Goal: Task Accomplishment & Management: Complete application form

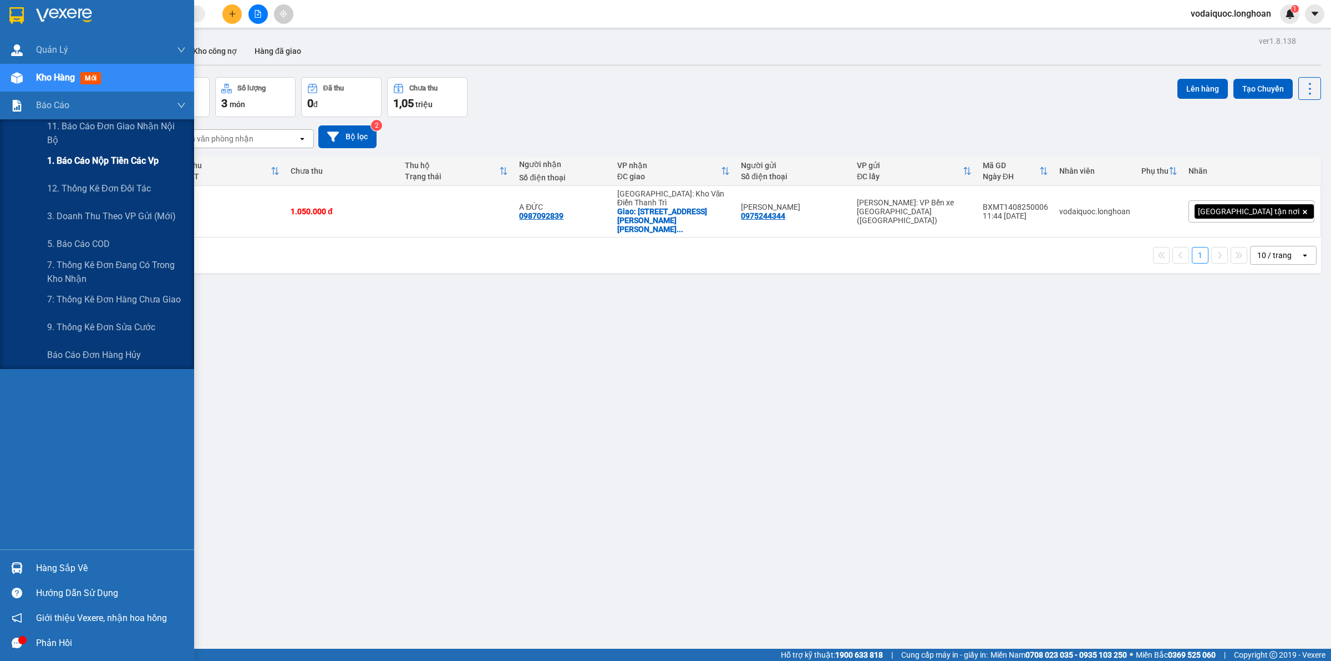
click at [116, 156] on span "1. Báo cáo nộp tiền các vp" at bounding box center [102, 161] width 111 height 14
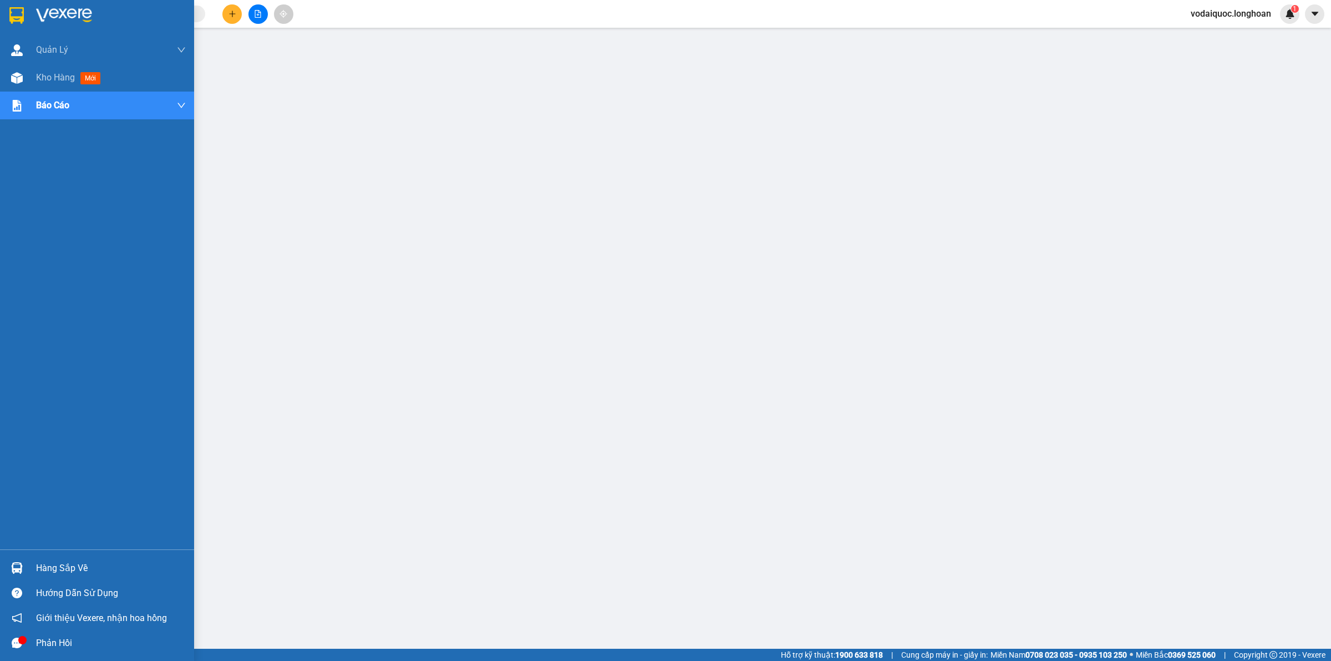
click at [44, 13] on img at bounding box center [64, 15] width 56 height 17
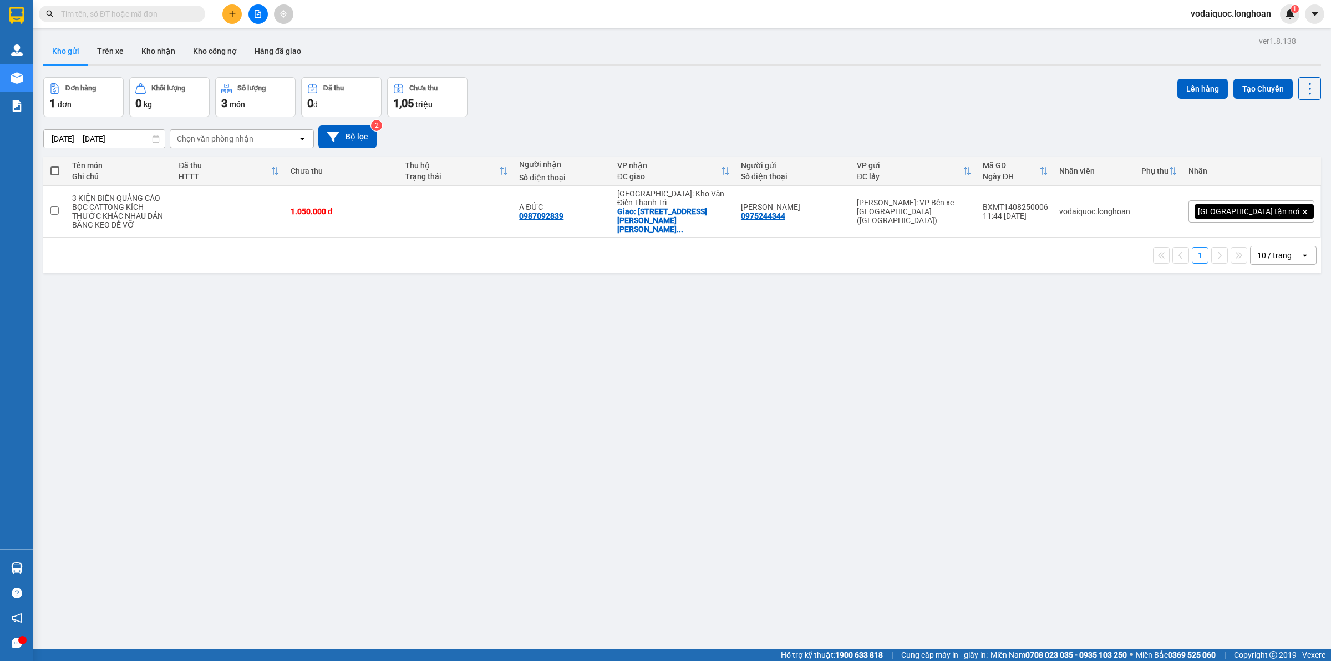
click at [231, 10] on icon "plus" at bounding box center [233, 14] width 8 height 8
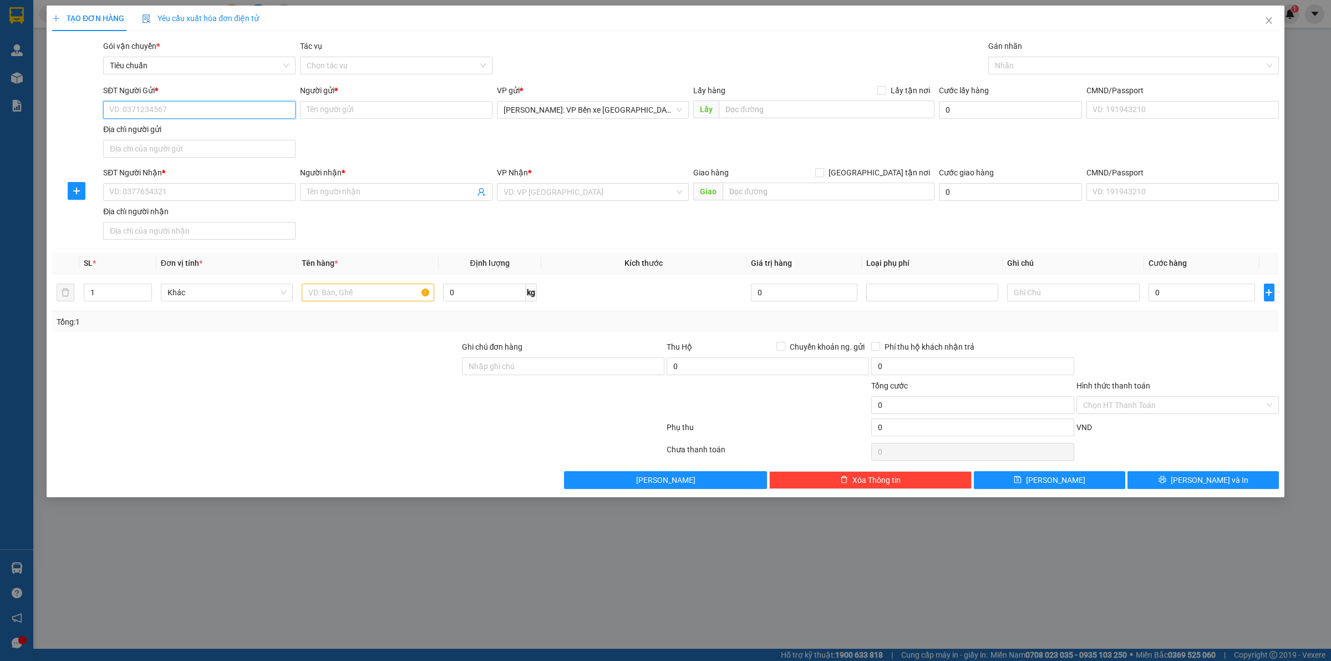
click at [187, 115] on input "SĐT Người Gửi *" at bounding box center [199, 110] width 192 height 18
click at [161, 105] on input "SĐT Người Gửi *" at bounding box center [199, 110] width 192 height 18
paste input "0782867013"
type input "0782867013"
click at [185, 131] on div "0782867013 - A ĐĂNG" at bounding box center [199, 132] width 179 height 12
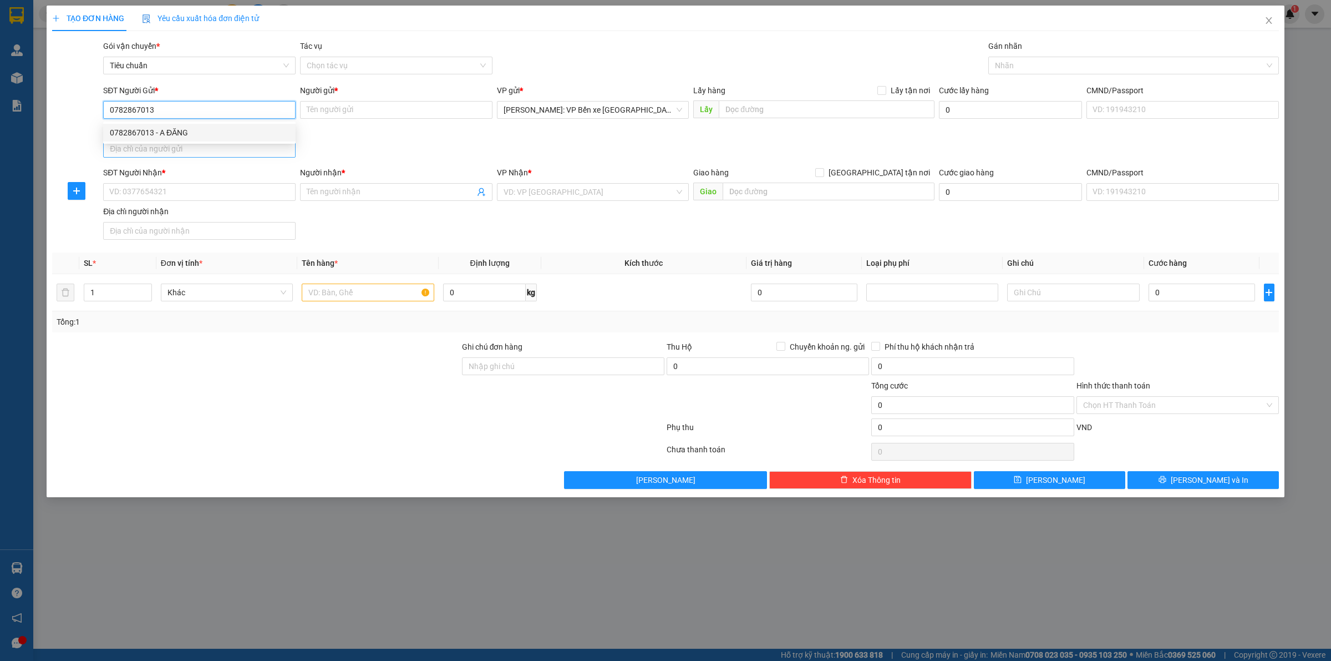
type input "A ĐĂNG"
type input "0782867013"
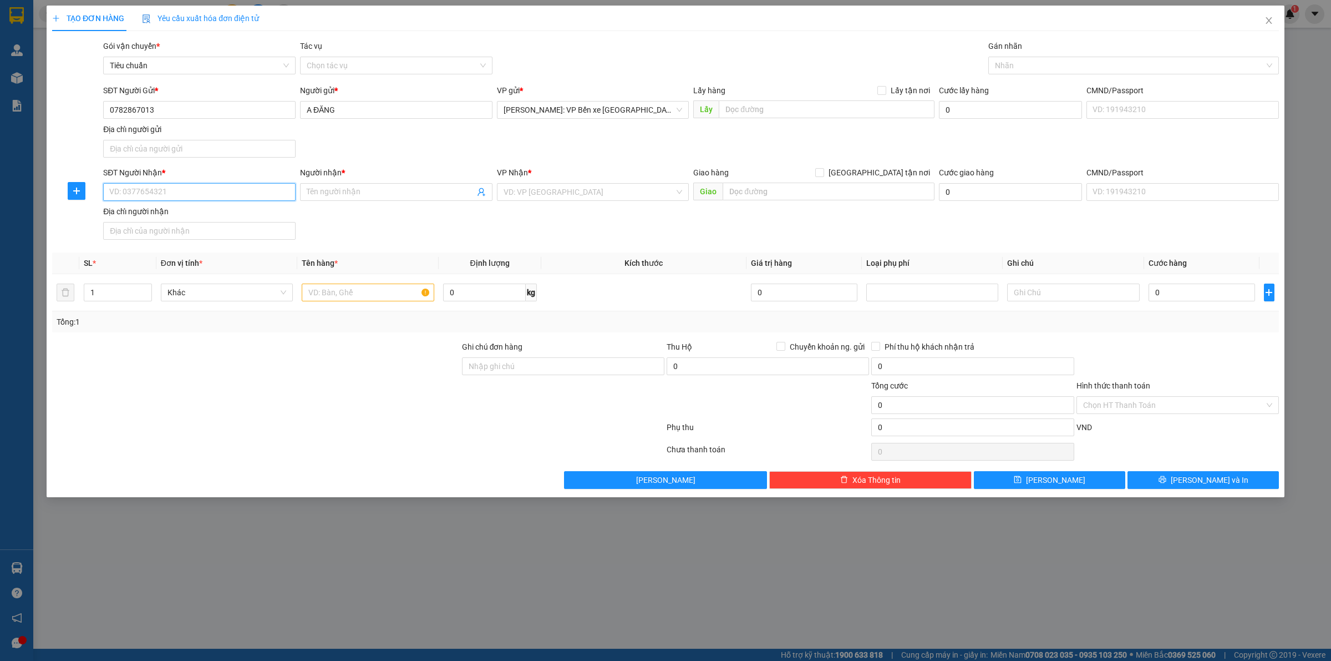
click at [199, 186] on input "SĐT Người Nhận *" at bounding box center [199, 192] width 192 height 18
click at [160, 190] on input "SĐT Người Nhận *" at bounding box center [199, 192] width 192 height 18
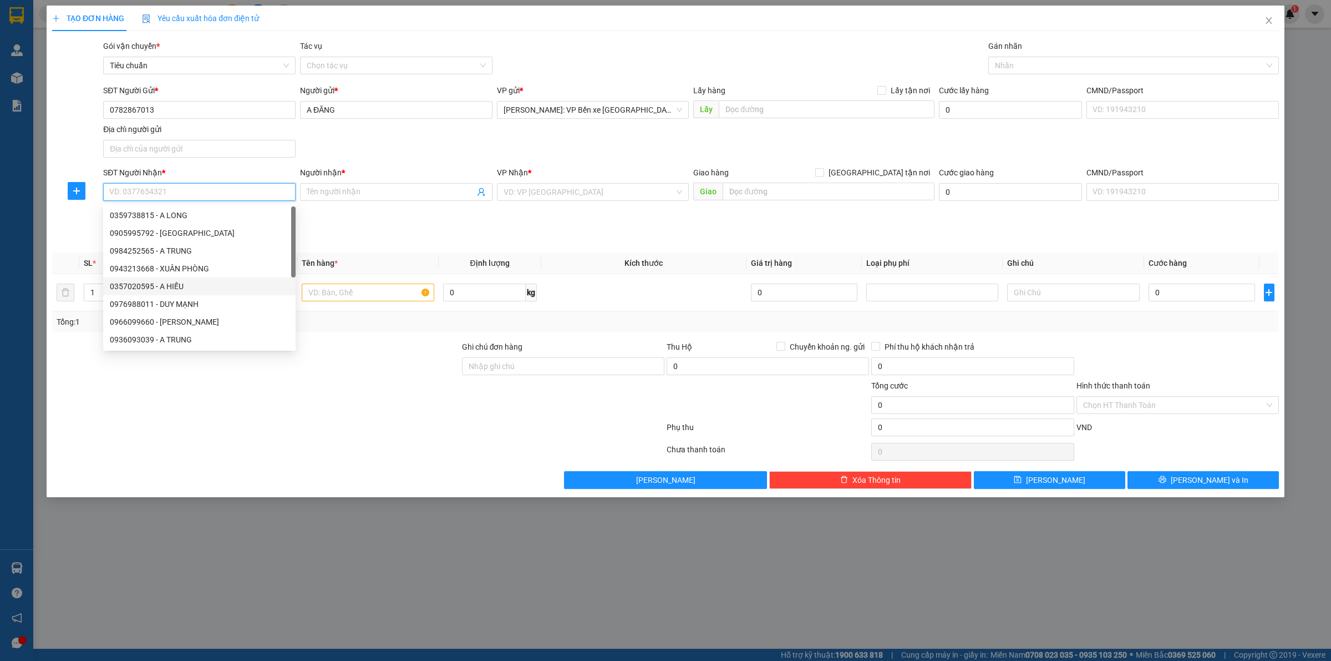
paste input "0936987997"
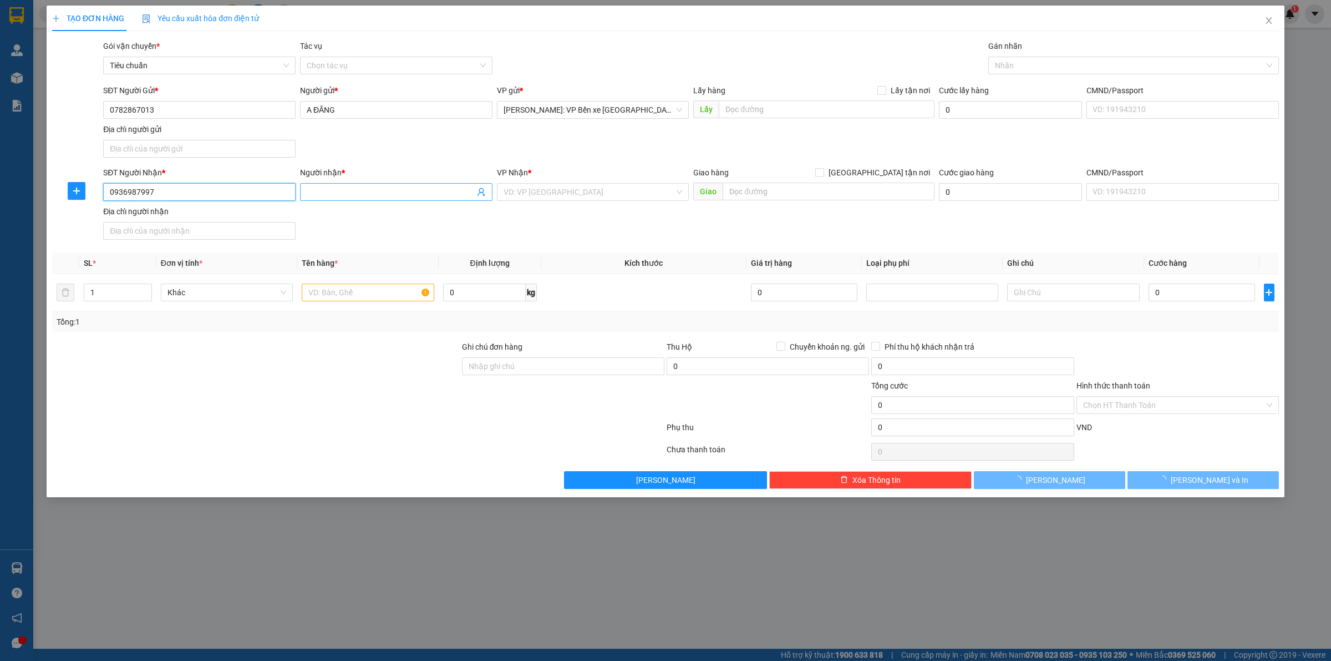
type input "0936987997"
click at [372, 197] on input "Người nhận *" at bounding box center [391, 192] width 168 height 12
click at [206, 350] on div at bounding box center [256, 360] width 410 height 39
click at [353, 194] on input "Người nhận *" at bounding box center [391, 192] width 168 height 12
type input "a"
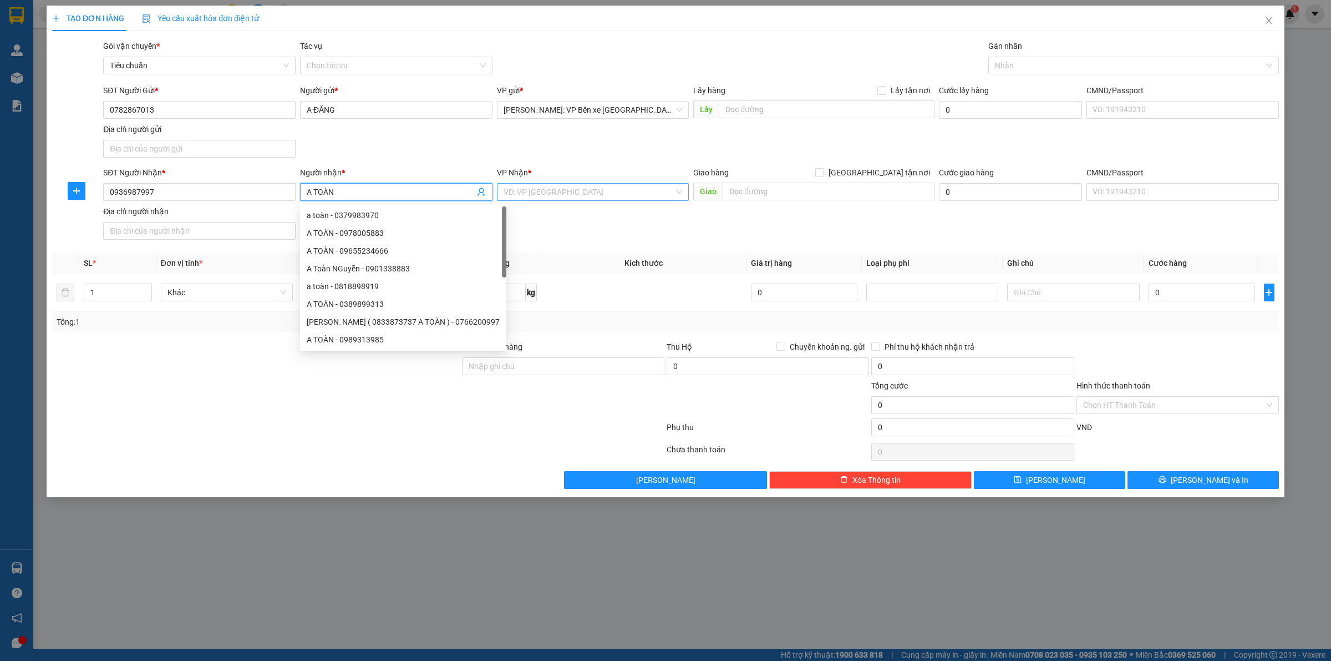
type input "A TOÀN"
click at [569, 192] on input "search" at bounding box center [589, 192] width 171 height 17
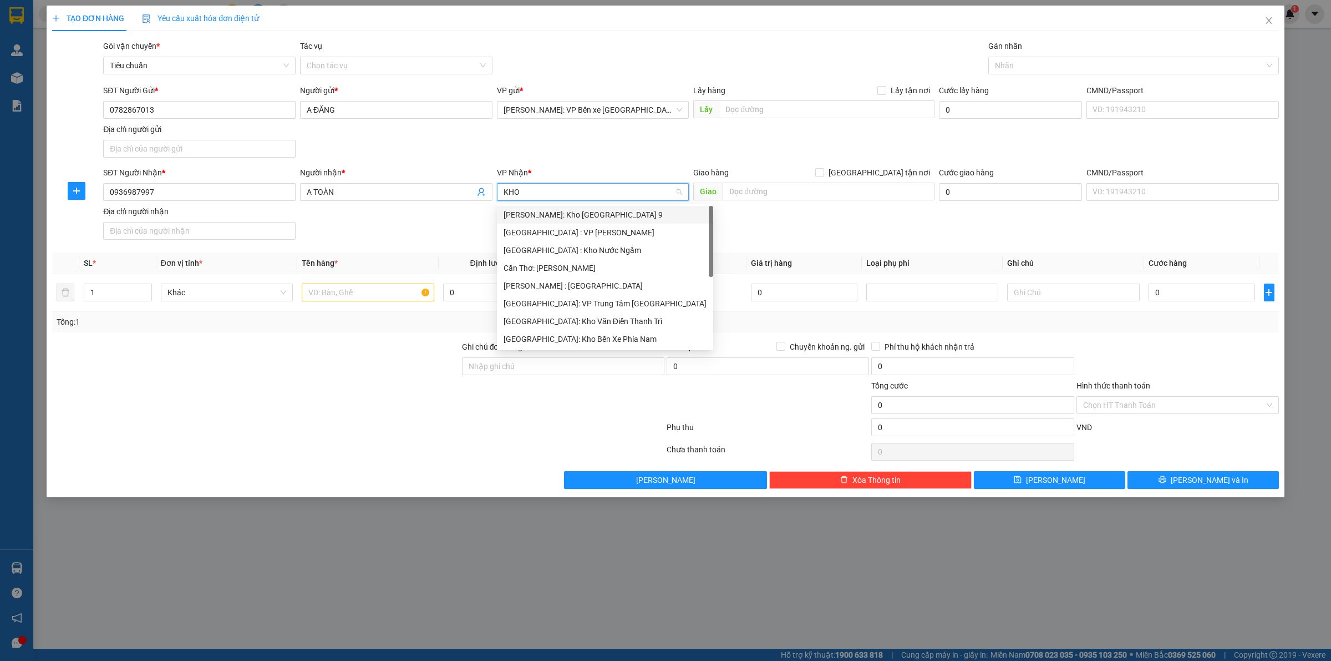
type input "KHO"
click at [560, 283] on div "[GEOGRAPHIC_DATA]: Kho Văn Điển Thanh Trì" at bounding box center [593, 286] width 179 height 12
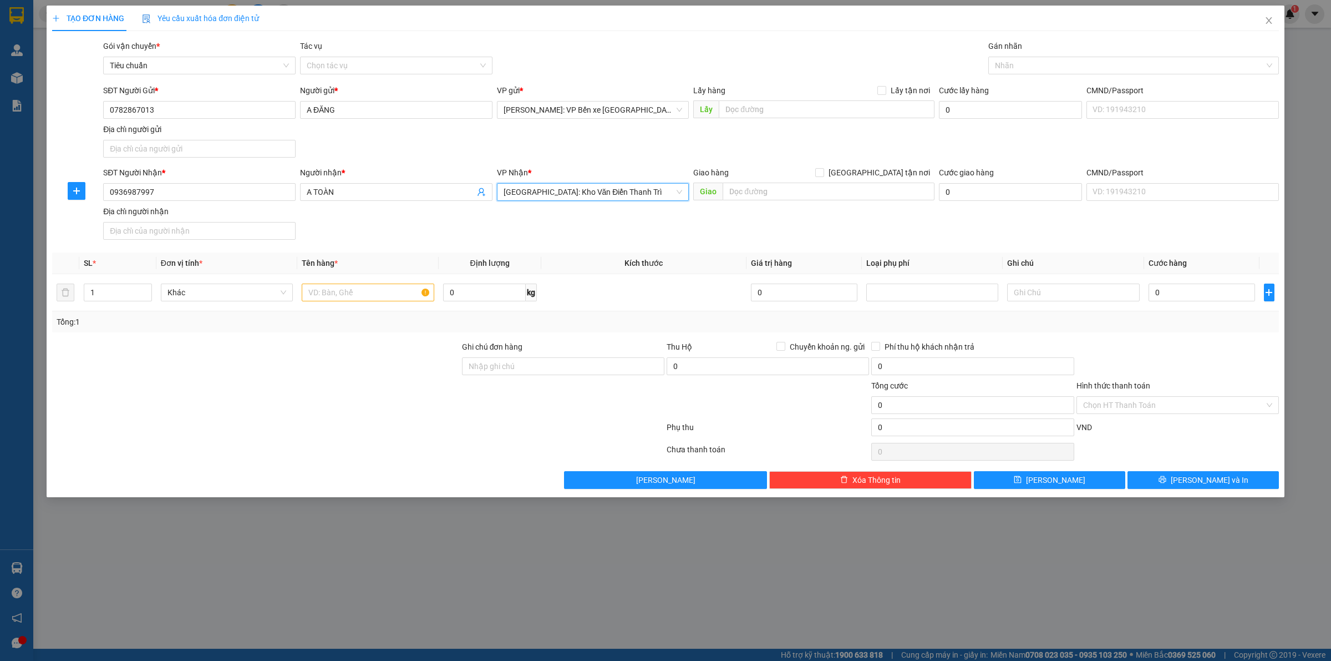
click at [805, 180] on div "Giao hàng [GEOGRAPHIC_DATA] tận nơi" at bounding box center [813, 174] width 241 height 17
click at [801, 190] on input "text" at bounding box center [829, 191] width 212 height 18
click at [241, 351] on div at bounding box center [256, 360] width 410 height 39
click at [758, 187] on input "text" at bounding box center [829, 191] width 212 height 18
paste input "Thôn đồng đội xã thống kênh huyện [GEOGRAPHIC_DATA] tỉnh [GEOGRAPHIC_DATA]"
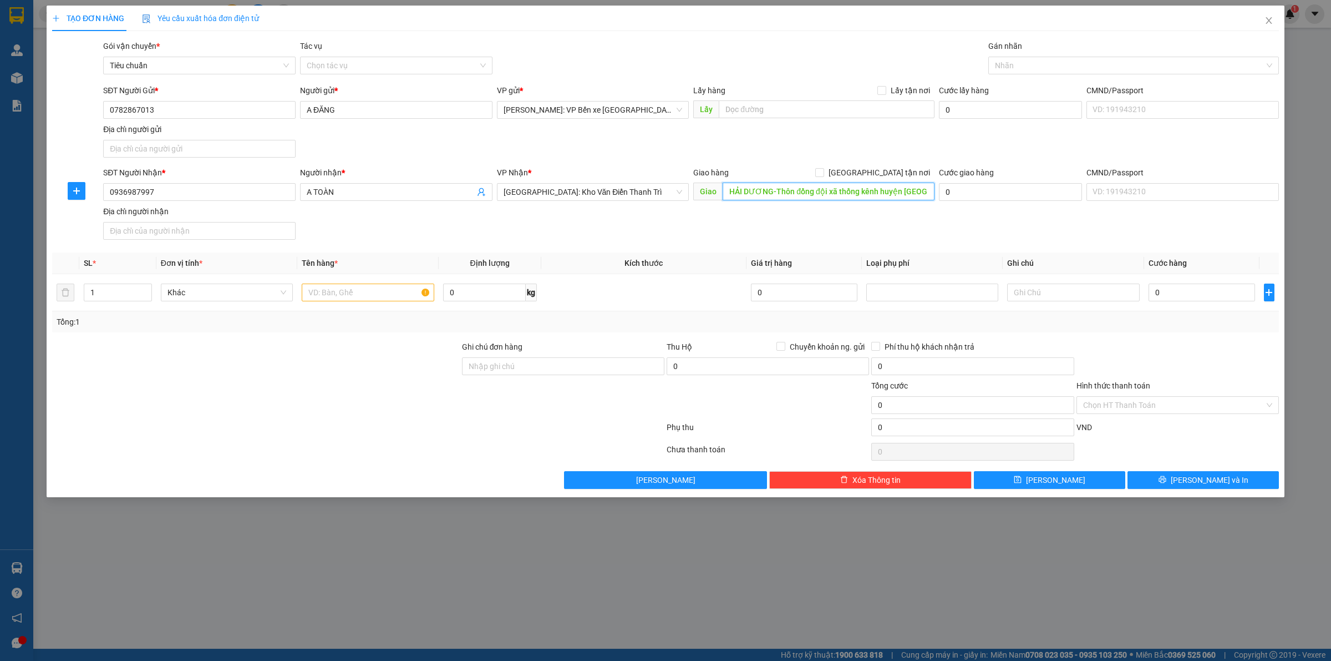
scroll to position [0, 56]
type input "HẢI DƯƠNG-Thôn đồng đội xã thống kênh huyện [GEOGRAPHIC_DATA] tỉnh [GEOGRAPHIC_…"
click at [823, 172] on input "[GEOGRAPHIC_DATA] tận nơi" at bounding box center [819, 172] width 8 height 8
checkbox input "true"
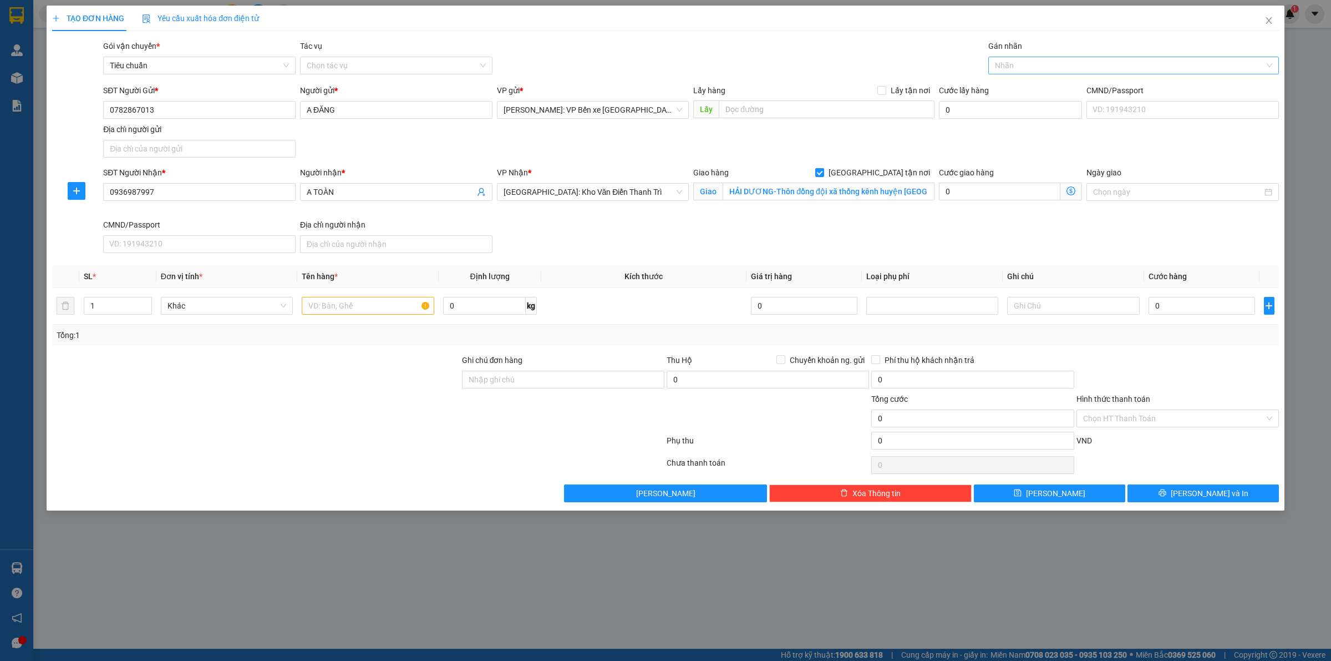
click at [1038, 62] on div at bounding box center [1128, 65] width 274 height 13
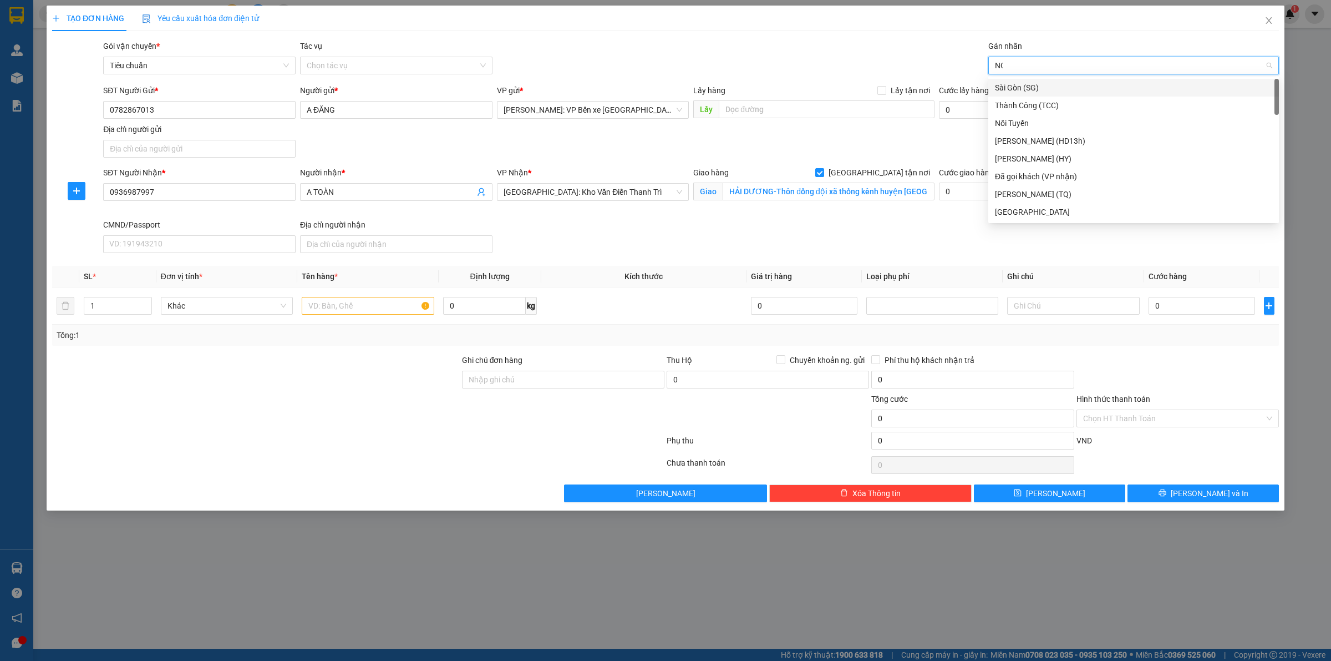
type input "NOI"
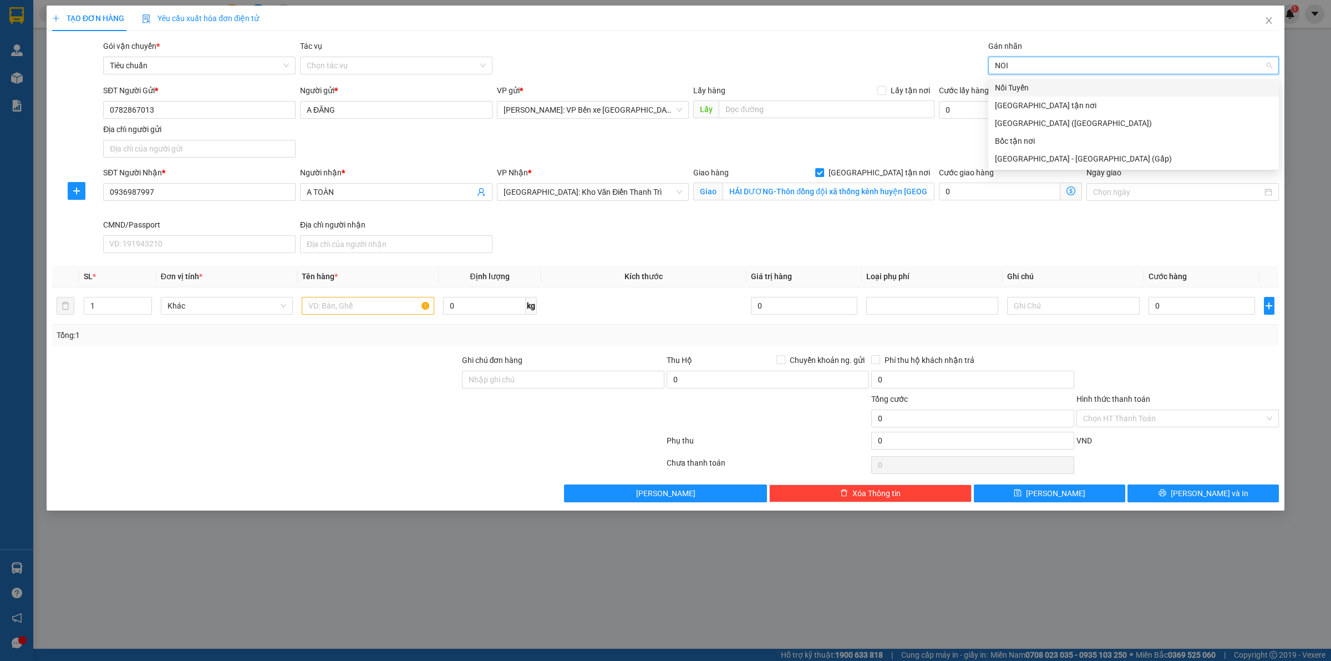
click at [1016, 85] on div "Nối Tuyến" at bounding box center [1133, 88] width 277 height 12
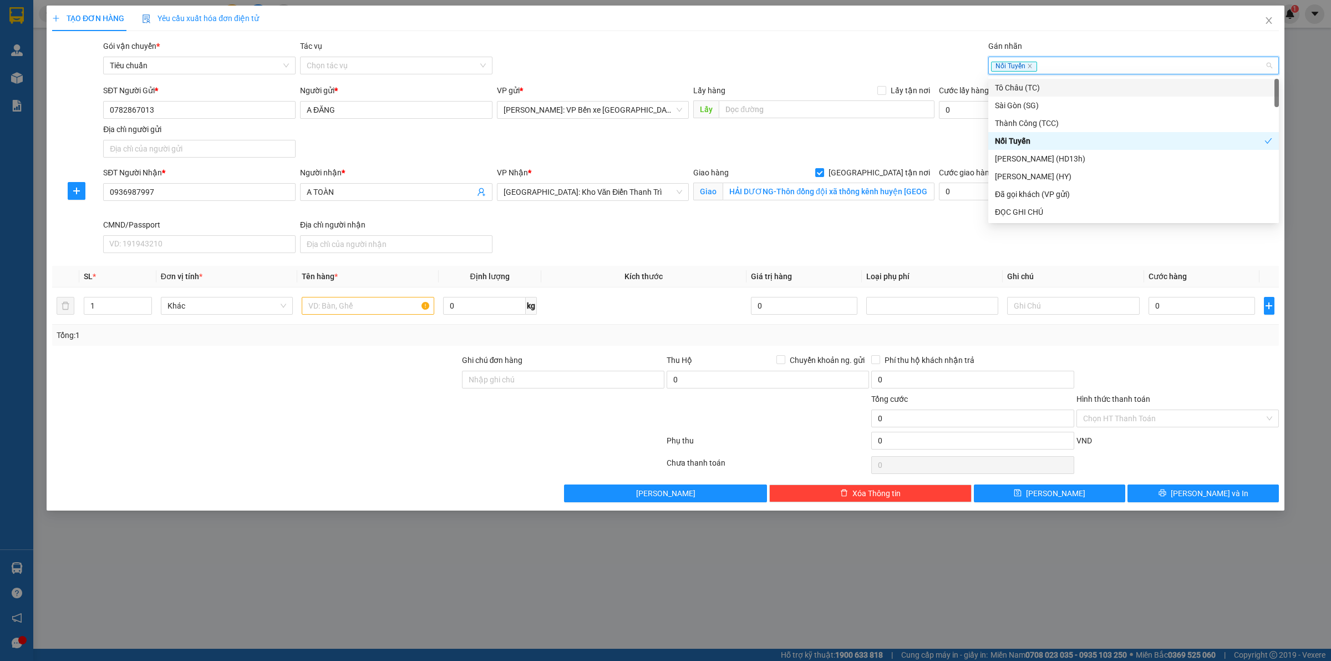
click at [1055, 65] on div "Nối Tuyến" at bounding box center [1128, 65] width 274 height 13
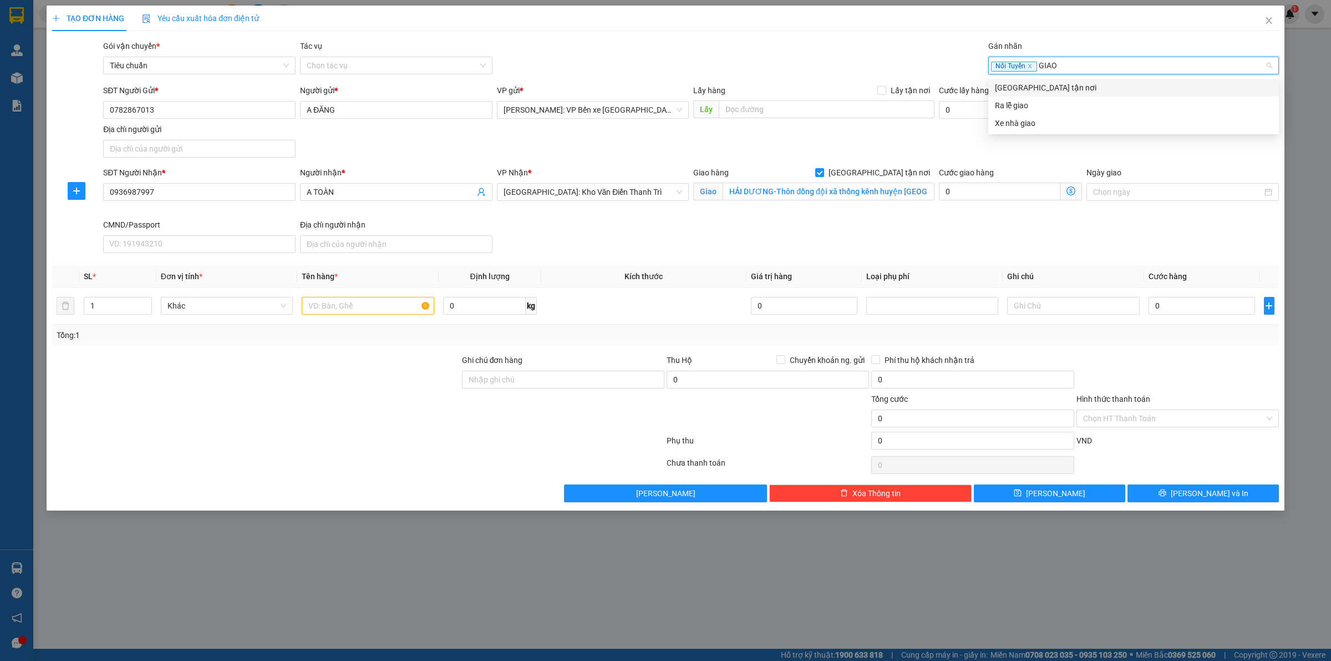
type input "GIAO"
click at [1033, 87] on div "[GEOGRAPHIC_DATA] tận nơi" at bounding box center [1133, 88] width 277 height 12
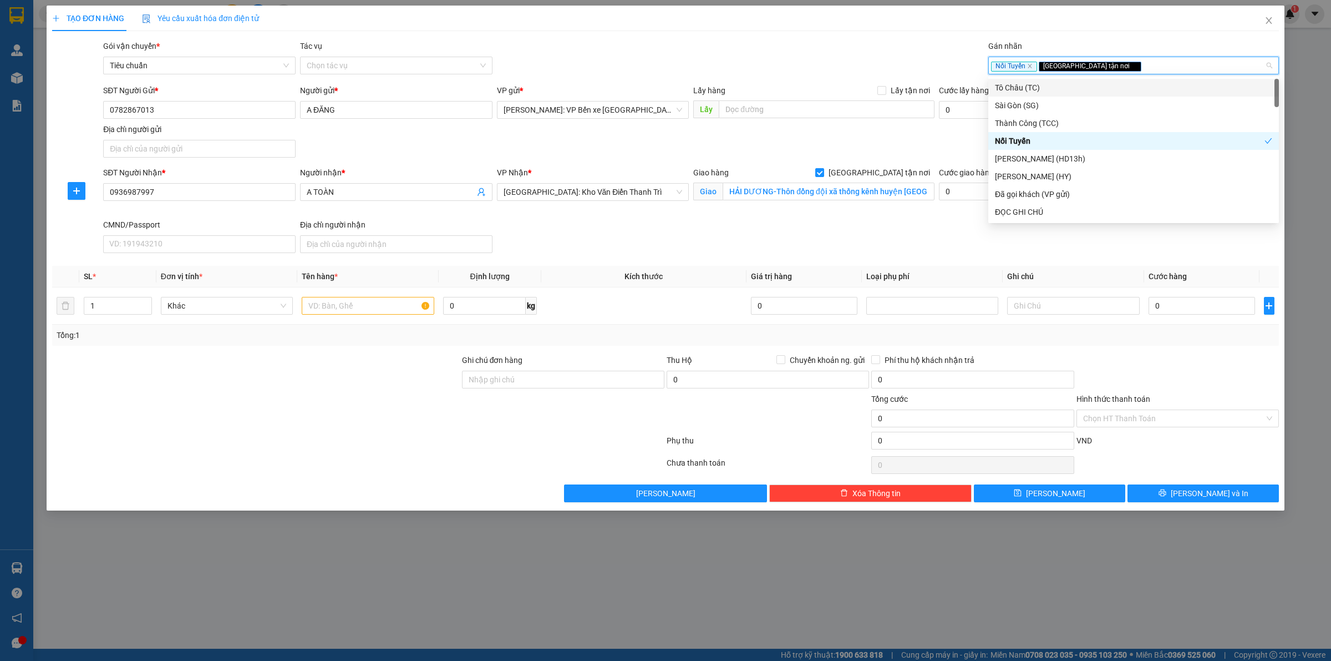
click at [516, 240] on div "SĐT Người Nhận * 0936987997 Người nhận * A TOÀN VP Nhận * [GEOGRAPHIC_DATA]: Kh…" at bounding box center [691, 211] width 1180 height 91
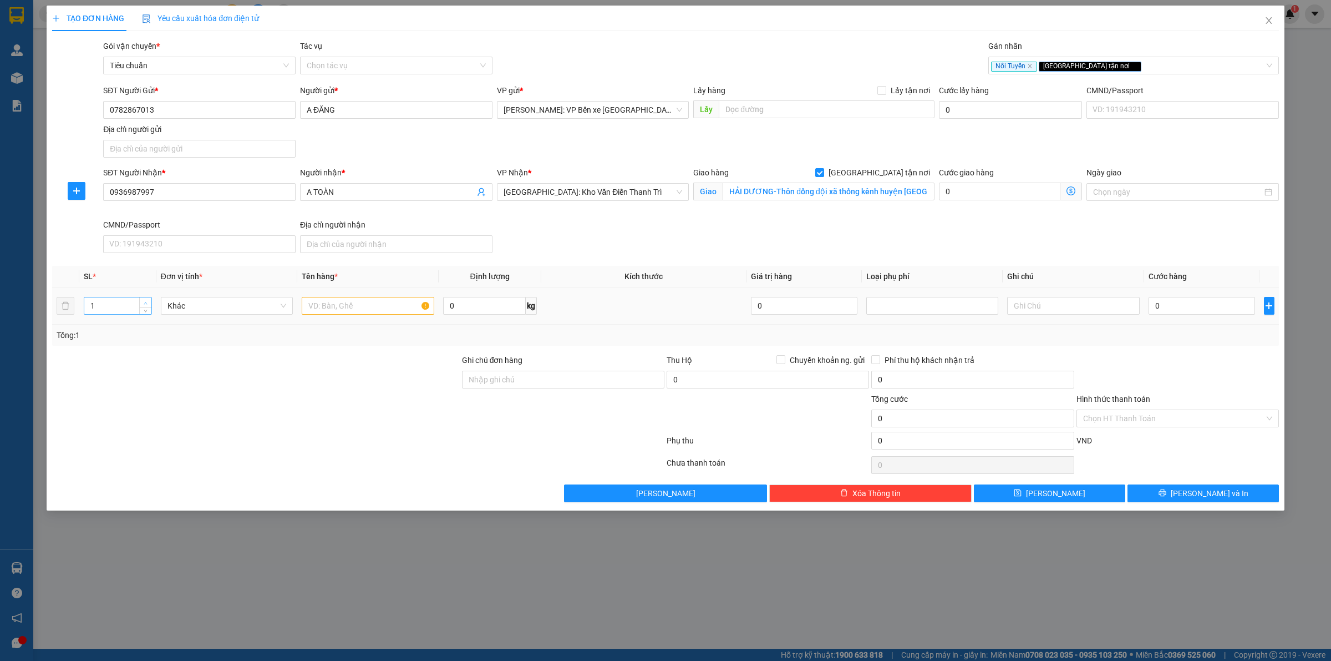
click at [145, 301] on span "up" at bounding box center [146, 303] width 7 height 7
type input "2"
click at [341, 303] on input "text" at bounding box center [368, 306] width 132 height 18
type input "2 MÁY LÀM GIÀY BỌC PE"
click at [1190, 307] on input "0" at bounding box center [1202, 306] width 106 height 18
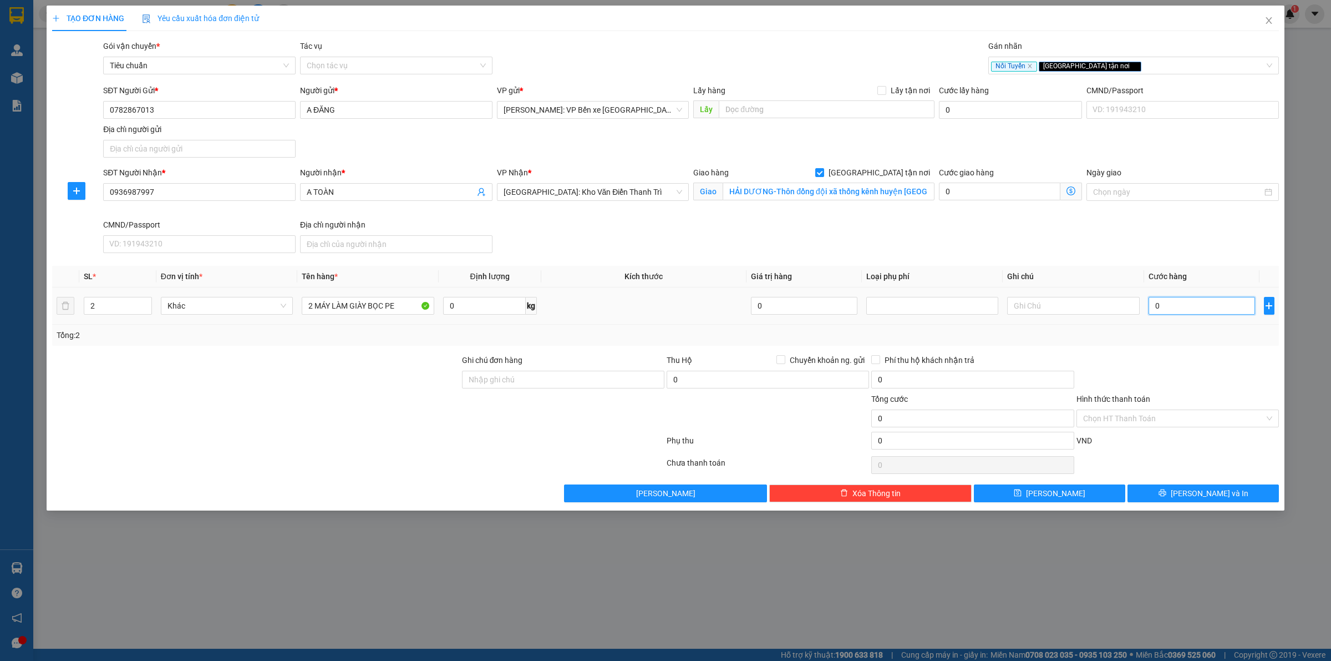
type input "9"
type input "90"
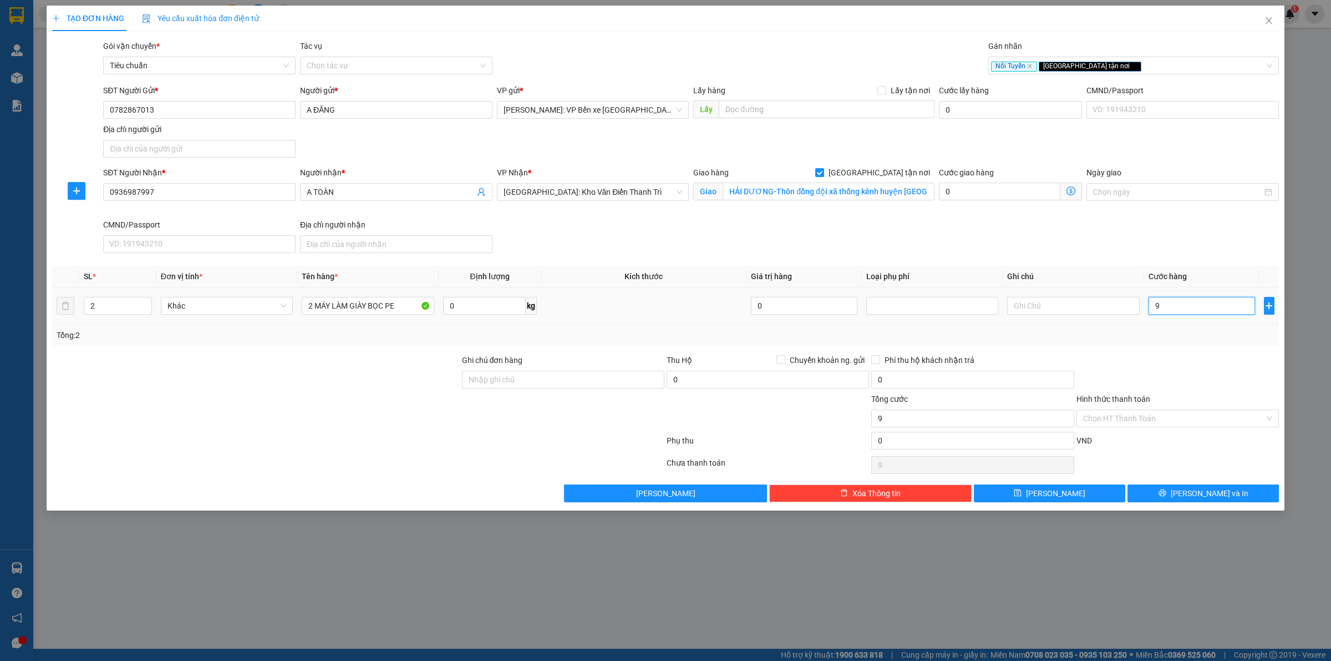
type input "90"
type input "900"
type input "9.000"
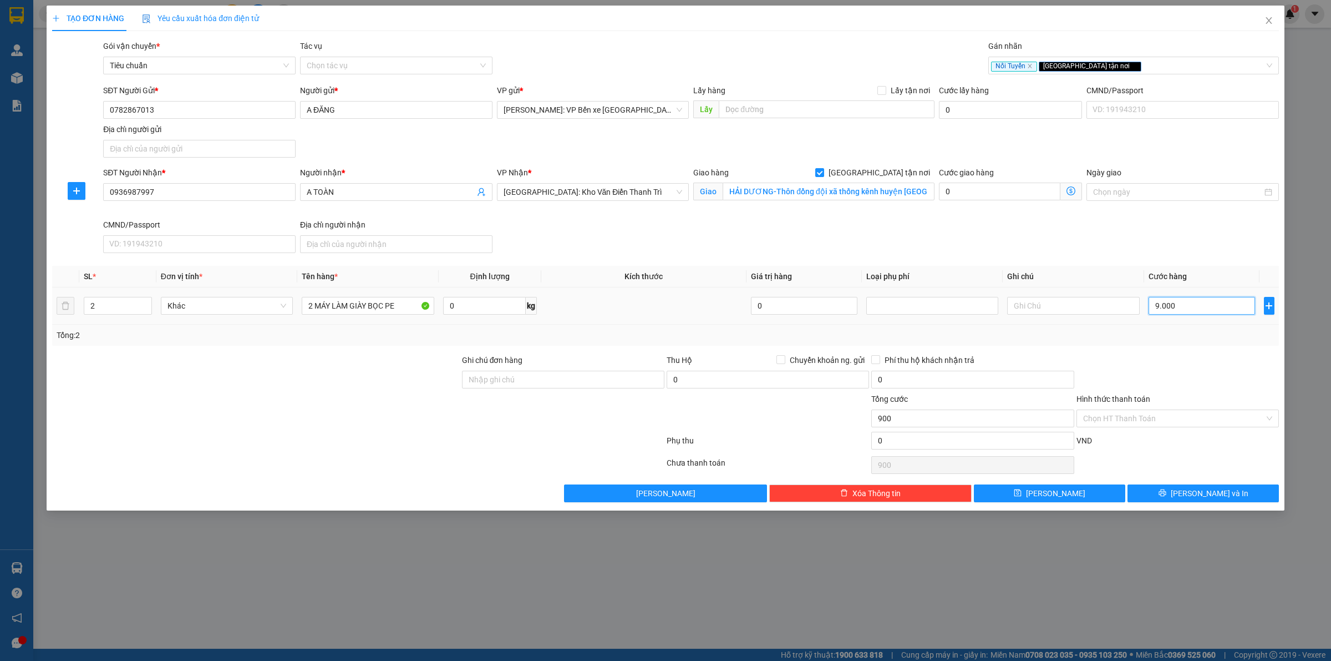
type input "9.000"
type input "90.000"
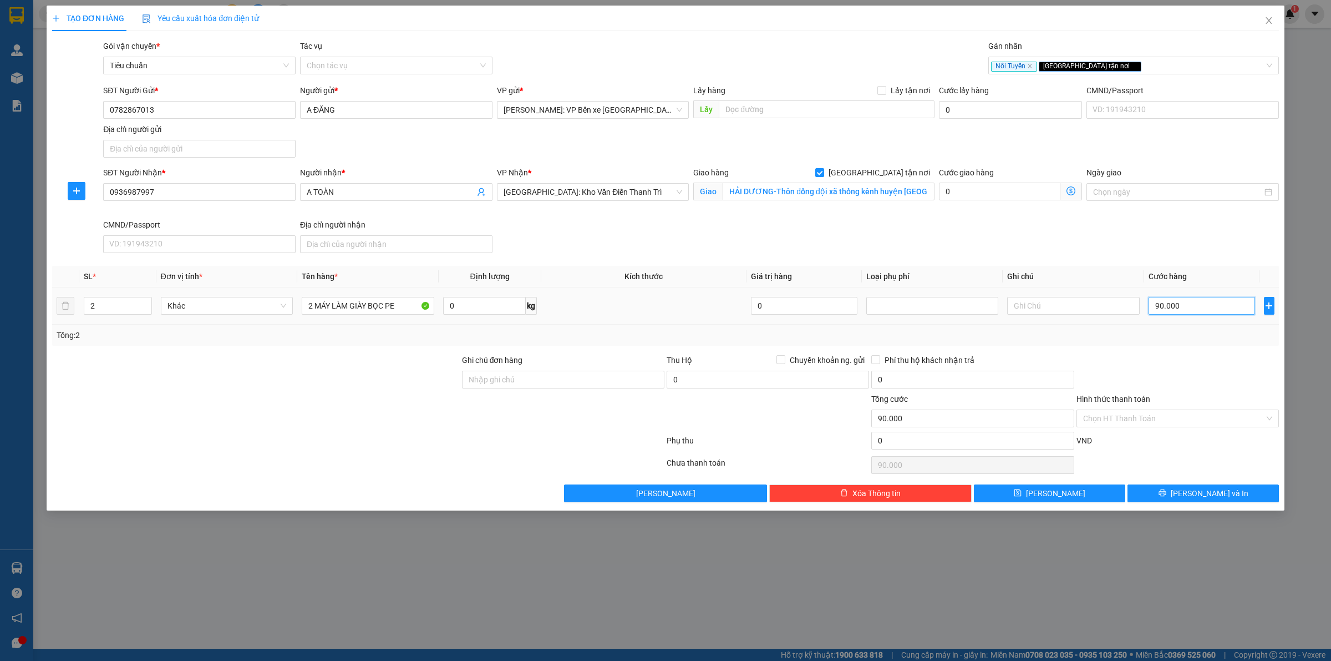
type input "900.000"
click at [777, 358] on input "Chuyển khoản ng. gửi" at bounding box center [780, 359] width 8 height 8
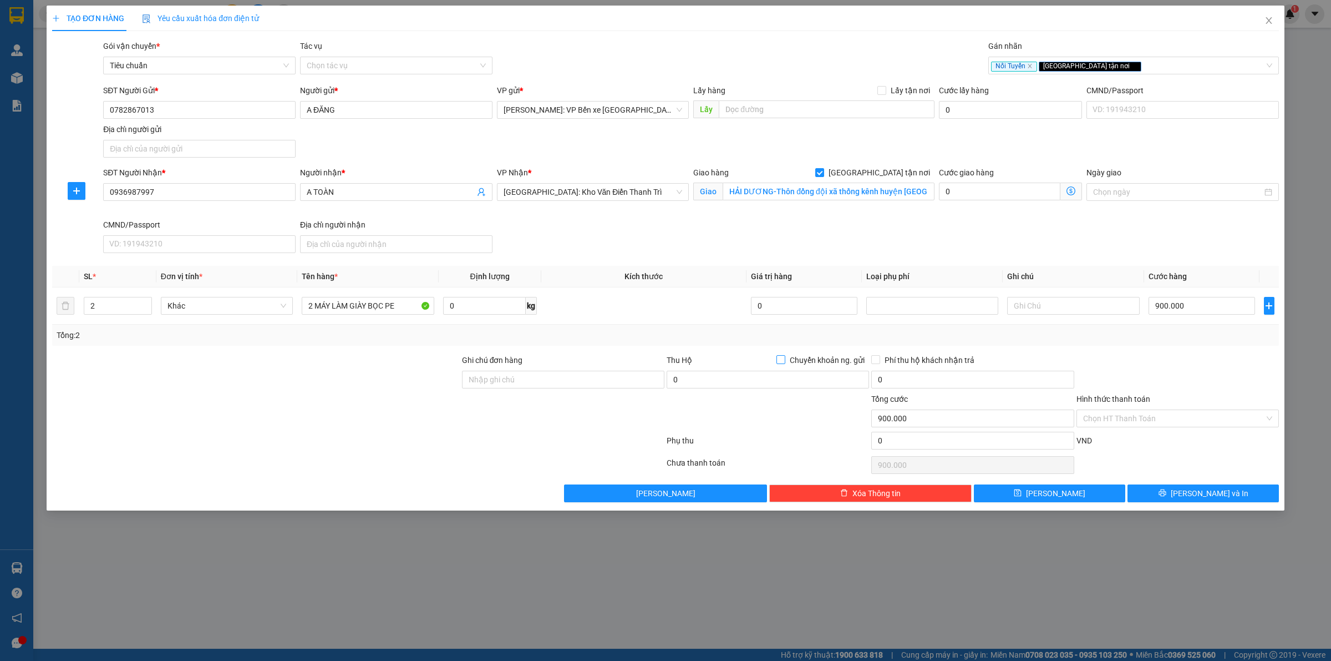
checkbox input "true"
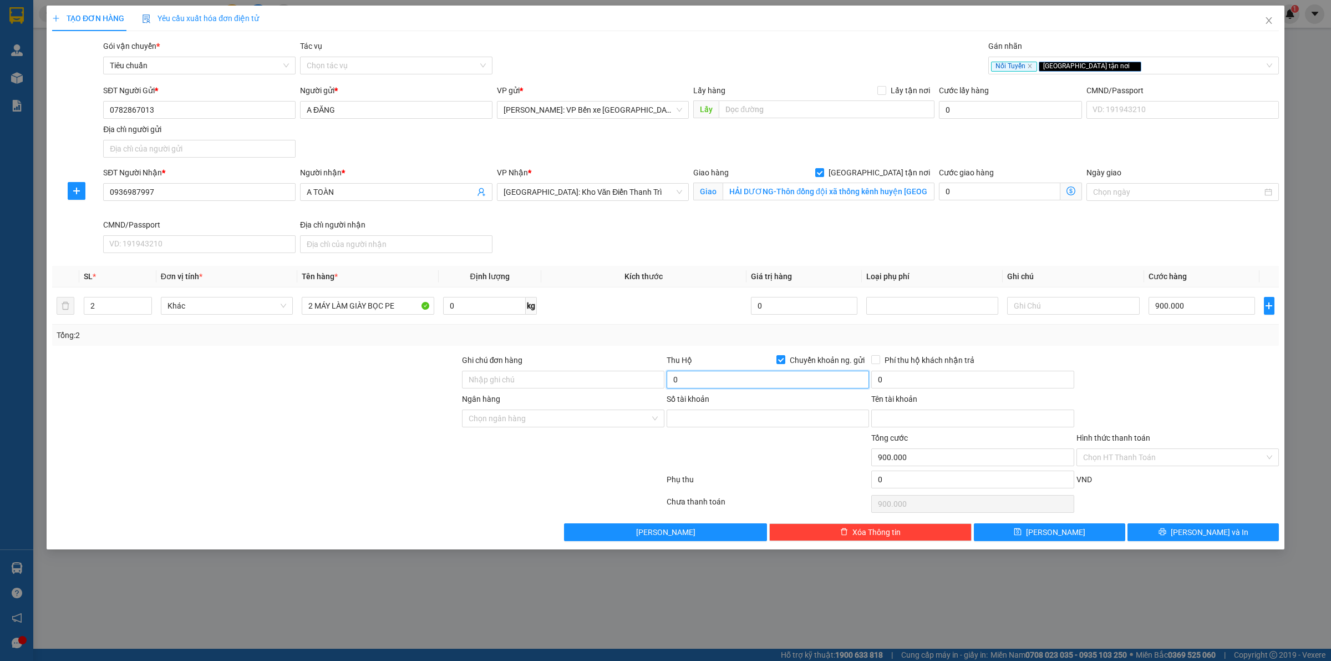
click at [746, 378] on input "0" at bounding box center [768, 380] width 202 height 18
type input "17.000.000"
click at [231, 354] on div at bounding box center [256, 373] width 410 height 39
click at [916, 388] on input "0" at bounding box center [972, 380] width 202 height 18
type input "35.000"
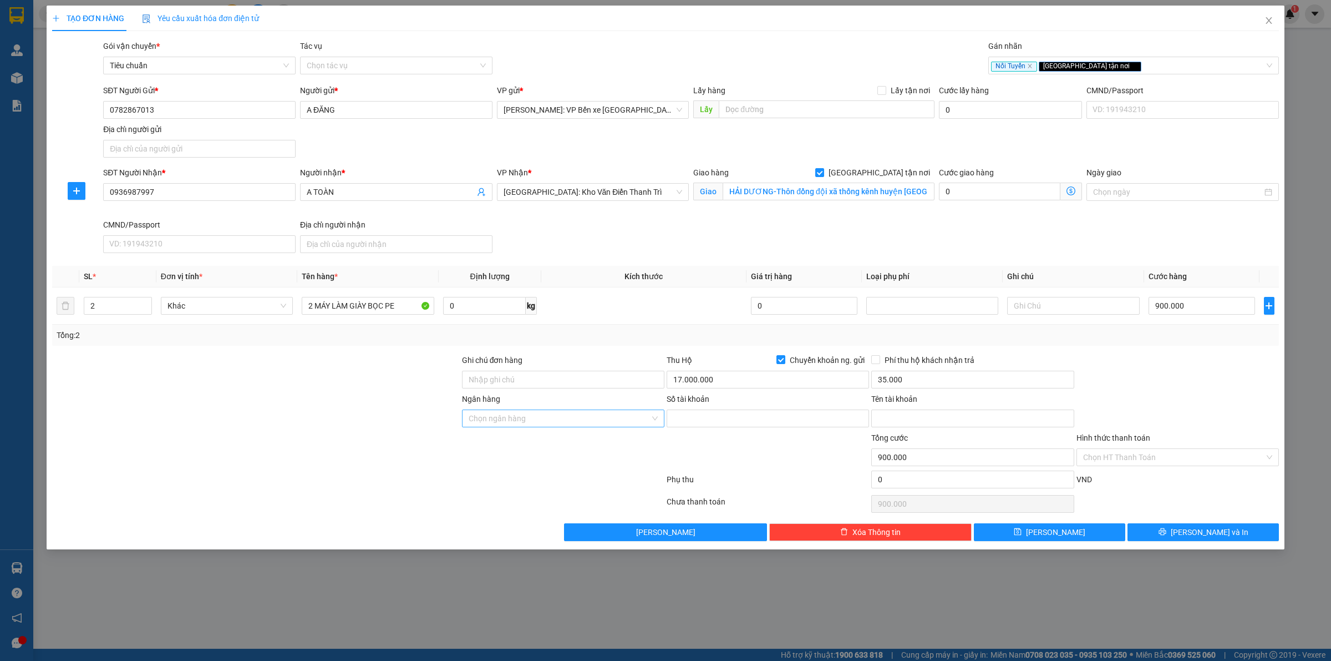
click at [622, 410] on div "Ngân hàng Chọn ngân hàng" at bounding box center [563, 412] width 202 height 39
click at [610, 417] on input "Ngân hàng" at bounding box center [559, 418] width 181 height 17
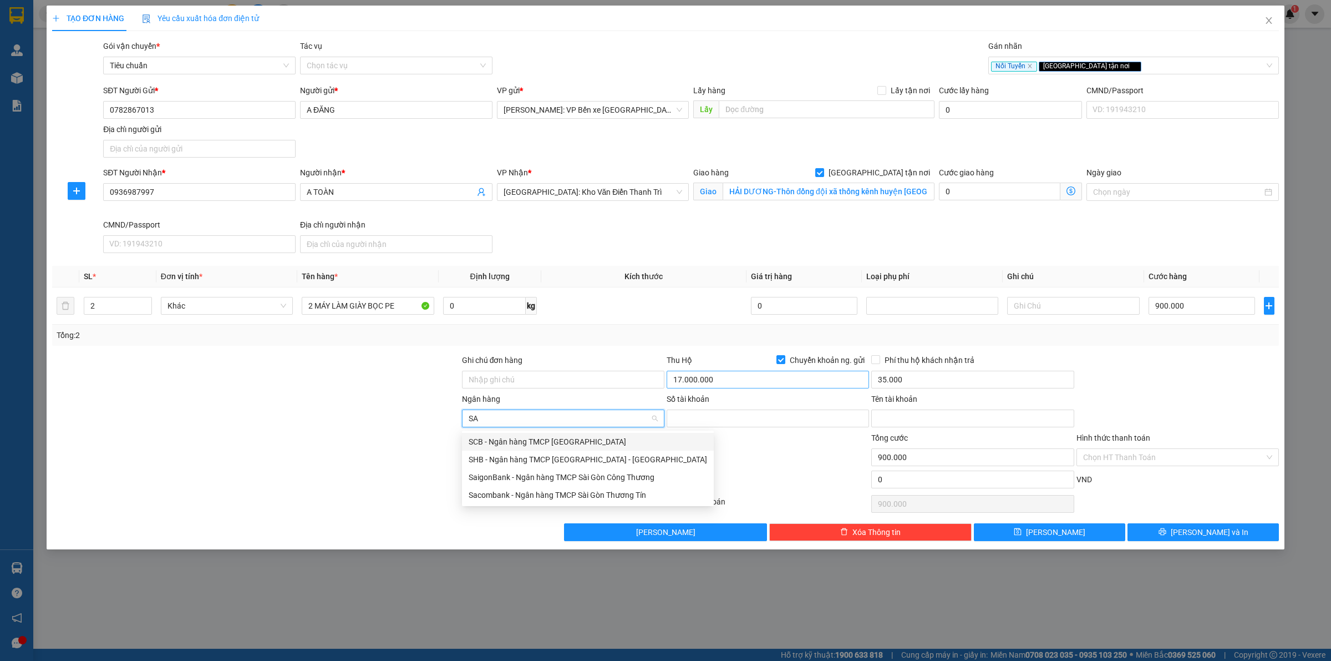
type input "SAC"
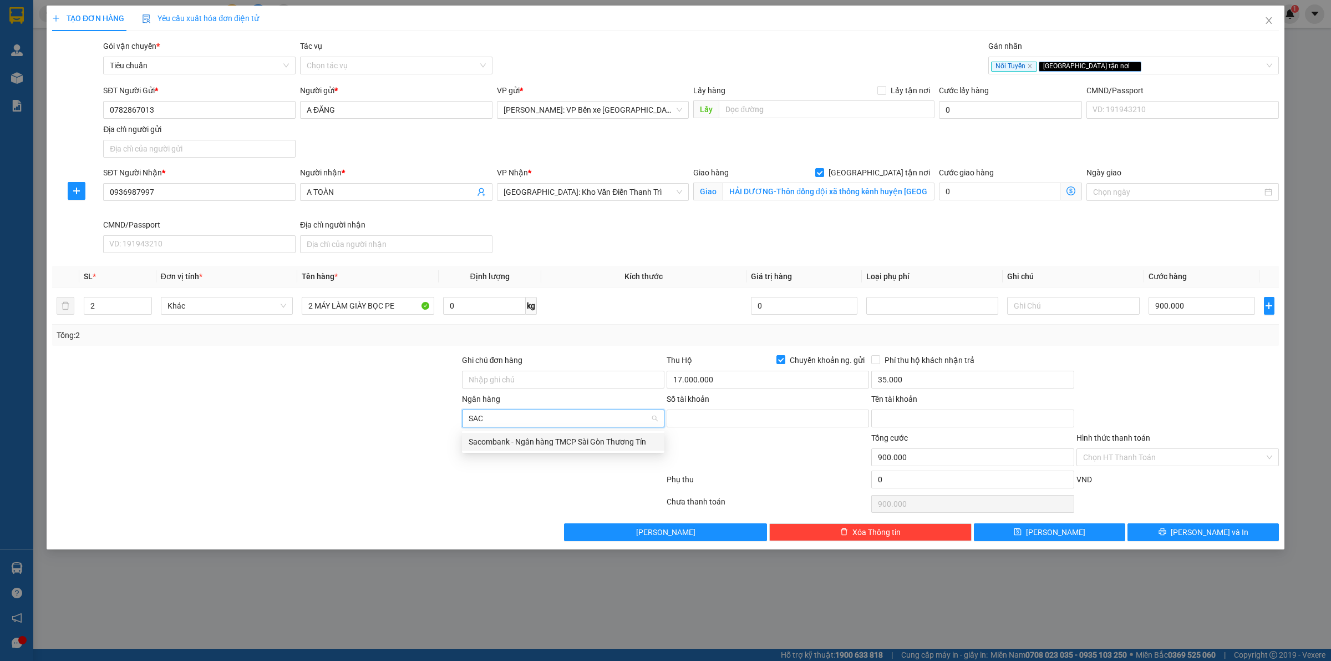
click at [547, 440] on div "Sacombank - Ngân hàng TMCP Sài Gòn Thương Tín" at bounding box center [563, 441] width 189 height 12
click at [722, 422] on input "Số tài khoản" at bounding box center [768, 418] width 202 height 18
click at [223, 372] on div at bounding box center [256, 373] width 410 height 39
click at [697, 419] on input "Số tài khoản" at bounding box center [768, 418] width 202 height 18
paste input "070119438835"
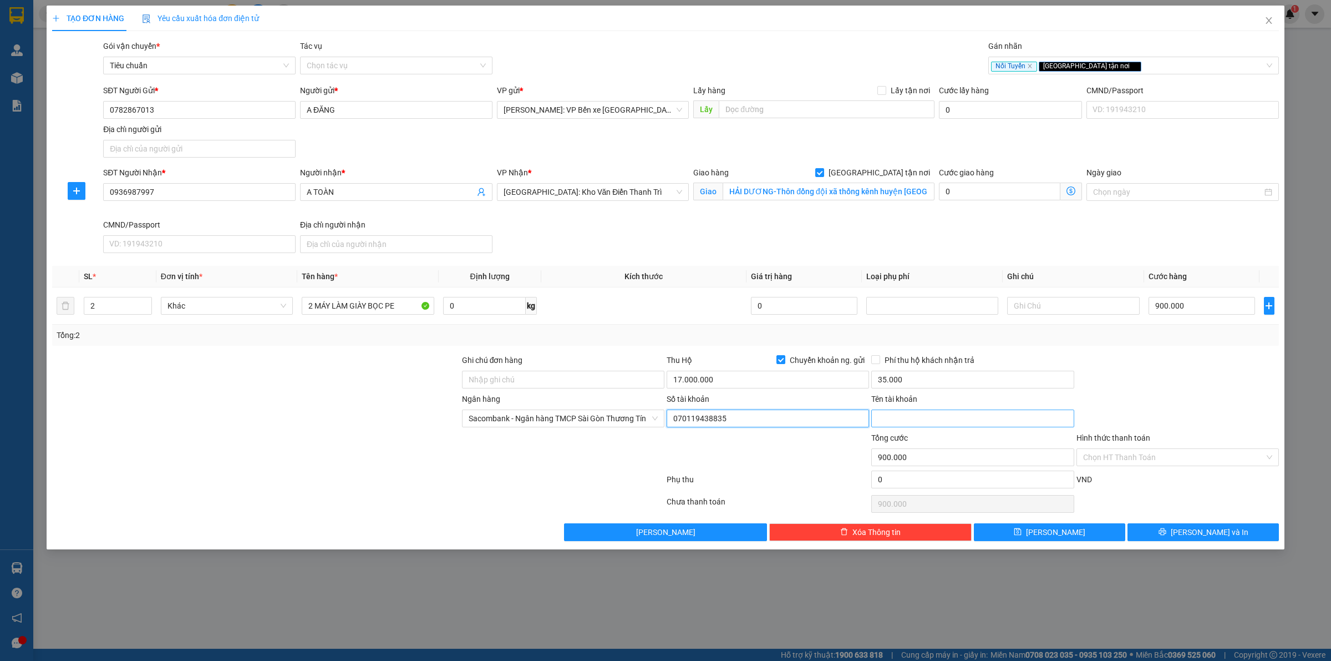
type input "070119438835"
click at [907, 420] on input "Tên tài khoản" at bounding box center [972, 418] width 202 height 18
type input "[PERSON_NAME]"
click at [1194, 531] on span "[PERSON_NAME] và In" at bounding box center [1210, 532] width 78 height 12
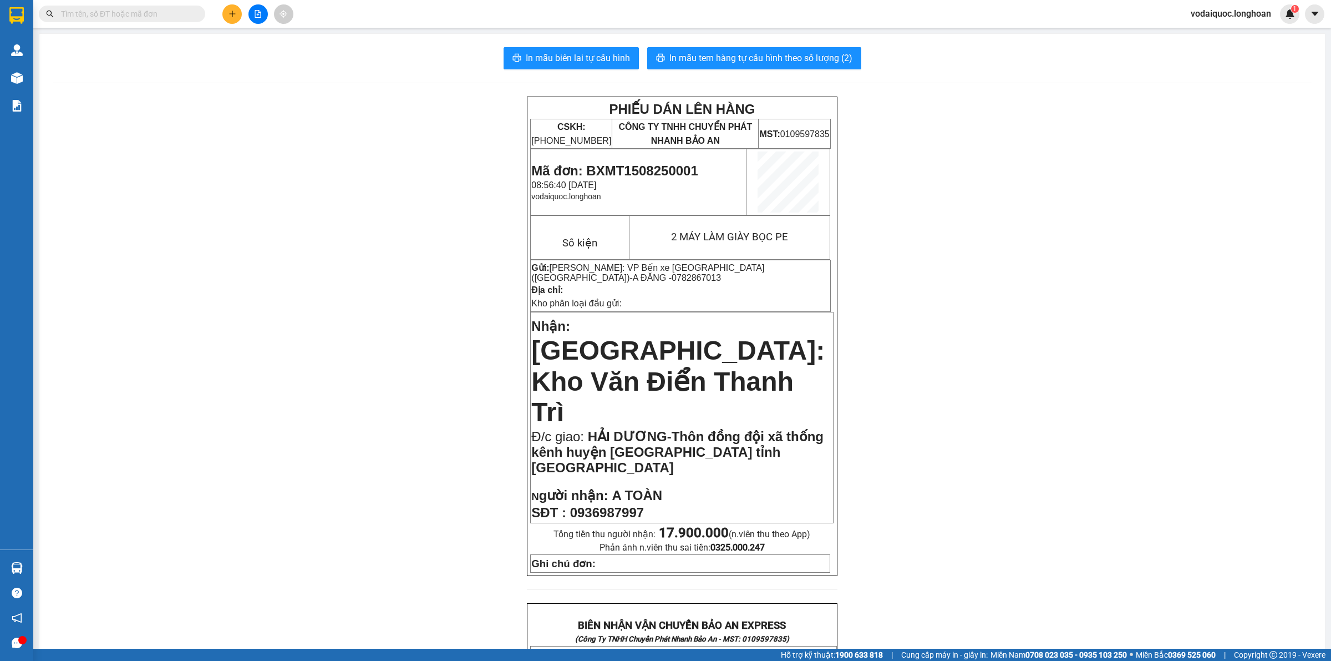
click at [341, 322] on div "PHIẾU DÁN LÊN HÀNG CSKH: [PHONE_NUMBER] CÔNG TY TNHH CHUYỂN PHÁT NHANH BẢO AN M…" at bounding box center [682, 648] width 1259 height 1102
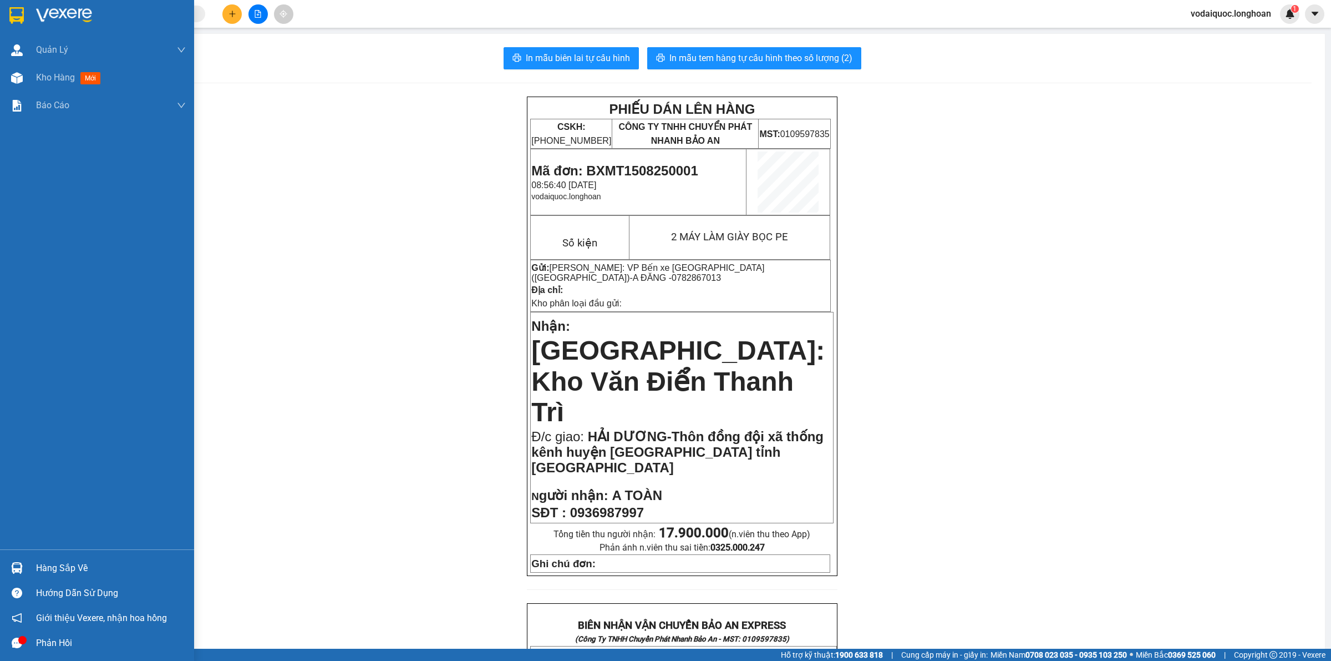
click at [68, 13] on img at bounding box center [64, 15] width 56 height 17
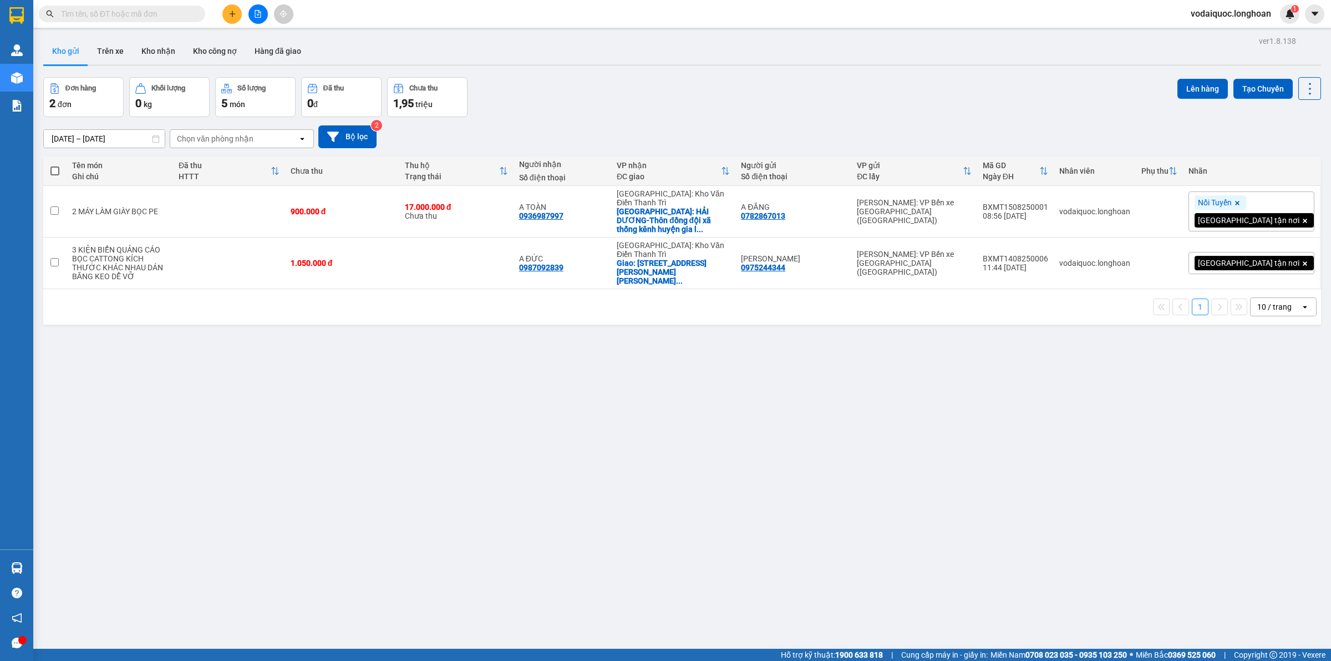
click at [140, 344] on div "ver 1.8.138 Kho gửi Trên xe Kho nhận Kho công nợ Hàng đã giao Đơn hàng 2 đơn Kh…" at bounding box center [682, 363] width 1287 height 661
drag, startPoint x: 786, startPoint y: 211, endPoint x: 824, endPoint y: 226, distance: 40.6
click at [839, 214] on div "A ĐĂNG 0782867013" at bounding box center [793, 211] width 105 height 18
checkbox input "true"
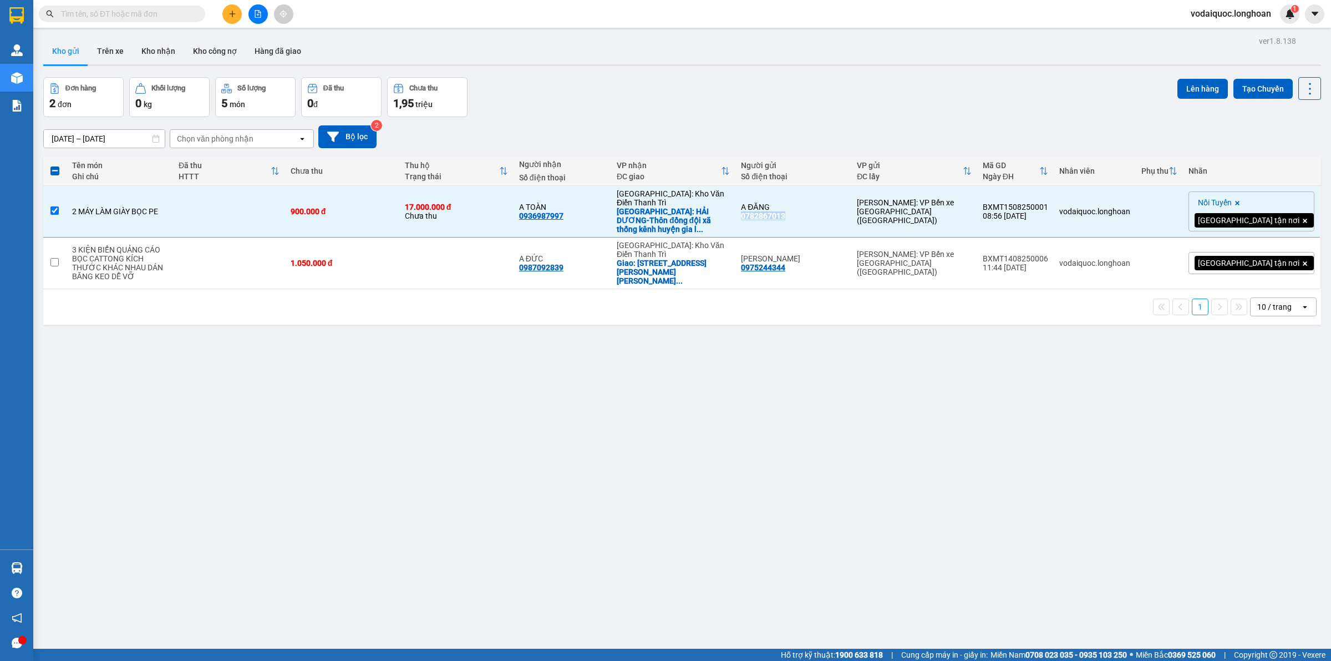
copy div "0782867013"
click at [226, 6] on button at bounding box center [231, 13] width 19 height 19
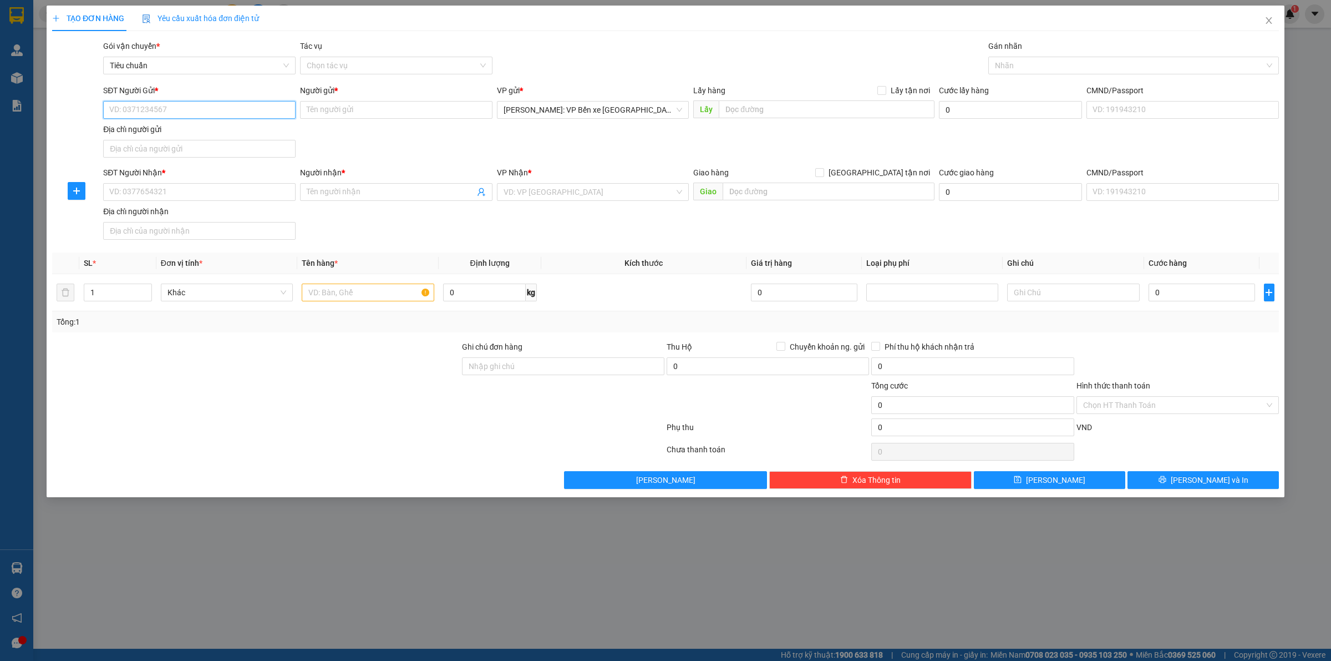
click at [176, 112] on input "SĐT Người Gửi *" at bounding box center [199, 110] width 192 height 18
paste input "0782867013"
type input "0782867013"
click at [177, 130] on div "0782867013 - A ĐĂNG" at bounding box center [199, 132] width 179 height 12
type input "A ĐĂNG"
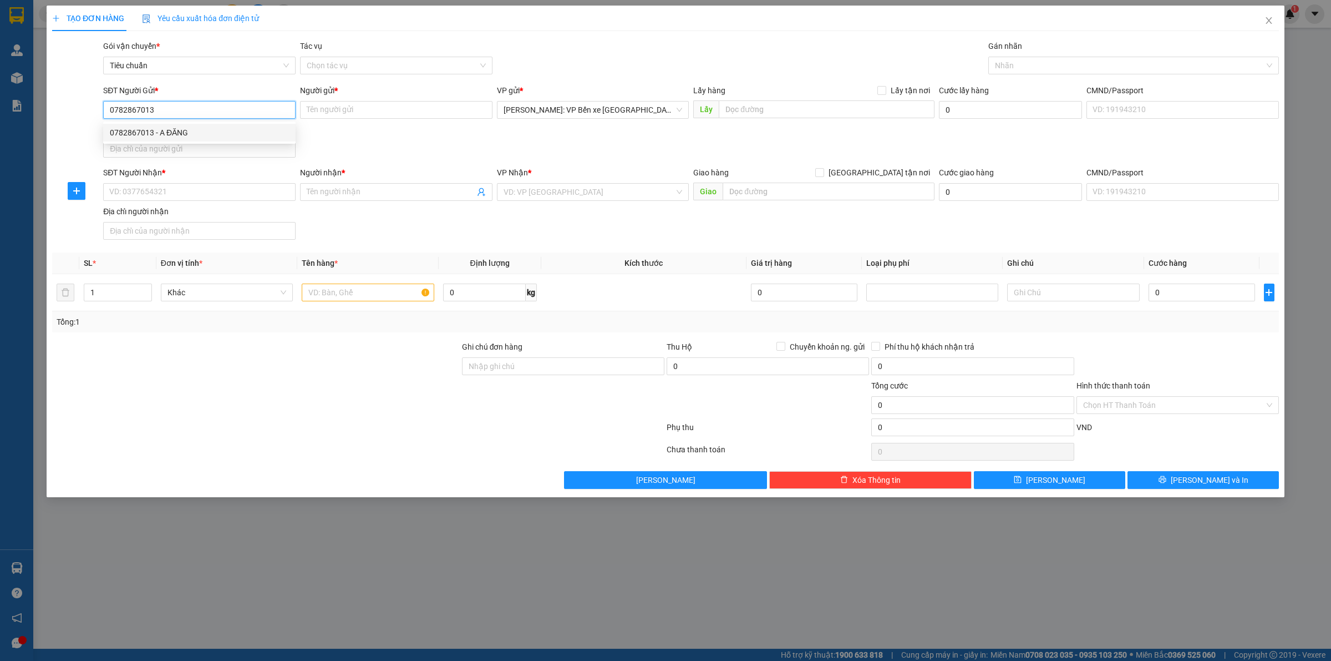
checkbox input "true"
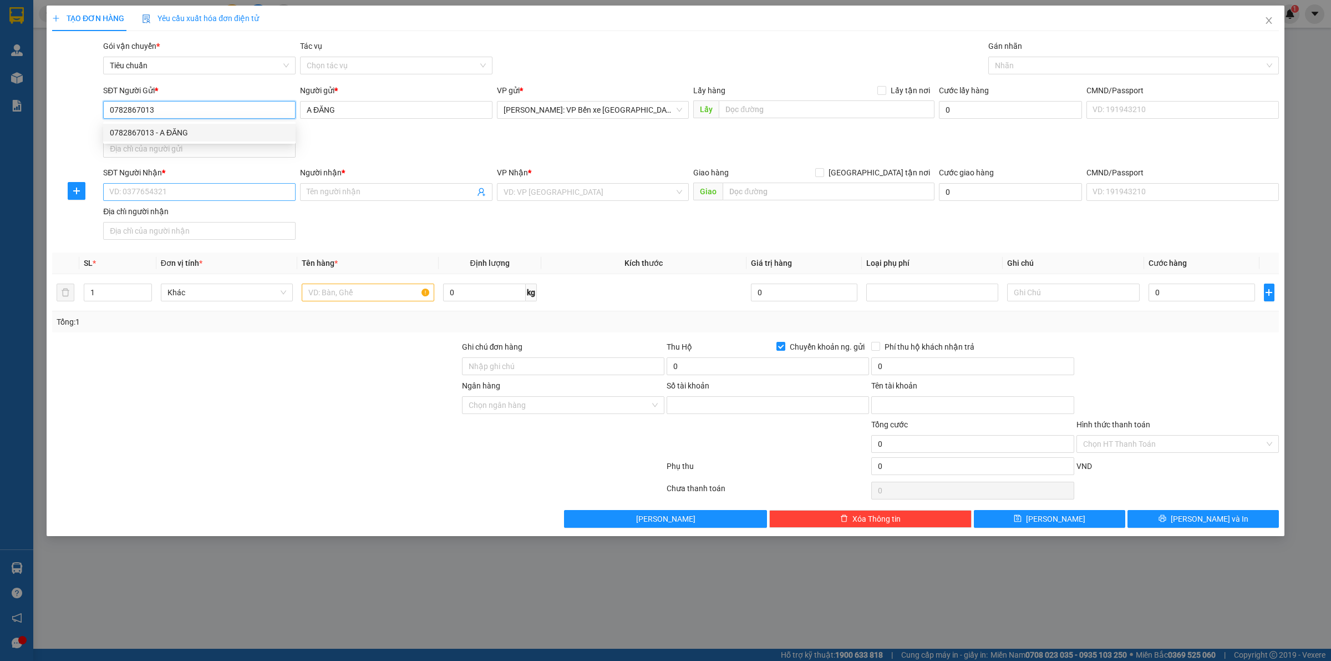
type input "070119438835"
type input "[PERSON_NAME]"
type input "0782867013"
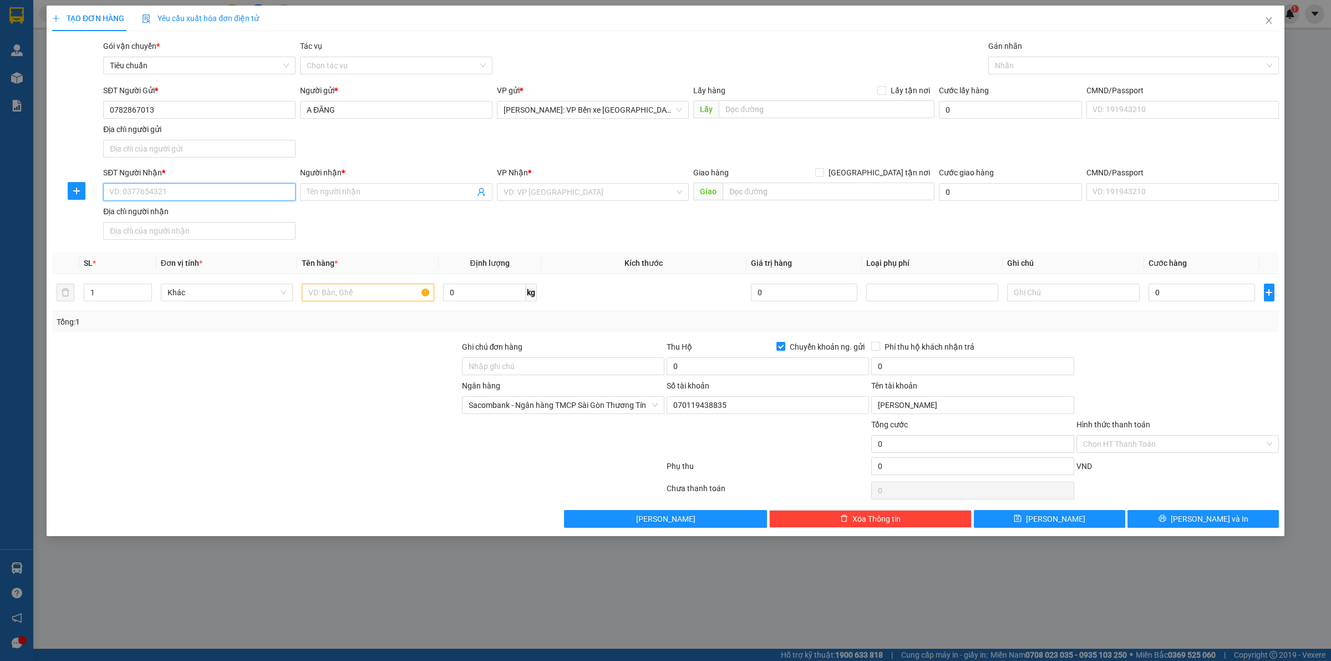
click at [201, 189] on input "SĐT Người Nhận *" at bounding box center [199, 192] width 192 height 18
drag, startPoint x: 187, startPoint y: 347, endPoint x: 209, endPoint y: 265, distance: 85.4
click at [187, 347] on div at bounding box center [256, 360] width 410 height 39
click at [206, 190] on input "SĐT Người Nhận *" at bounding box center [199, 192] width 192 height 18
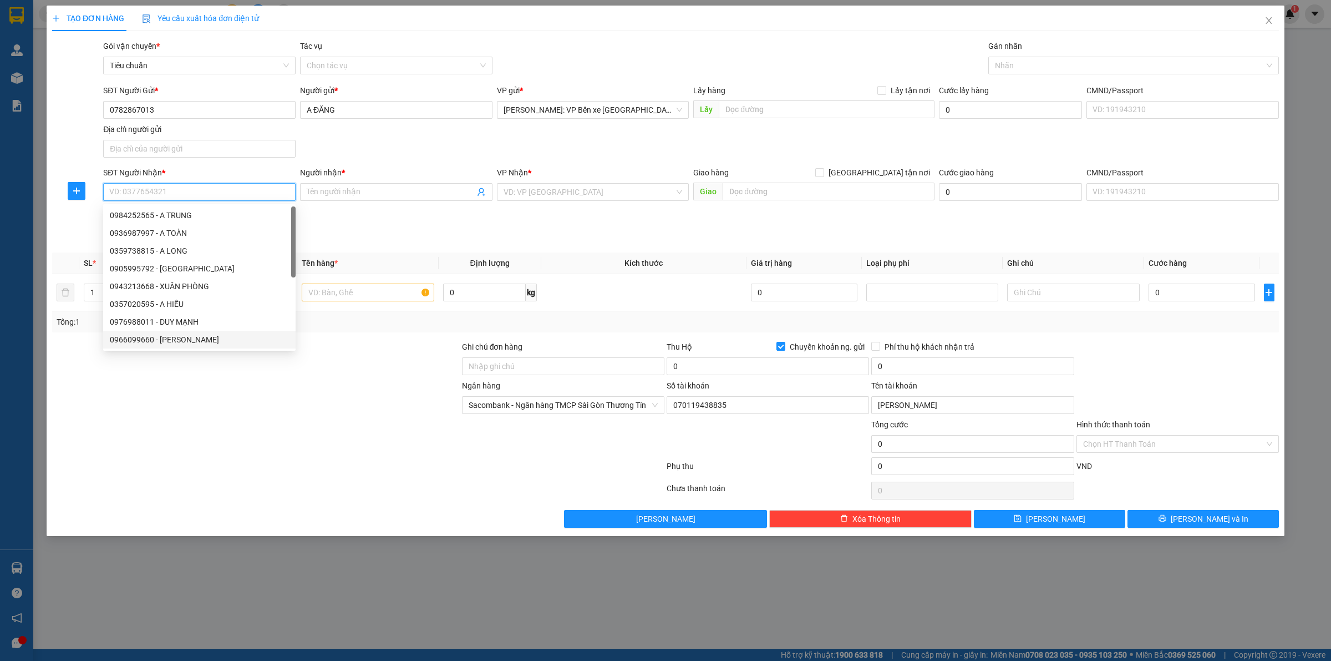
paste input "0906341635"
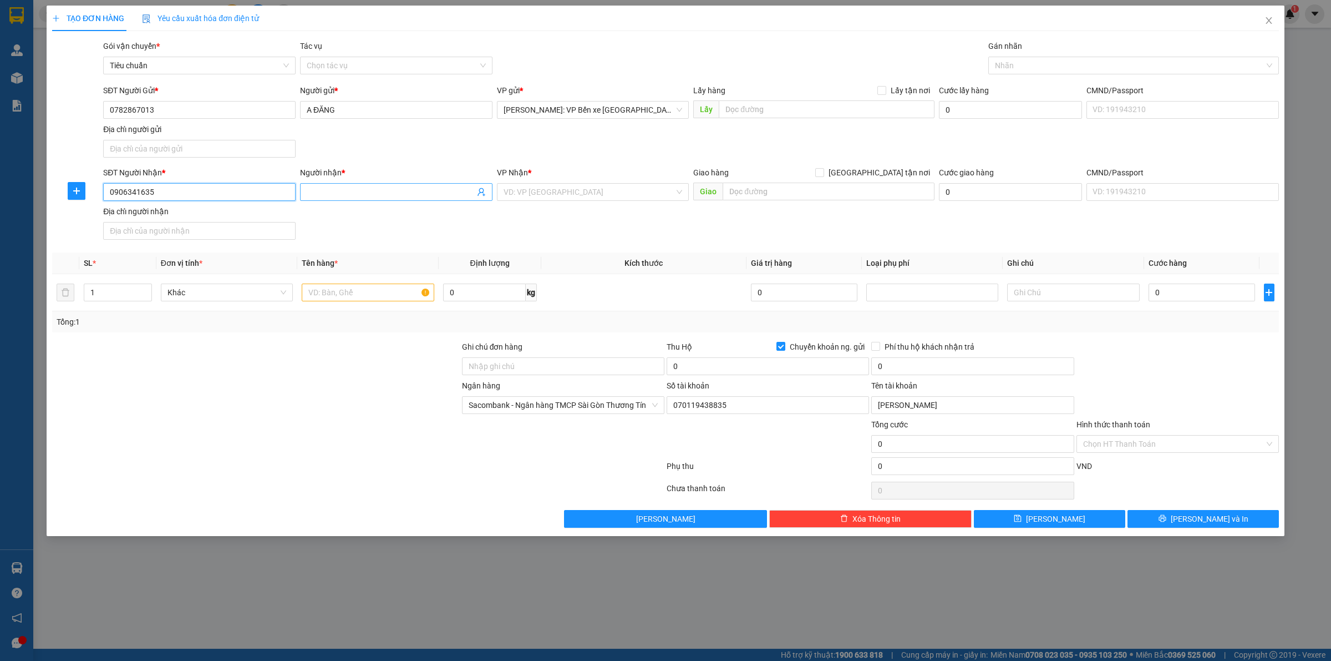
type input "0906341635"
click at [356, 189] on input "Người nhận *" at bounding box center [391, 192] width 168 height 12
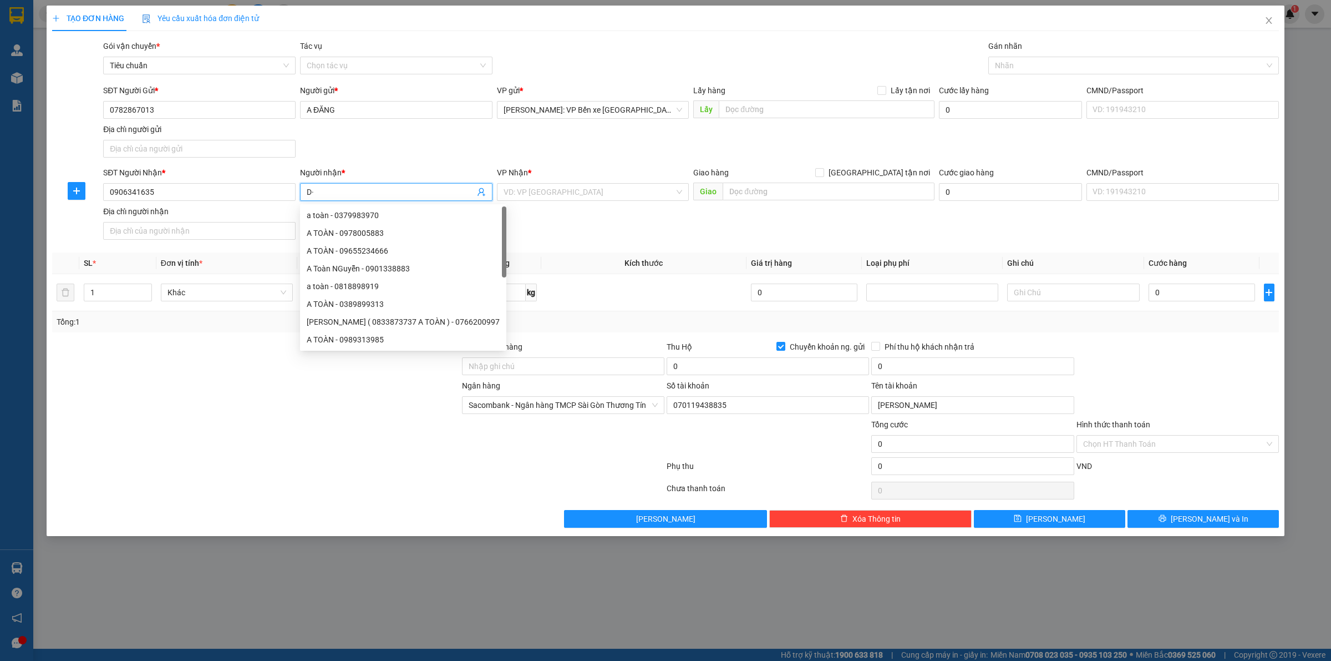
type input "D"
type input "ĐỨC ANH"
click at [600, 194] on input "search" at bounding box center [589, 192] width 171 height 17
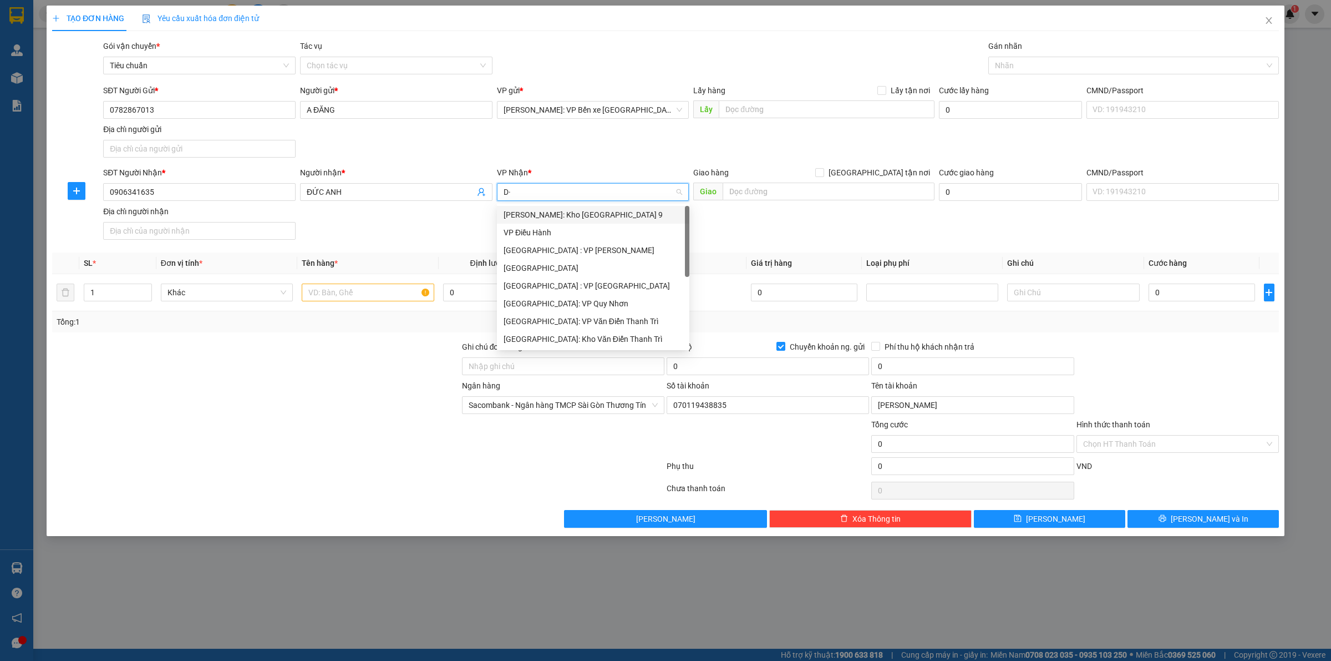
type input "D"
type input "ĐÀ"
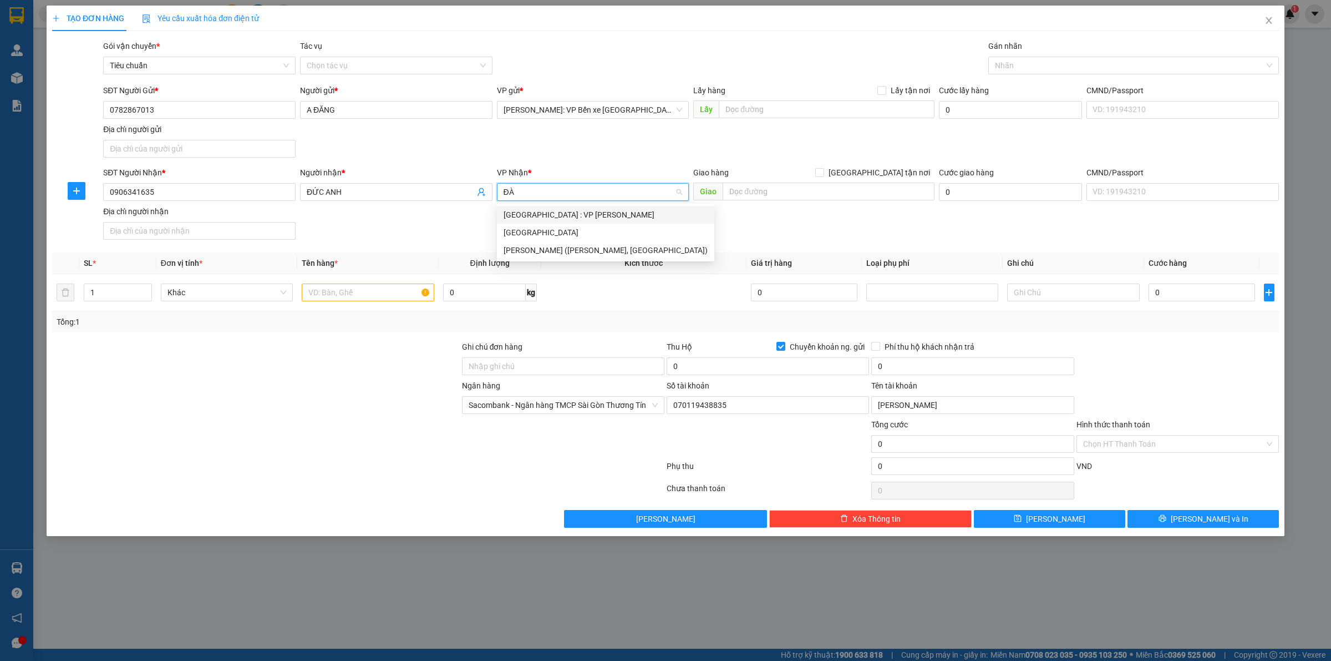
click at [611, 214] on div "[GEOGRAPHIC_DATA] : VP [PERSON_NAME]" at bounding box center [606, 215] width 204 height 12
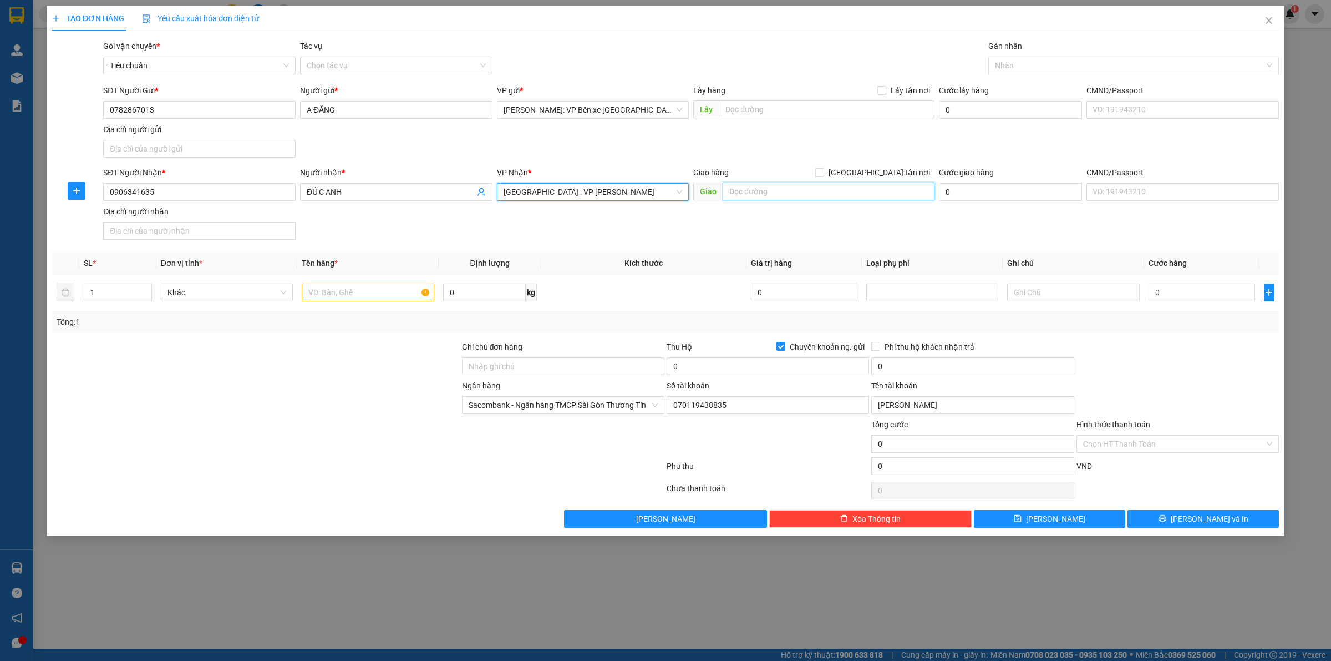
click at [764, 187] on input "text" at bounding box center [829, 191] width 212 height 18
click at [191, 369] on div at bounding box center [256, 360] width 410 height 39
click at [805, 194] on input "text" at bounding box center [829, 191] width 212 height 18
paste input "536 điện [GEOGRAPHIC_DATA], [GEOGRAPHIC_DATA], [GEOGRAPHIC_DATA]"
type input "536 điện [GEOGRAPHIC_DATA], [GEOGRAPHIC_DATA], [GEOGRAPHIC_DATA]"
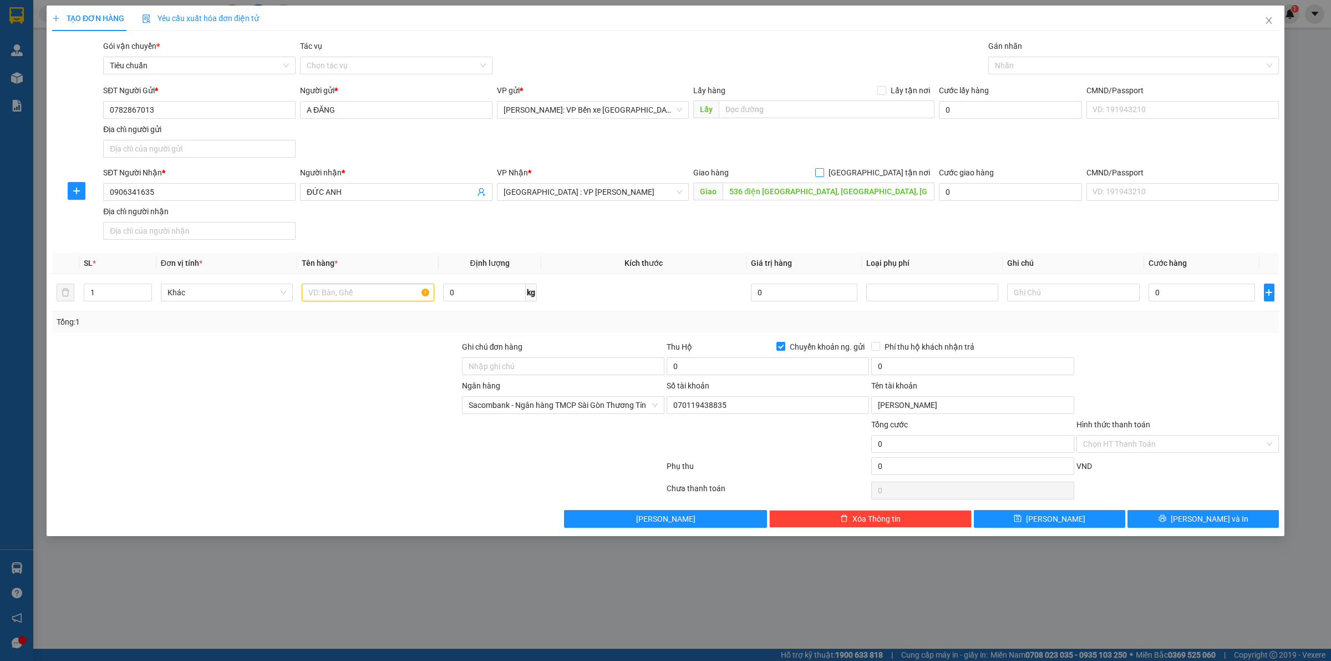
click at [823, 172] on input "[GEOGRAPHIC_DATA] tận nơi" at bounding box center [819, 172] width 8 height 8
checkbox input "true"
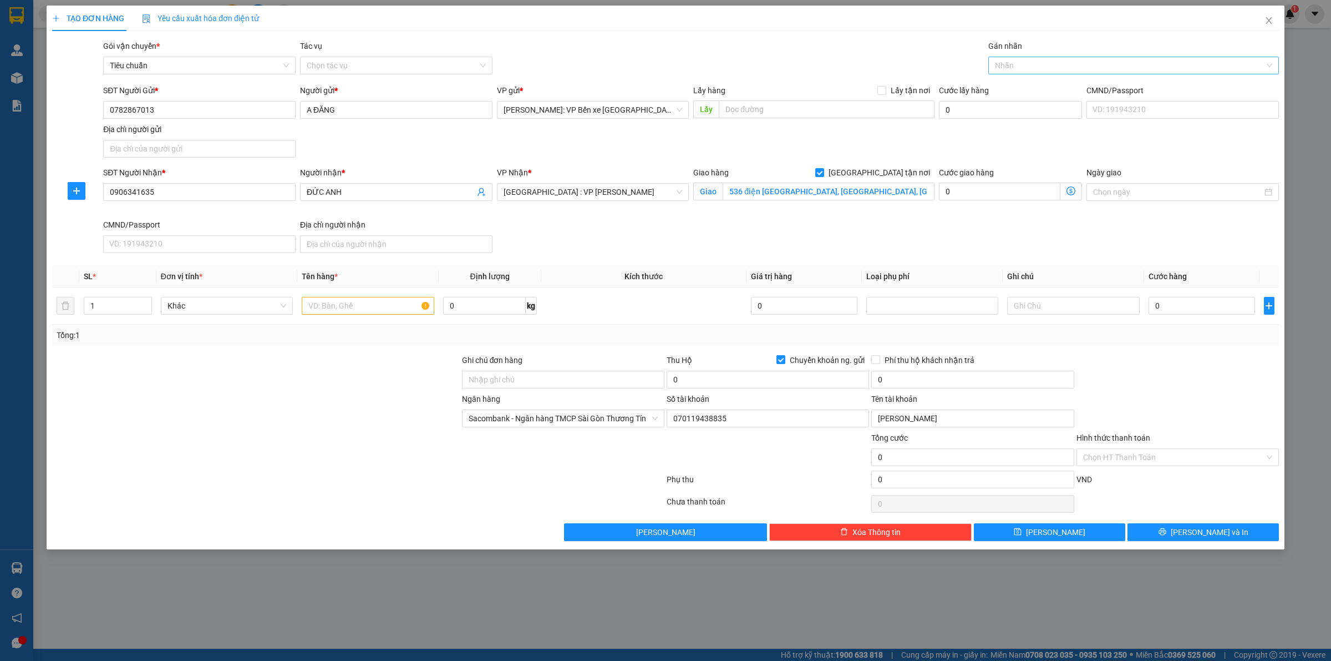
click at [1041, 64] on div at bounding box center [1128, 65] width 274 height 13
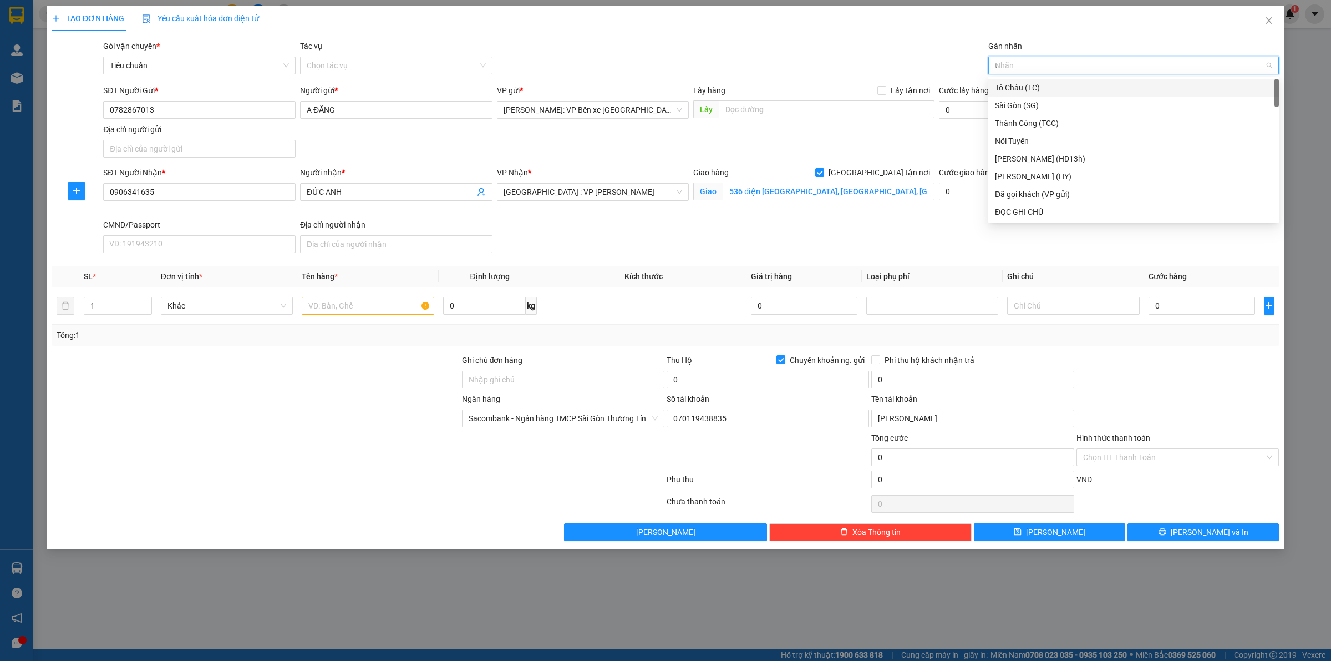
type input "GIA"
click at [1032, 92] on div "[GEOGRAPHIC_DATA] tận nơi" at bounding box center [1133, 88] width 277 height 12
click at [148, 302] on span "up" at bounding box center [146, 303] width 7 height 7
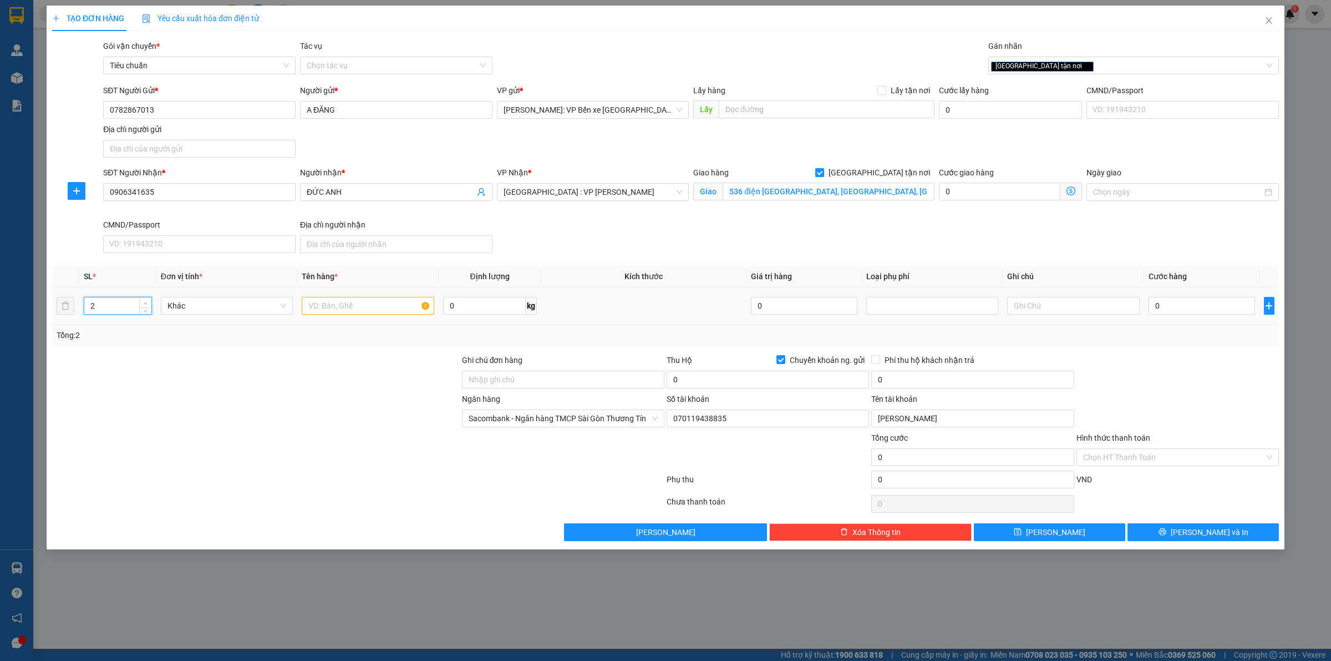
type input "3"
click at [148, 302] on span "up" at bounding box center [146, 303] width 7 height 7
click at [378, 306] on input "text" at bounding box center [368, 306] width 132 height 18
type input "3 MÁY LÀM GIÀY BỌC PE"
click at [1218, 312] on input "0" at bounding box center [1202, 306] width 106 height 18
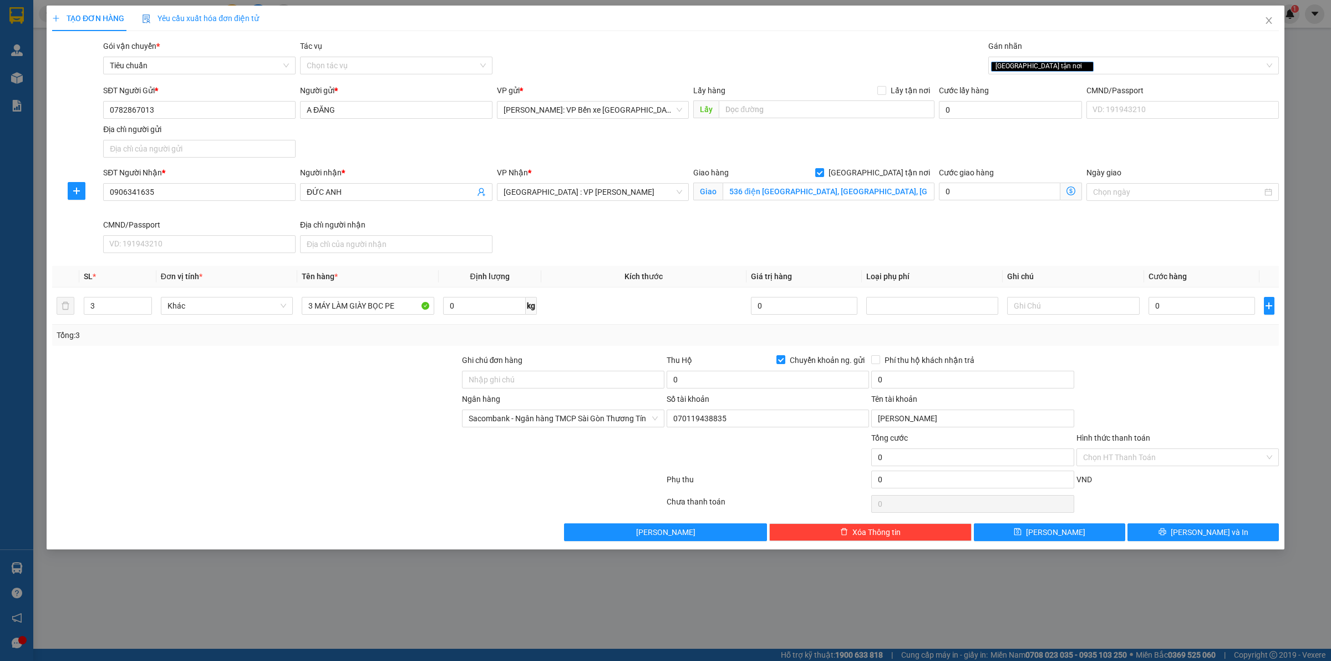
drag, startPoint x: 180, startPoint y: 374, endPoint x: 368, endPoint y: 361, distance: 188.0
click at [180, 374] on div at bounding box center [256, 373] width 410 height 39
click at [1187, 298] on input "0" at bounding box center [1202, 306] width 106 height 18
click at [1212, 240] on div "SĐT Người Nhận * 0906341635 Người nhận * ĐỨC ANH VP Nhận * [GEOGRAPHIC_DATA] : …" at bounding box center [691, 211] width 1180 height 91
click at [1189, 307] on input "0" at bounding box center [1202, 306] width 106 height 18
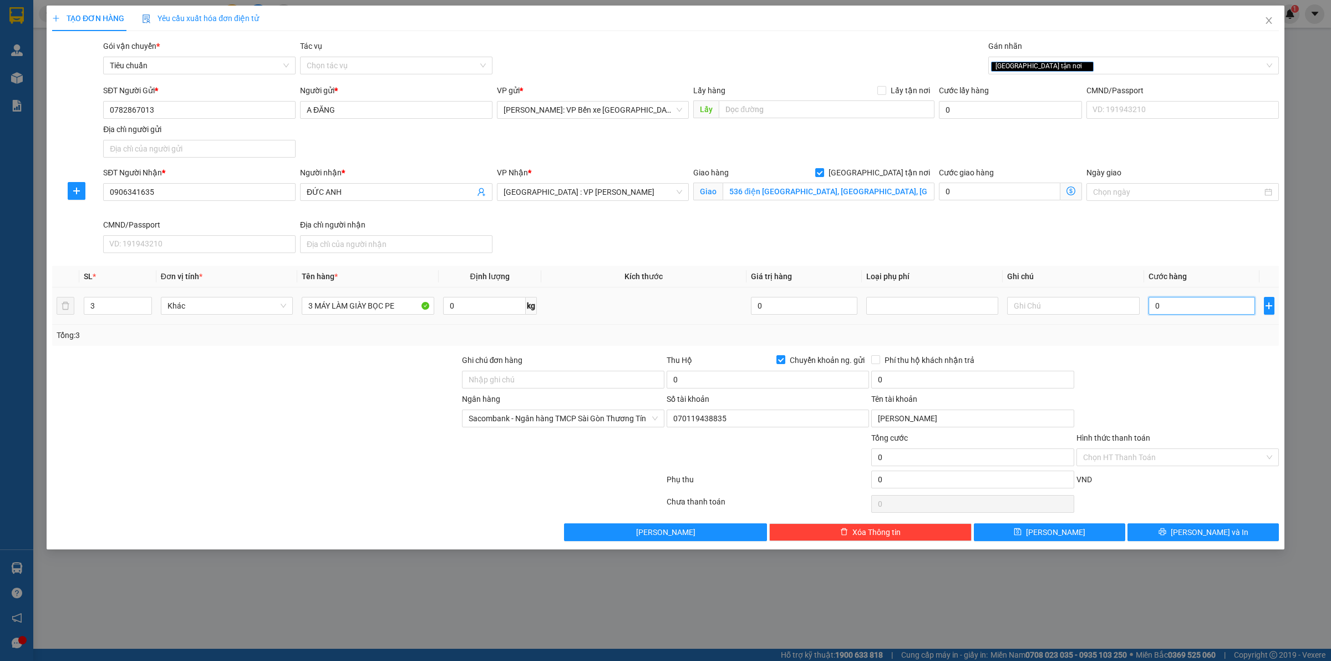
type input "6"
type input "68"
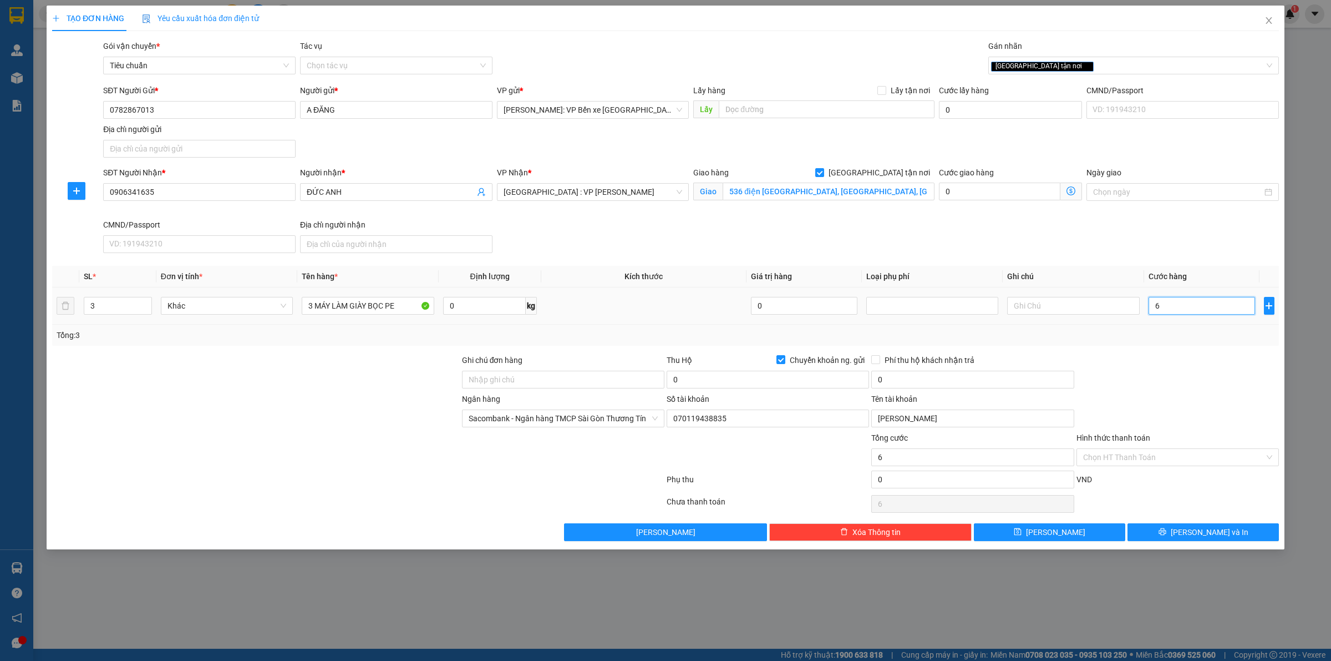
type input "68"
type input "680"
type input "6.800"
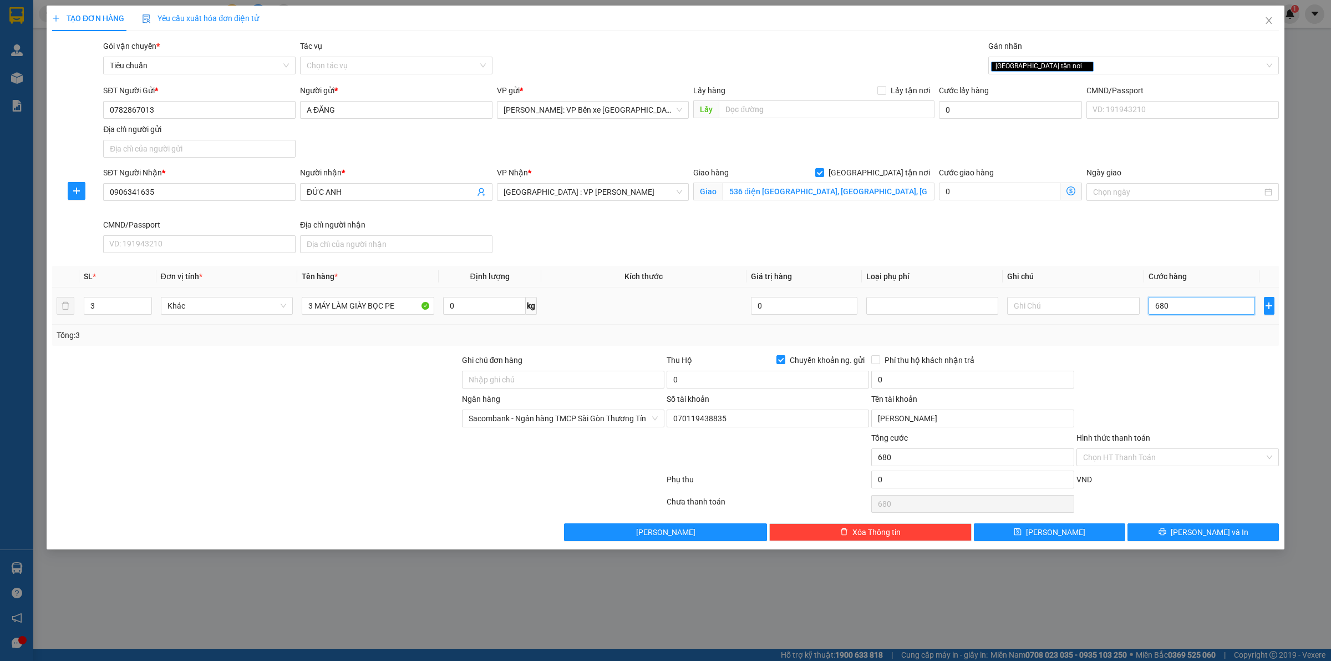
type input "6.800"
type input "68.000"
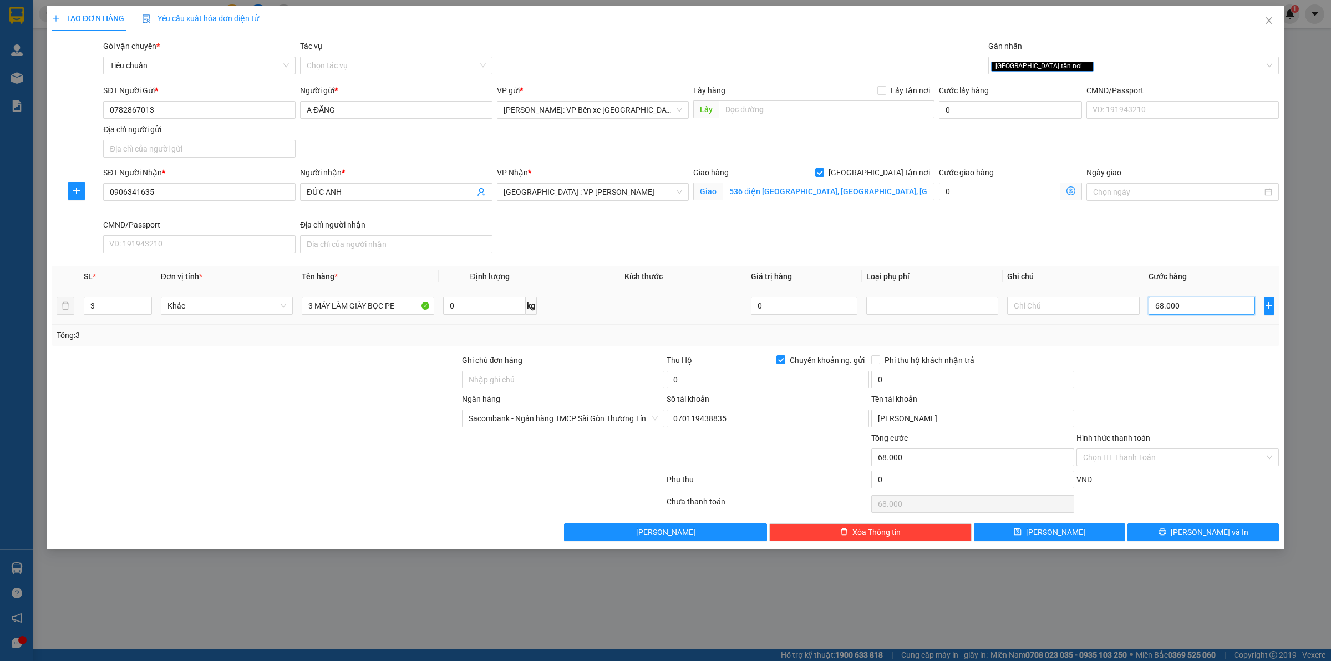
type input "680.000"
click at [718, 387] on input "0" at bounding box center [768, 380] width 202 height 18
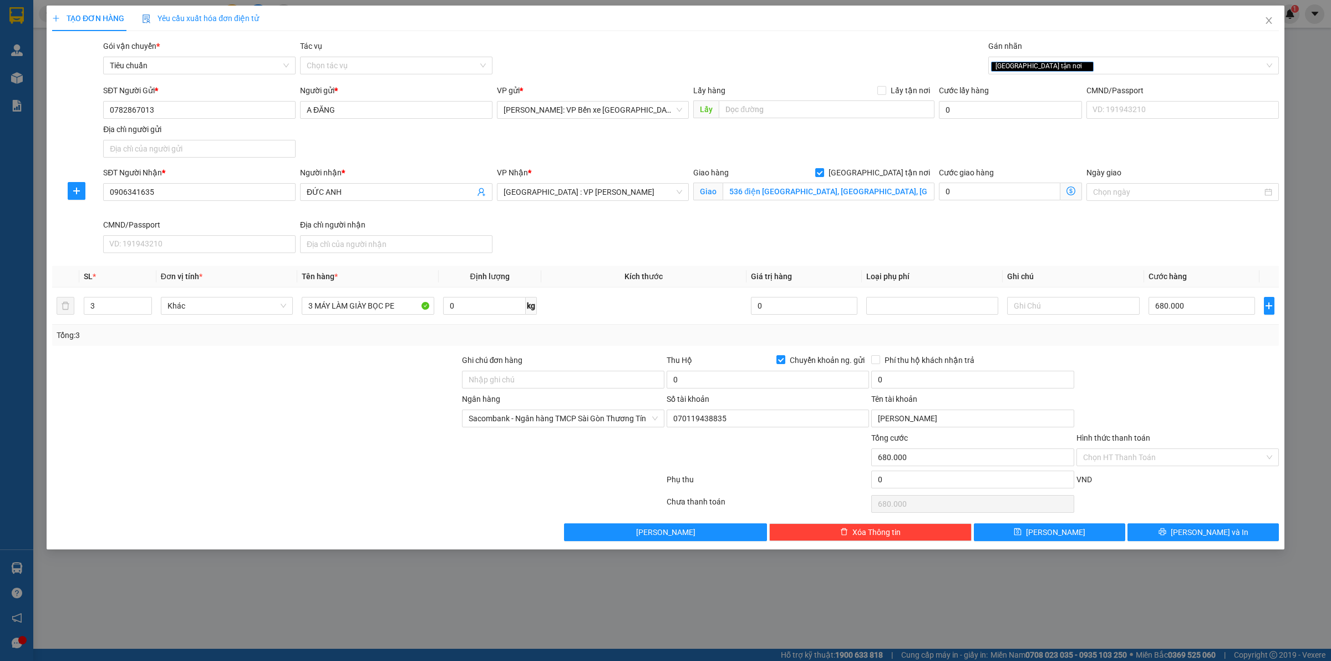
click at [276, 377] on div at bounding box center [256, 373] width 410 height 39
click at [778, 358] on input "Chuyển khoản ng. gửi" at bounding box center [780, 359] width 8 height 8
checkbox input "false"
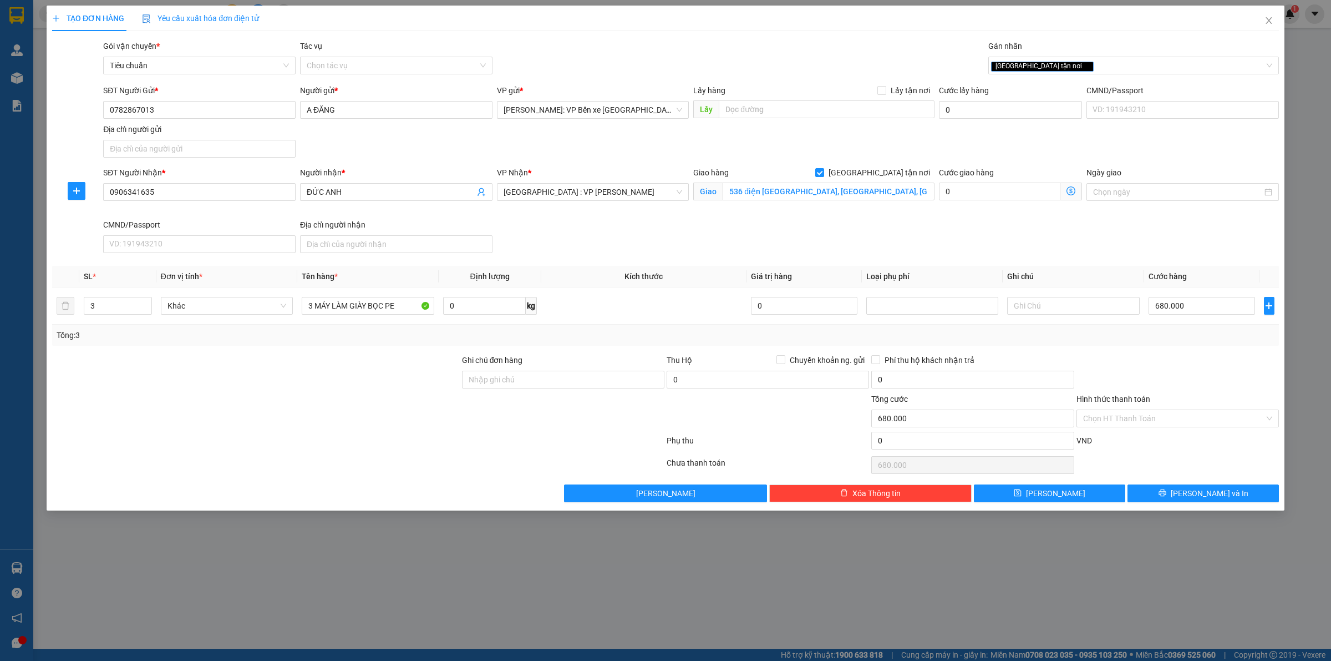
click at [1165, 351] on div "Transit Pickup Surcharge Ids Transit Deliver Surcharge Ids Transit Deliver Surc…" at bounding box center [665, 271] width 1227 height 462
click at [1201, 491] on span "[PERSON_NAME] và In" at bounding box center [1210, 493] width 78 height 12
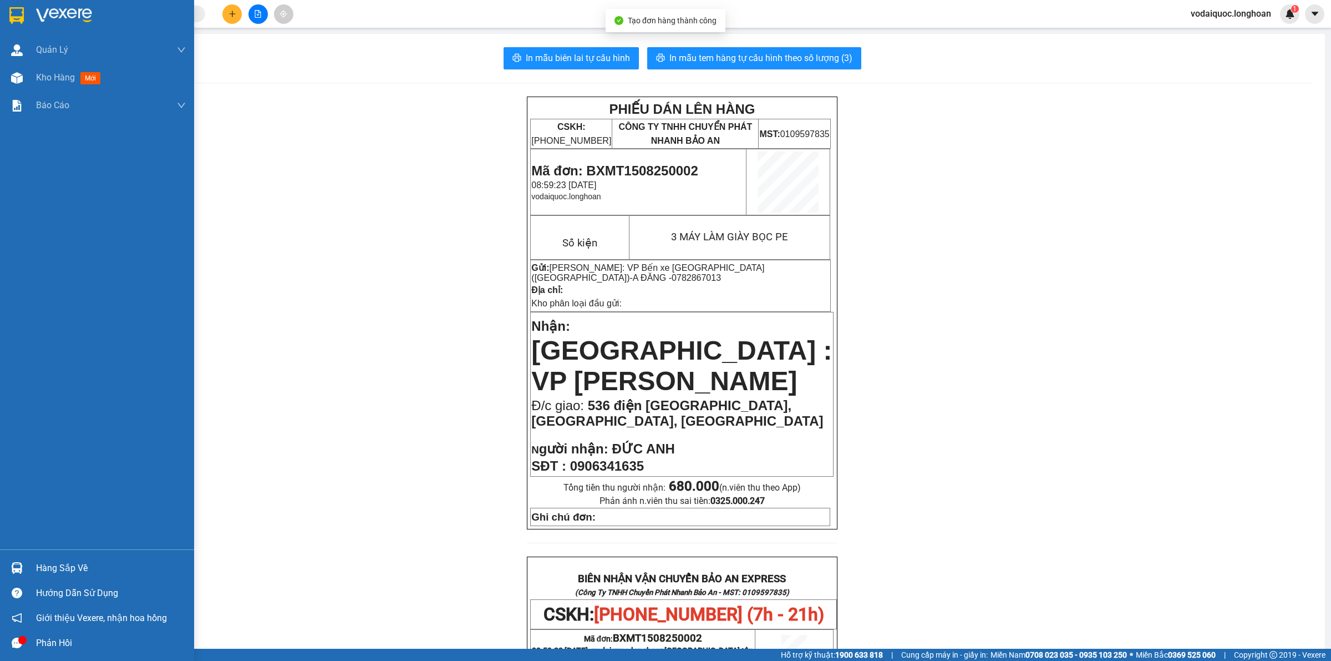
click at [53, 14] on img at bounding box center [64, 15] width 56 height 17
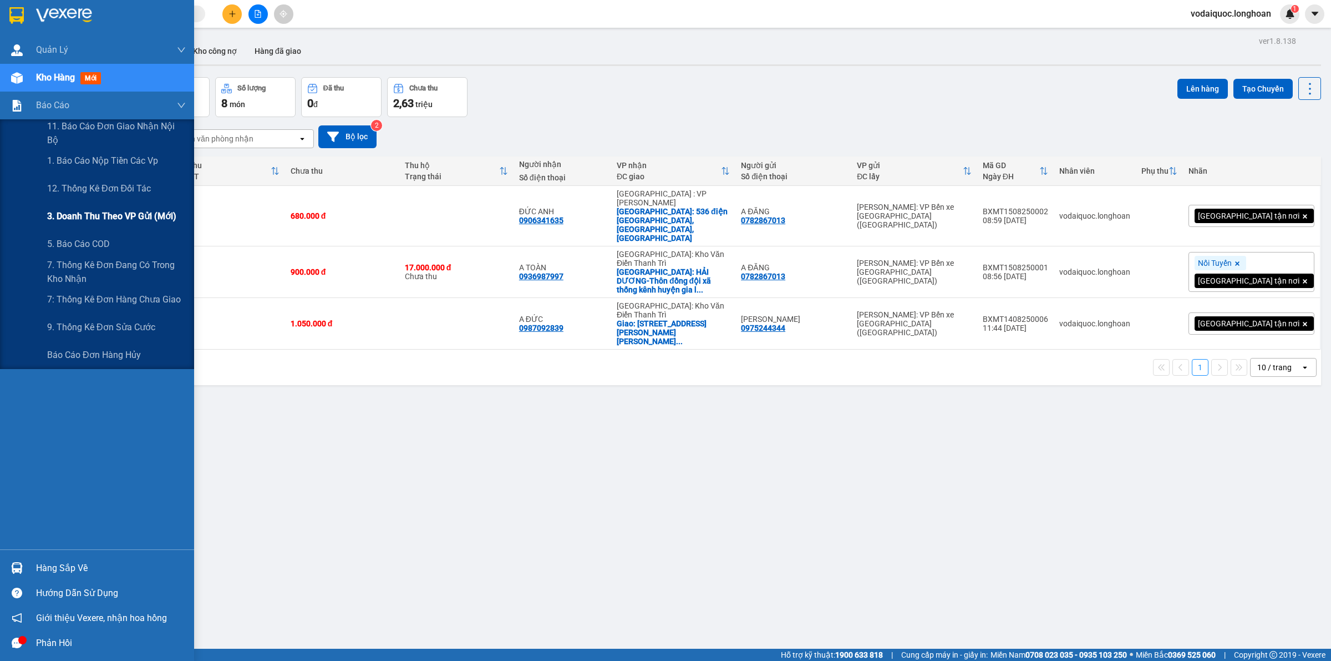
click at [107, 212] on span "3. Doanh Thu theo VP Gửi (mới)" at bounding box center [111, 216] width 129 height 14
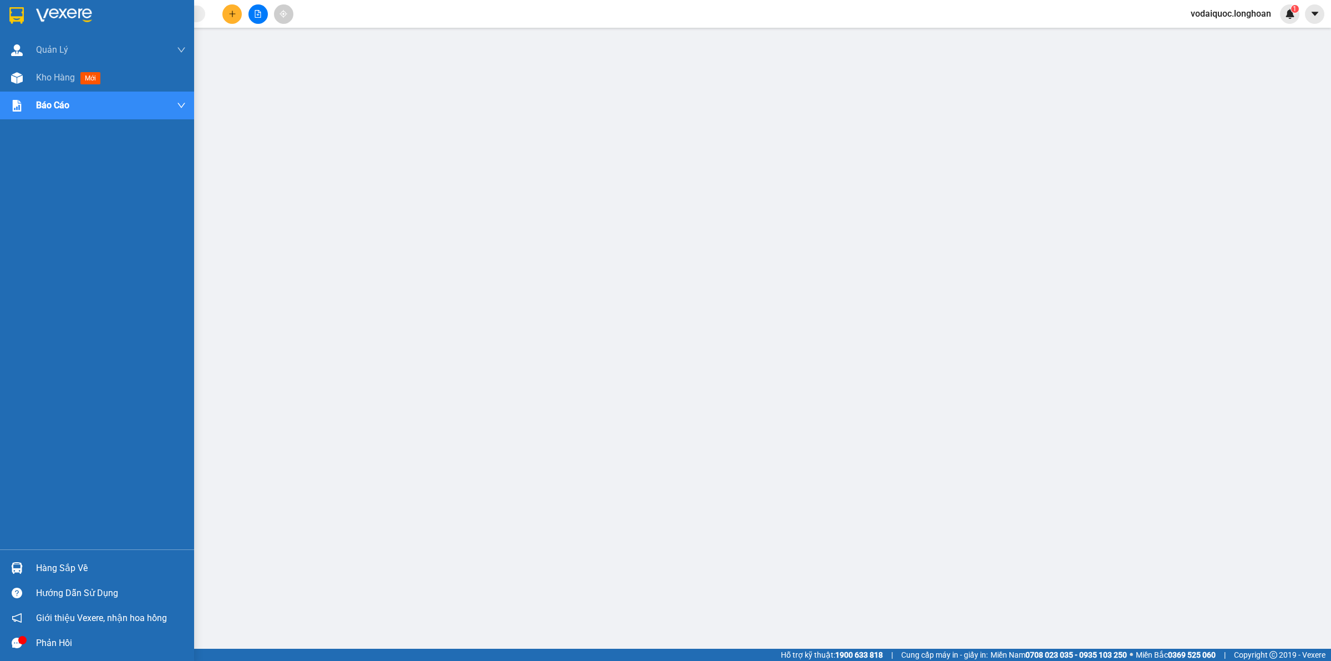
click at [75, 10] on img at bounding box center [64, 15] width 56 height 17
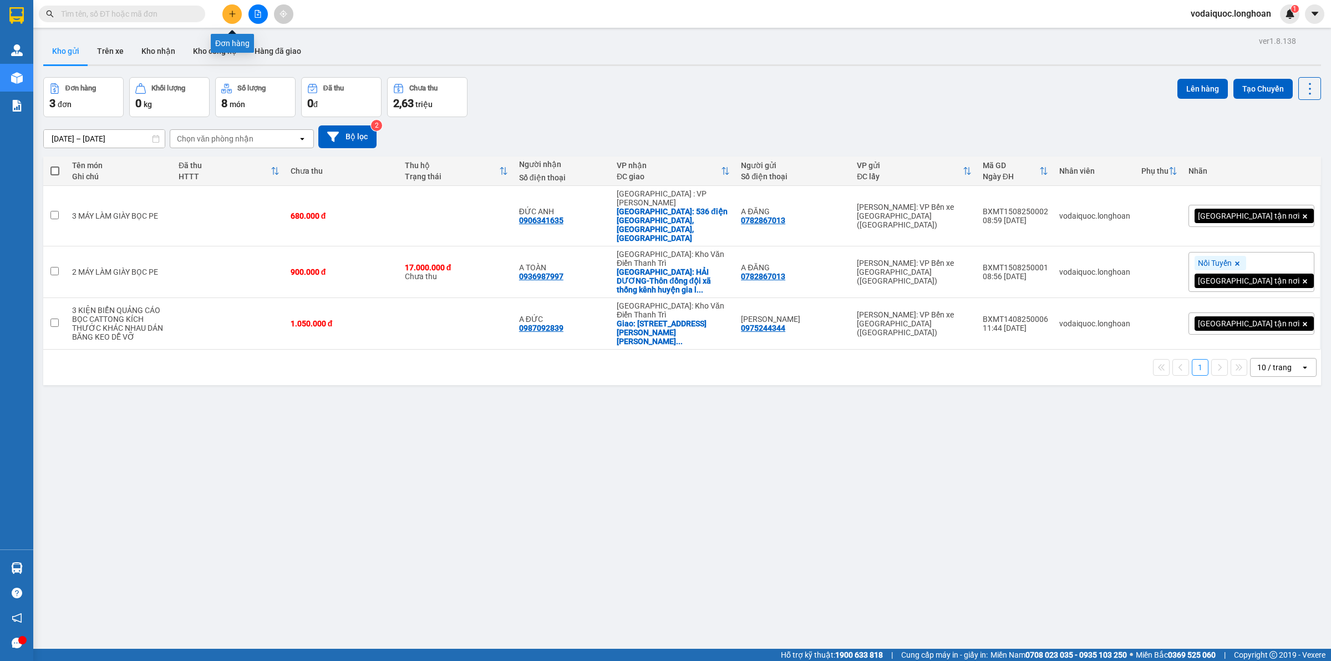
click at [233, 15] on icon "plus" at bounding box center [233, 14] width 8 height 8
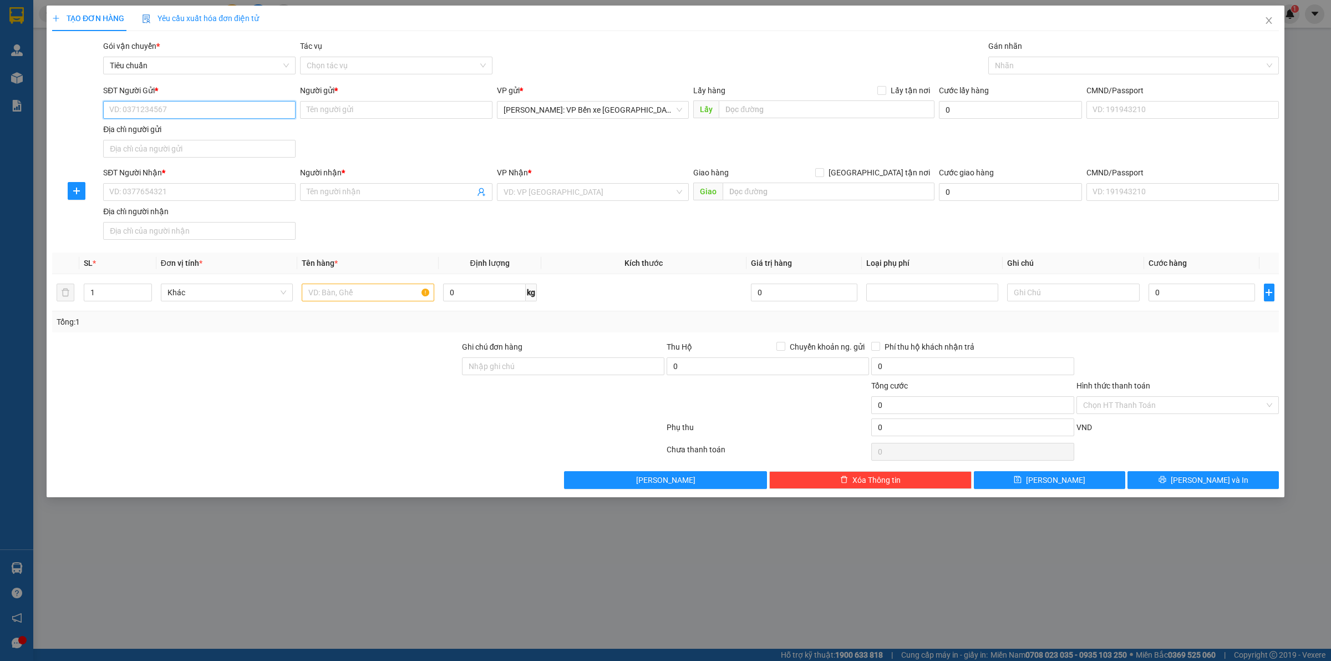
click at [156, 118] on input "SĐT Người Gửi *" at bounding box center [199, 110] width 192 height 18
type input "0963570177"
click at [163, 129] on div "0963570177 - A MẪN" at bounding box center [199, 132] width 179 height 12
type input "A MẪN"
type input "0963570177"
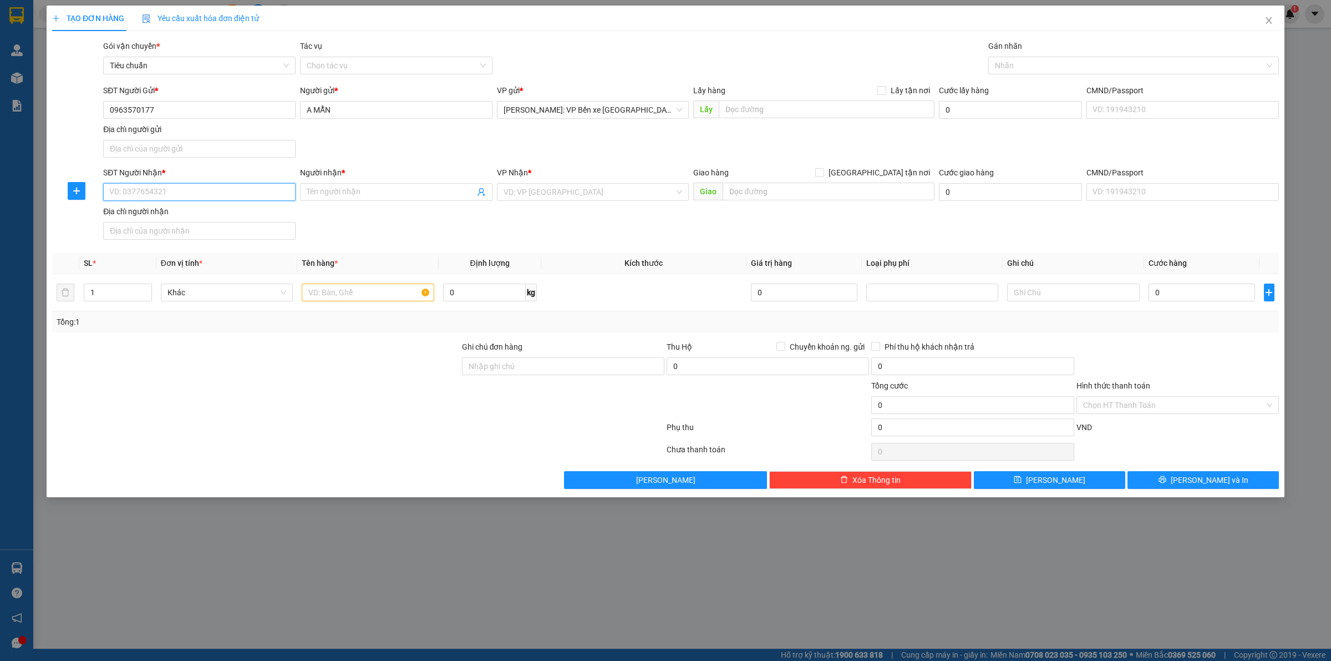
click at [172, 186] on input "SĐT Người Nhận *" at bounding box center [199, 192] width 192 height 18
type input "0987159650"
click at [351, 190] on input "Người nhận *" at bounding box center [391, 192] width 168 height 12
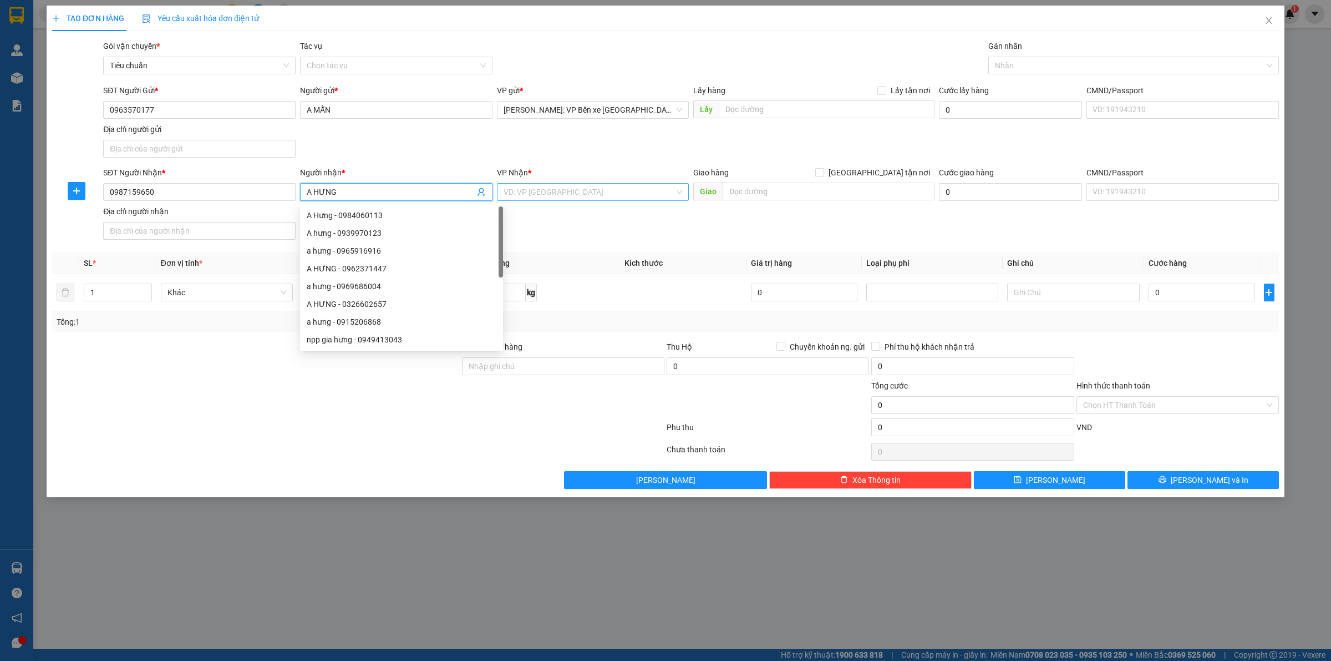
type input "A HƯNG"
drag, startPoint x: 559, startPoint y: 189, endPoint x: 547, endPoint y: 187, distance: 12.3
click at [555, 187] on input "search" at bounding box center [589, 192] width 171 height 17
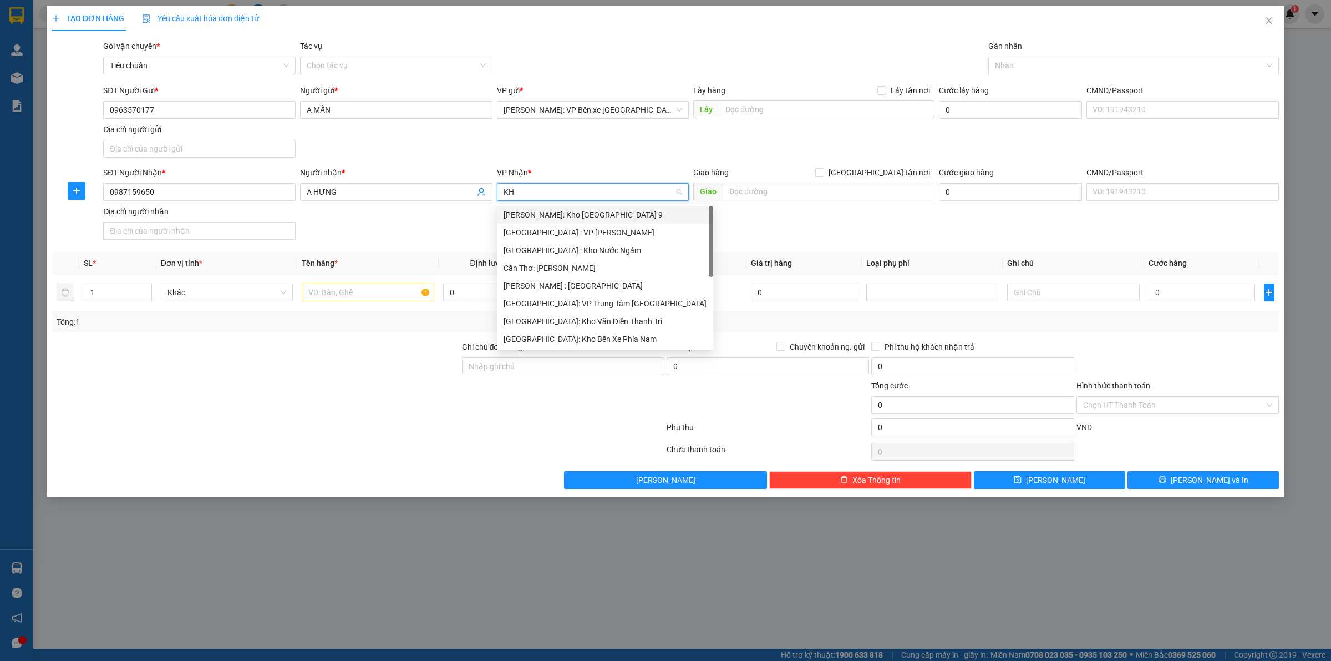
type input "KHO"
click at [590, 283] on div "[GEOGRAPHIC_DATA]: Kho Văn Điển Thanh Trì" at bounding box center [593, 286] width 179 height 12
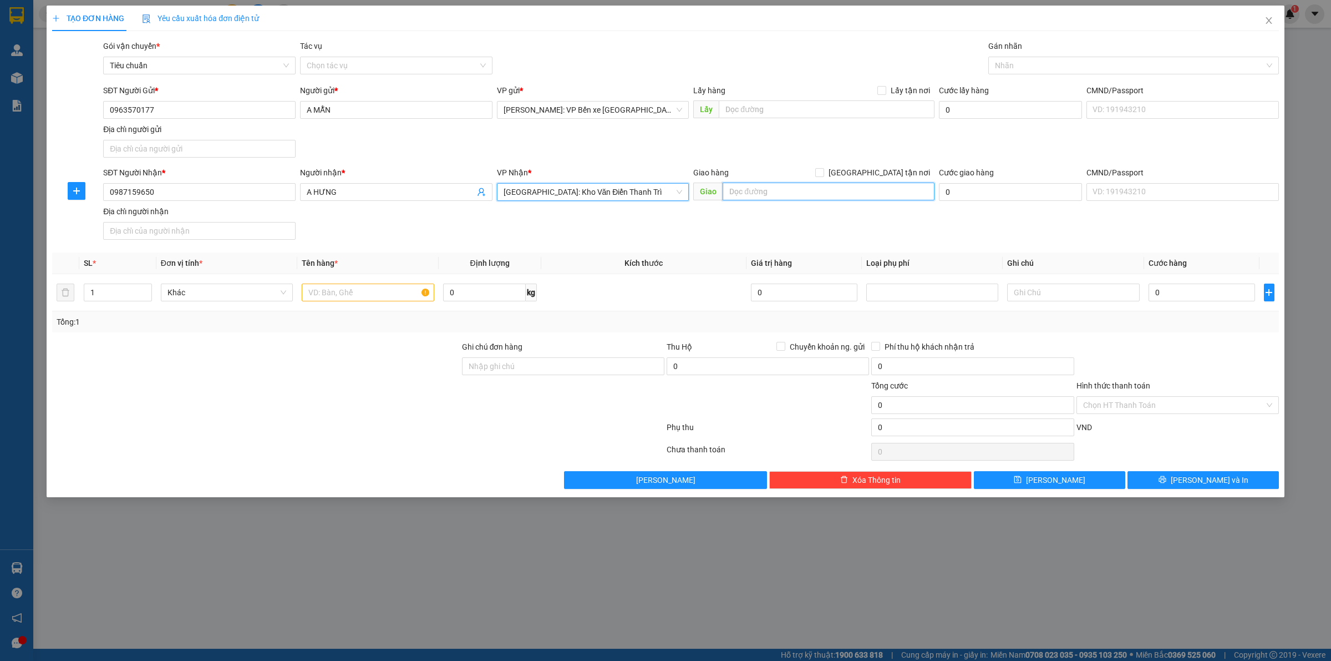
click at [800, 198] on input "text" at bounding box center [829, 191] width 212 height 18
type input "THÁI BÌNH-XÓM 3 [PERSON_NAME],[GEOGRAPHIC_DATA],[GEOGRAPHIC_DATA],[GEOGRAPHIC_D…"
click at [823, 171] on input "[GEOGRAPHIC_DATA] tận nơi" at bounding box center [819, 172] width 8 height 8
checkbox input "true"
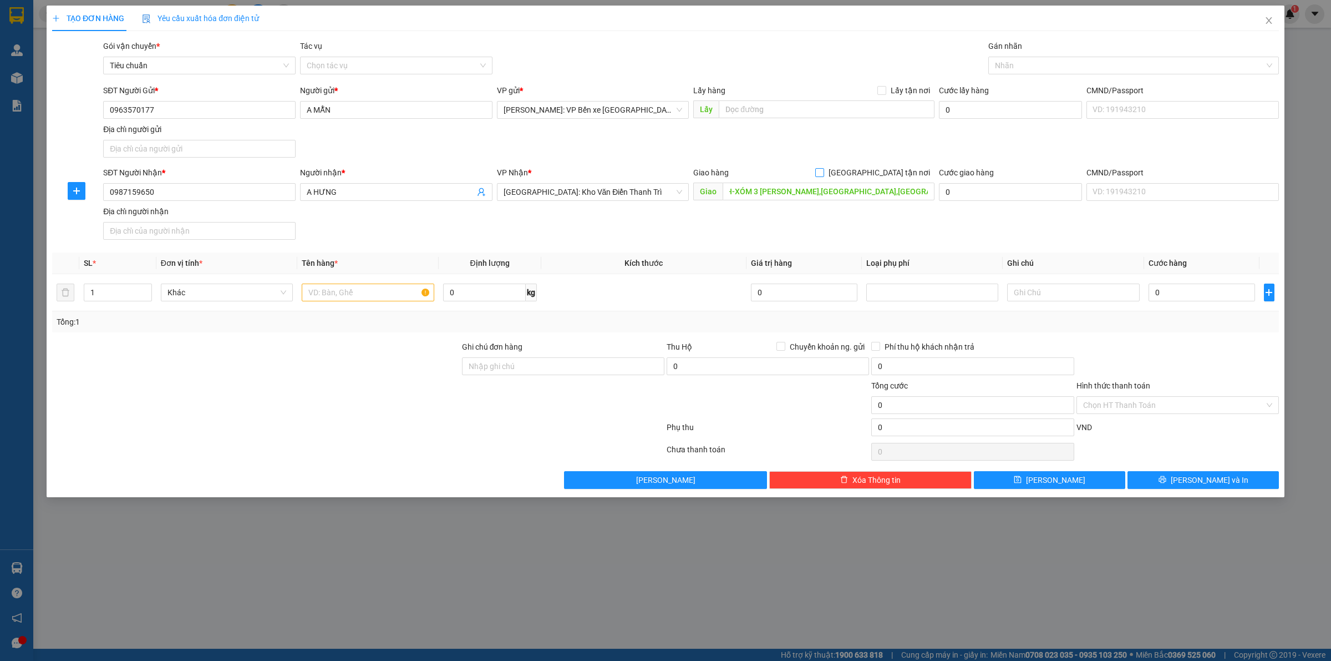
scroll to position [0, 0]
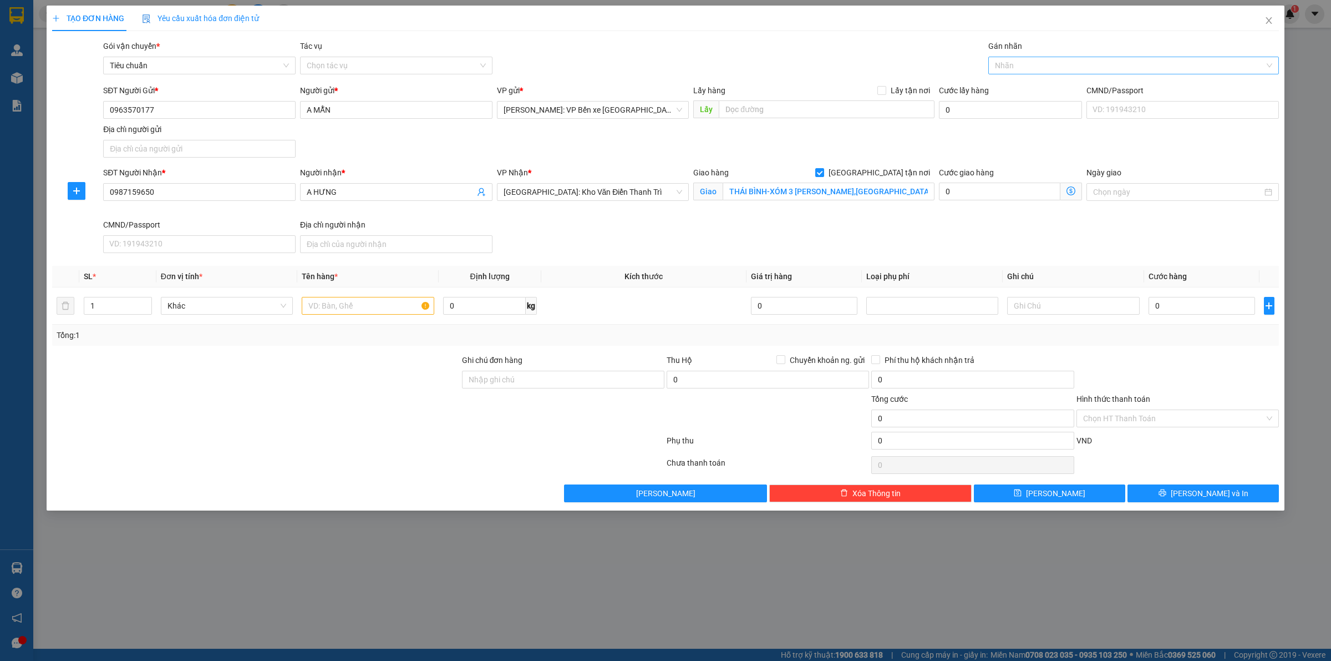
click at [1049, 64] on div at bounding box center [1128, 65] width 274 height 13
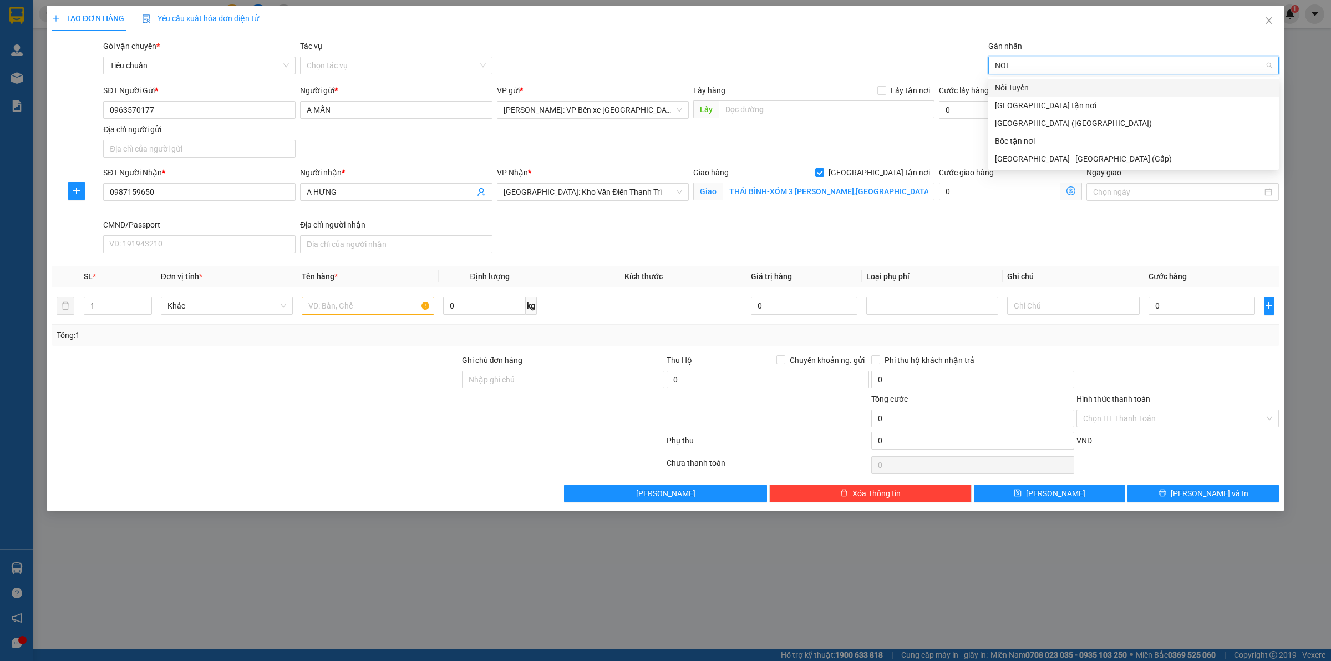
type input "NOI"
click at [1034, 79] on div "Nối Tuyến" at bounding box center [1133, 88] width 291 height 18
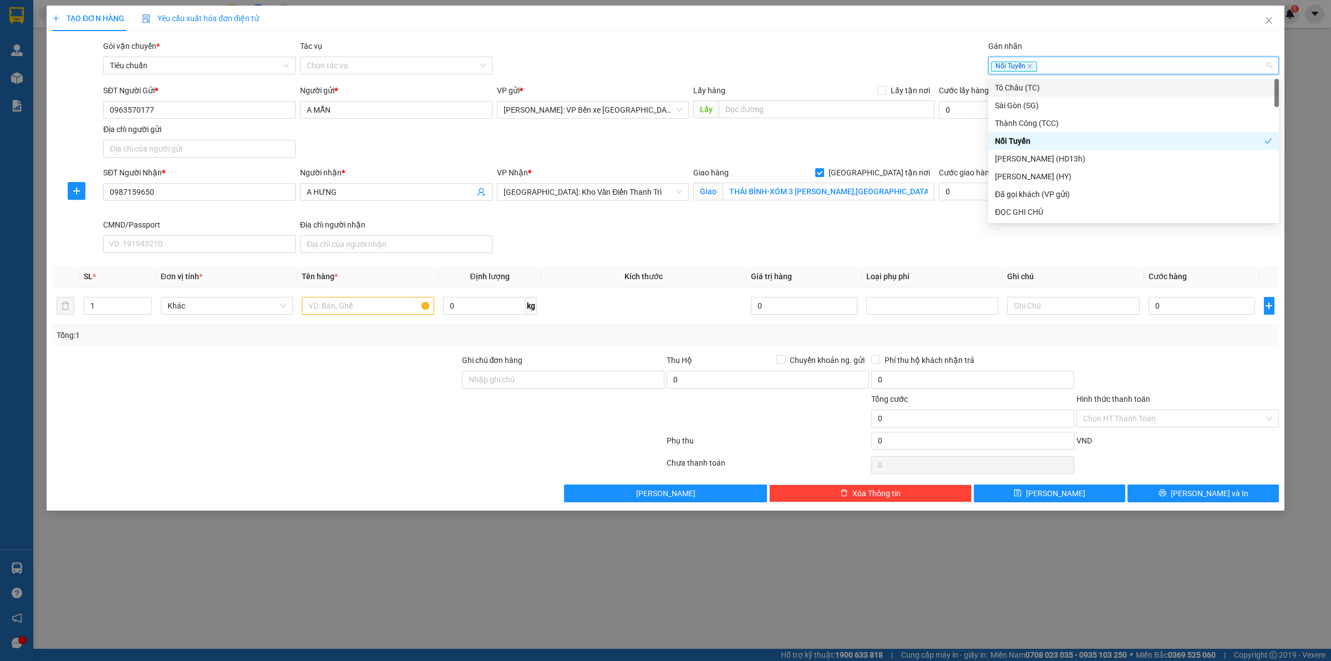
click at [1057, 63] on div "Nối Tuyến" at bounding box center [1128, 65] width 274 height 13
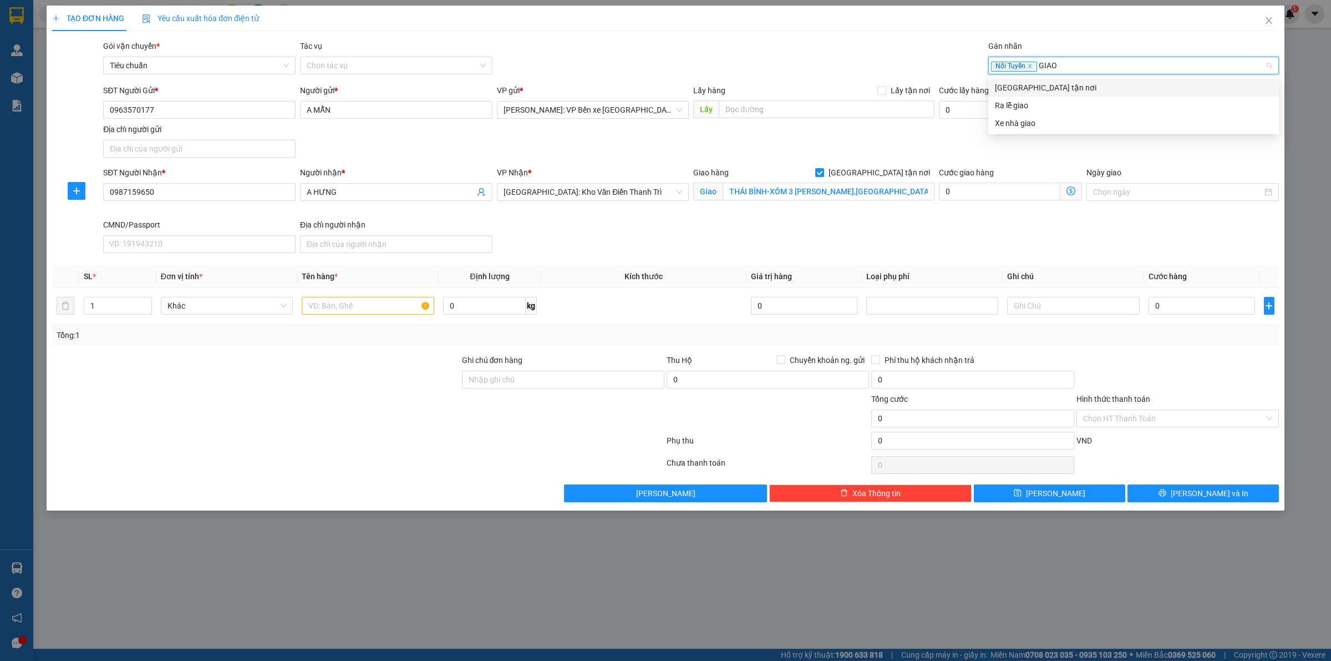
type input "GIAO"
click at [1013, 85] on div "[GEOGRAPHIC_DATA] tận nơi" at bounding box center [1133, 88] width 277 height 12
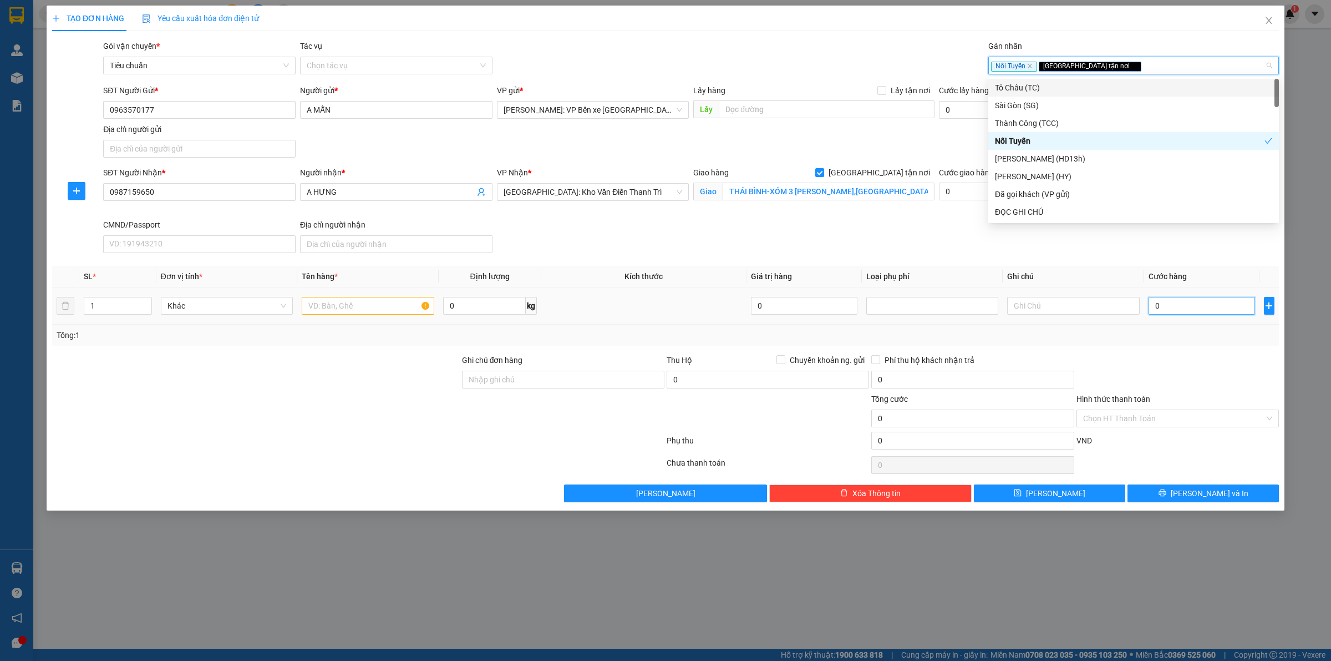
click at [1183, 314] on input "0" at bounding box center [1202, 306] width 106 height 18
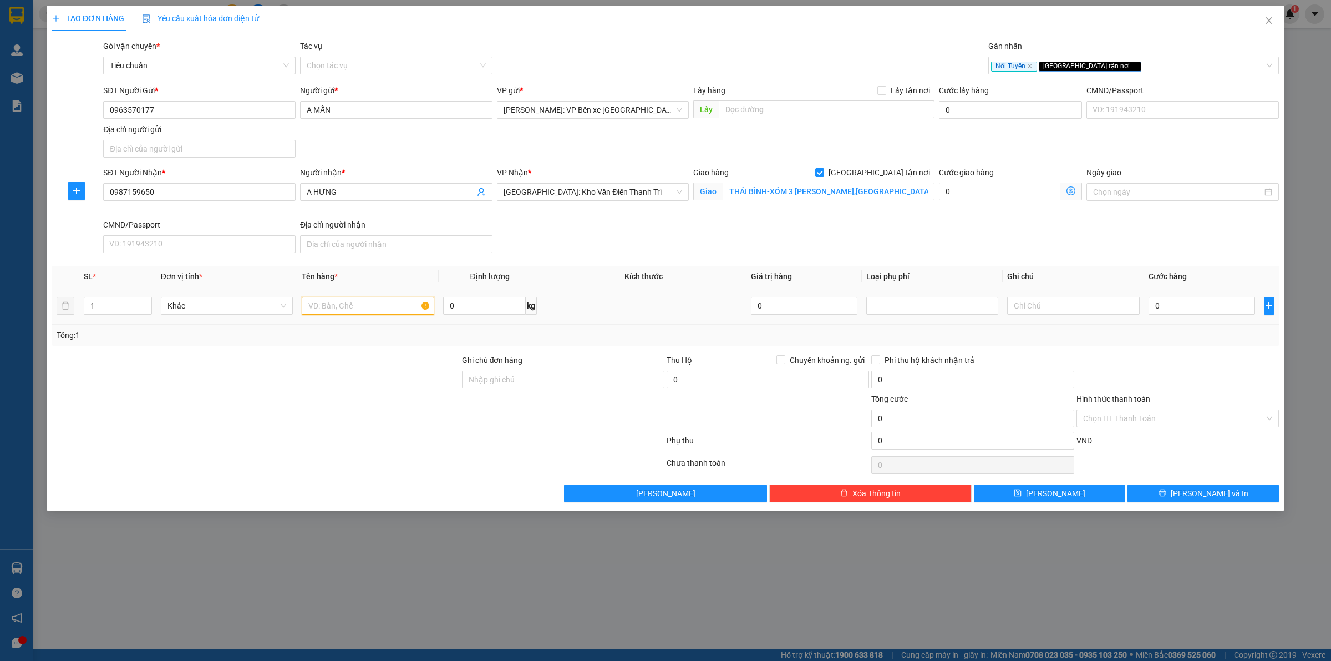
click at [363, 300] on input "text" at bounding box center [368, 306] width 132 height 18
type input "1 THÙNG XỐP"
click at [1214, 309] on input "0" at bounding box center [1202, 306] width 106 height 18
type input "3"
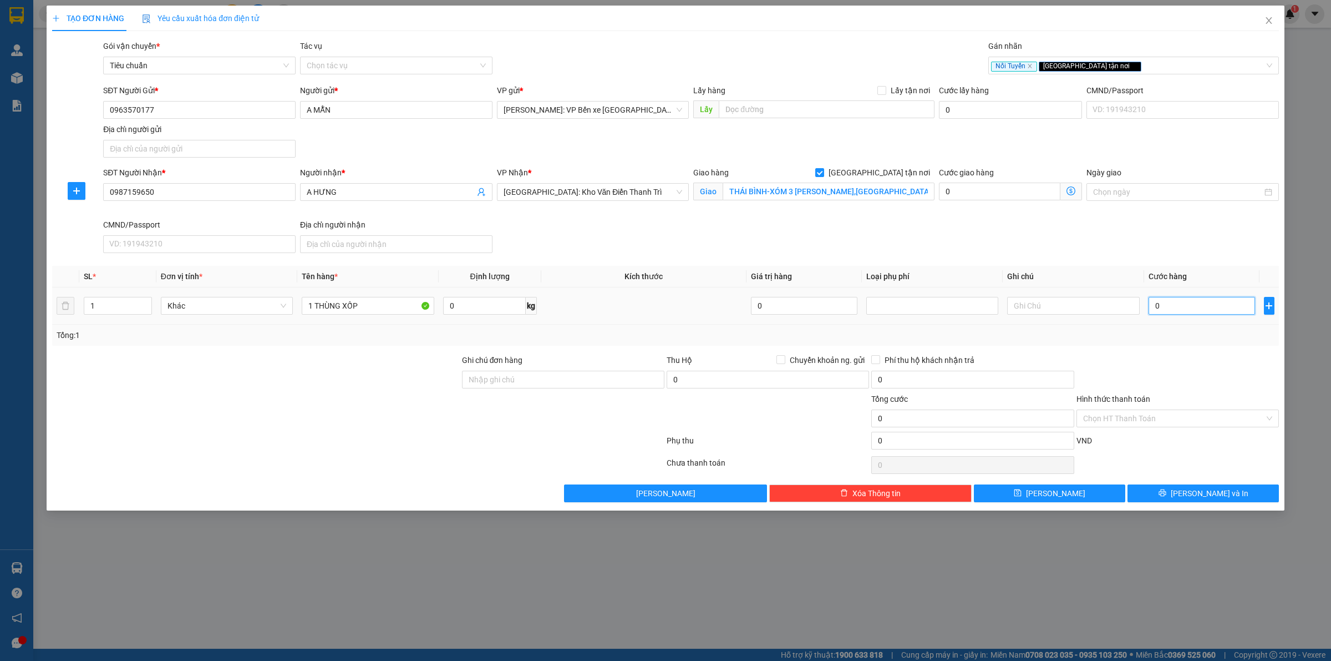
type input "3"
type input "30"
type input "300"
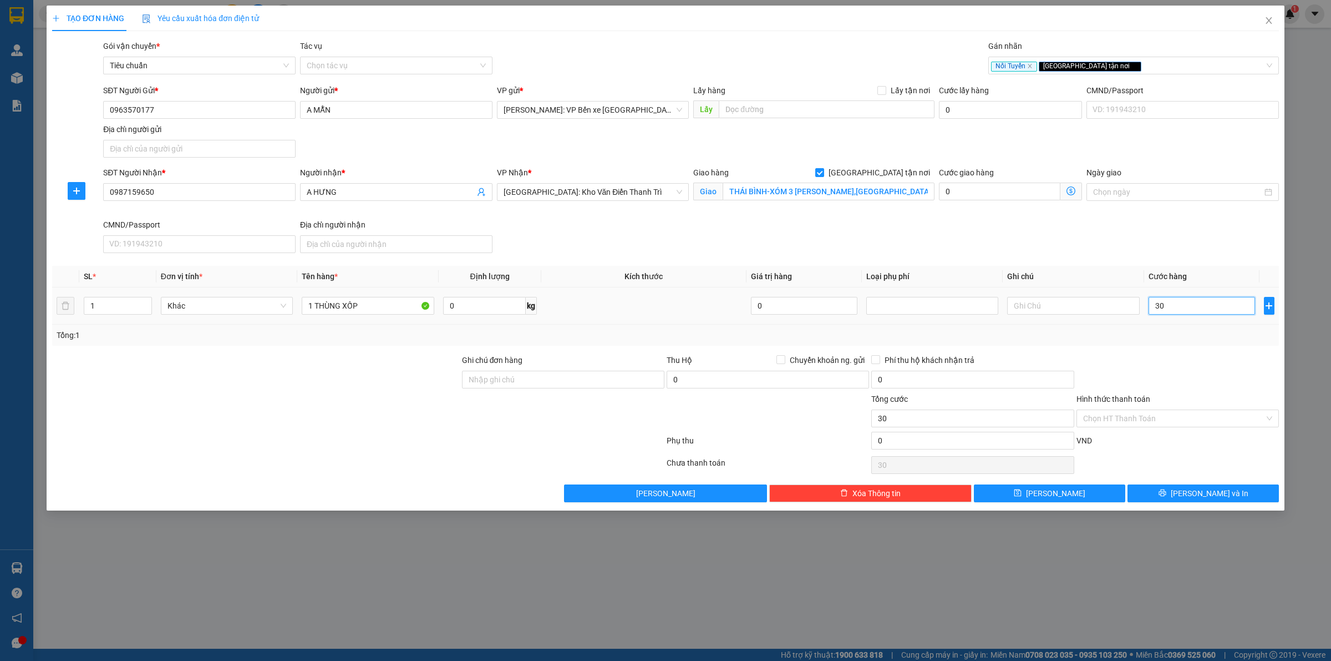
type input "300"
type input "3.000"
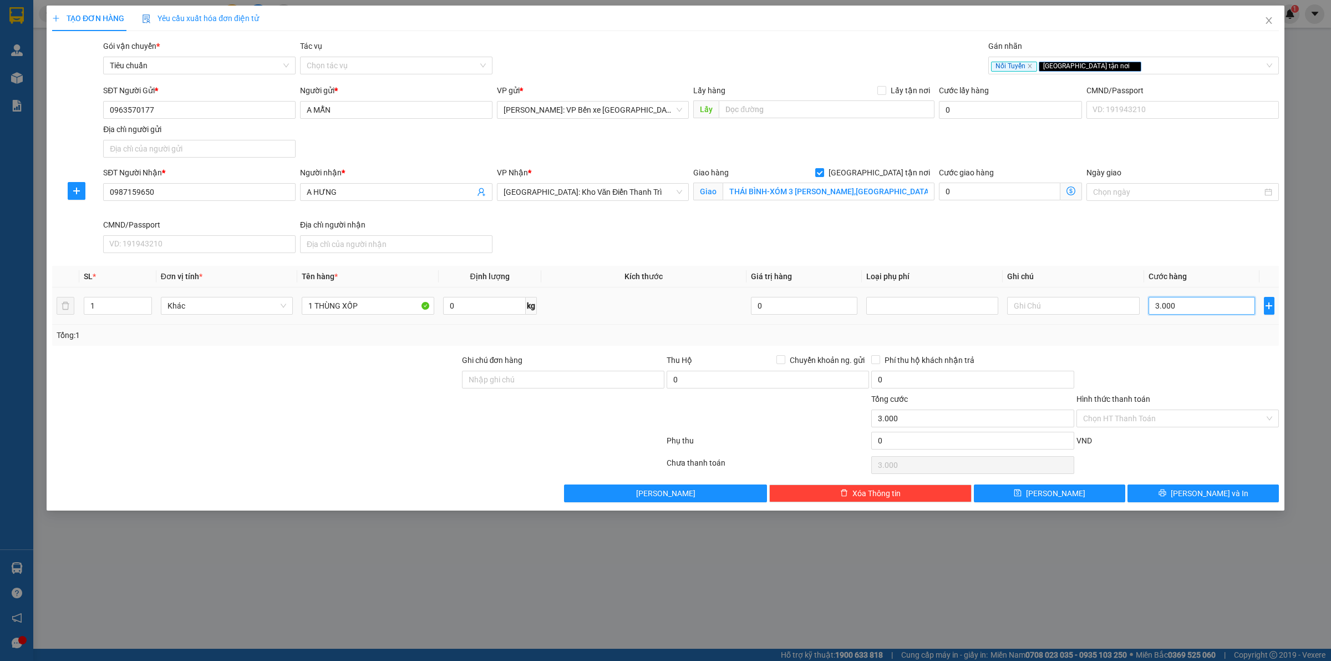
type input "30.000"
type input "300.000"
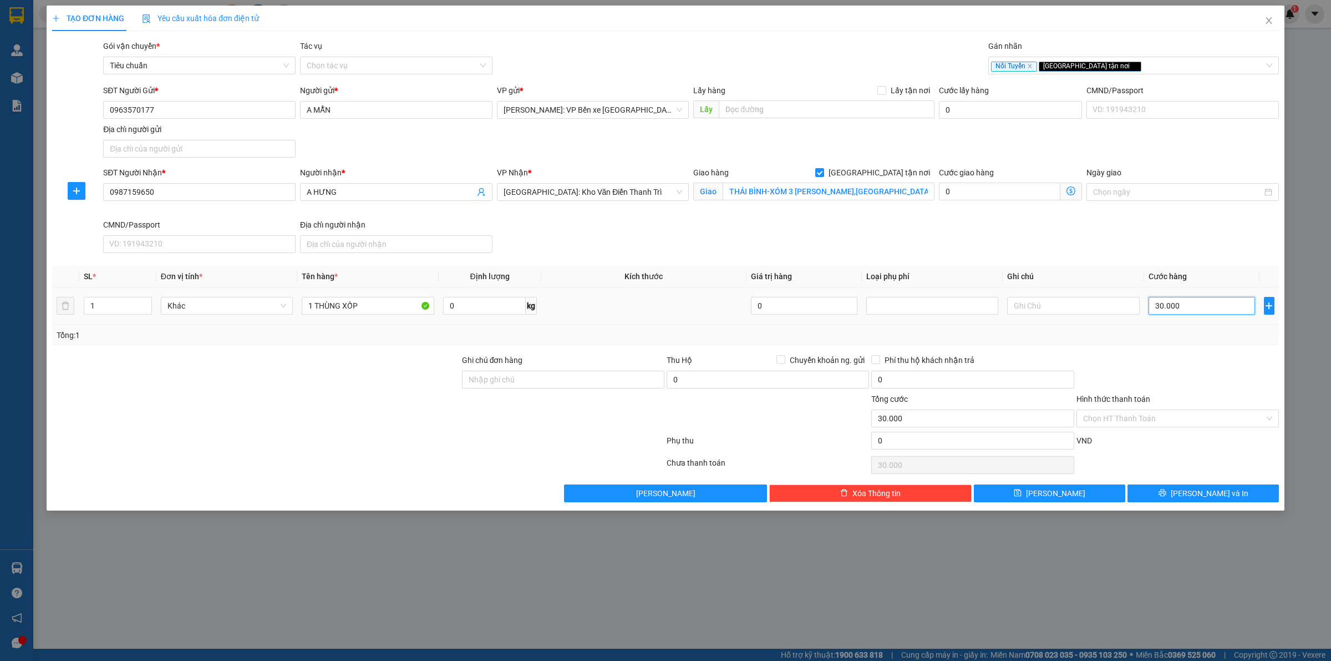
type input "300.000"
click at [1212, 499] on span "[PERSON_NAME] và In" at bounding box center [1210, 493] width 78 height 12
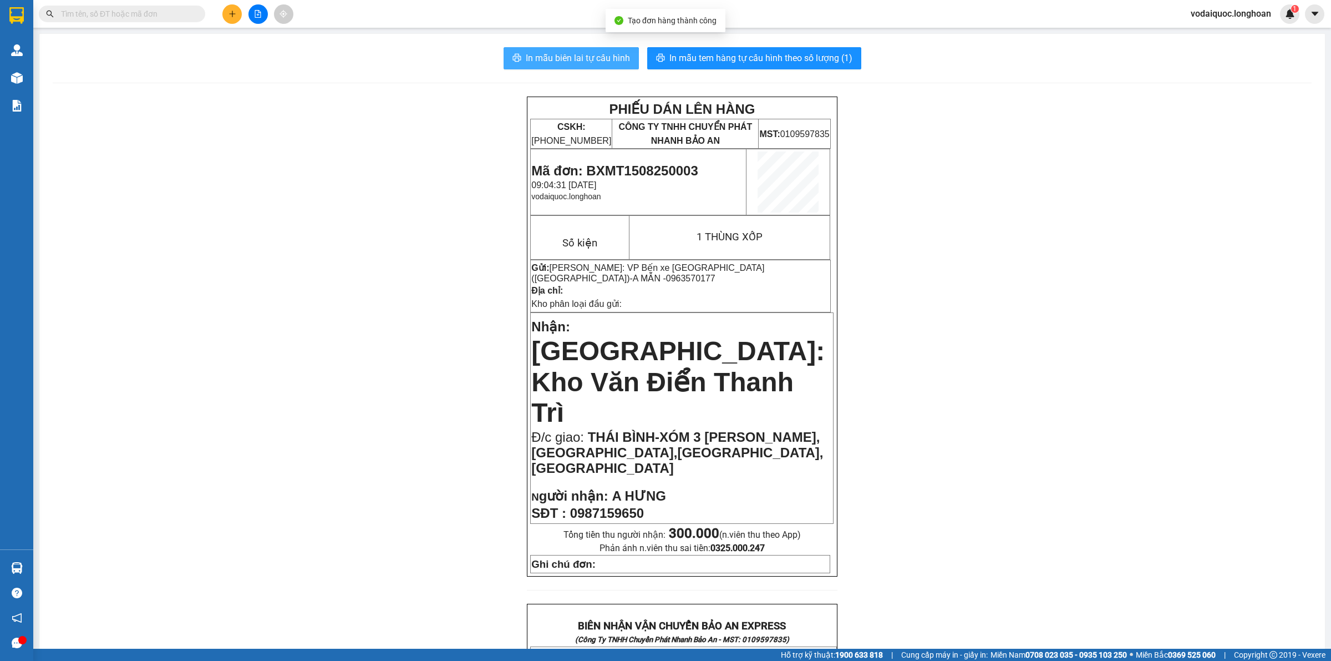
click at [592, 50] on button "In mẫu biên lai tự cấu hình" at bounding box center [571, 58] width 135 height 22
click at [785, 59] on span "In mẫu tem hàng tự cấu hình theo số lượng (1)" at bounding box center [760, 58] width 183 height 14
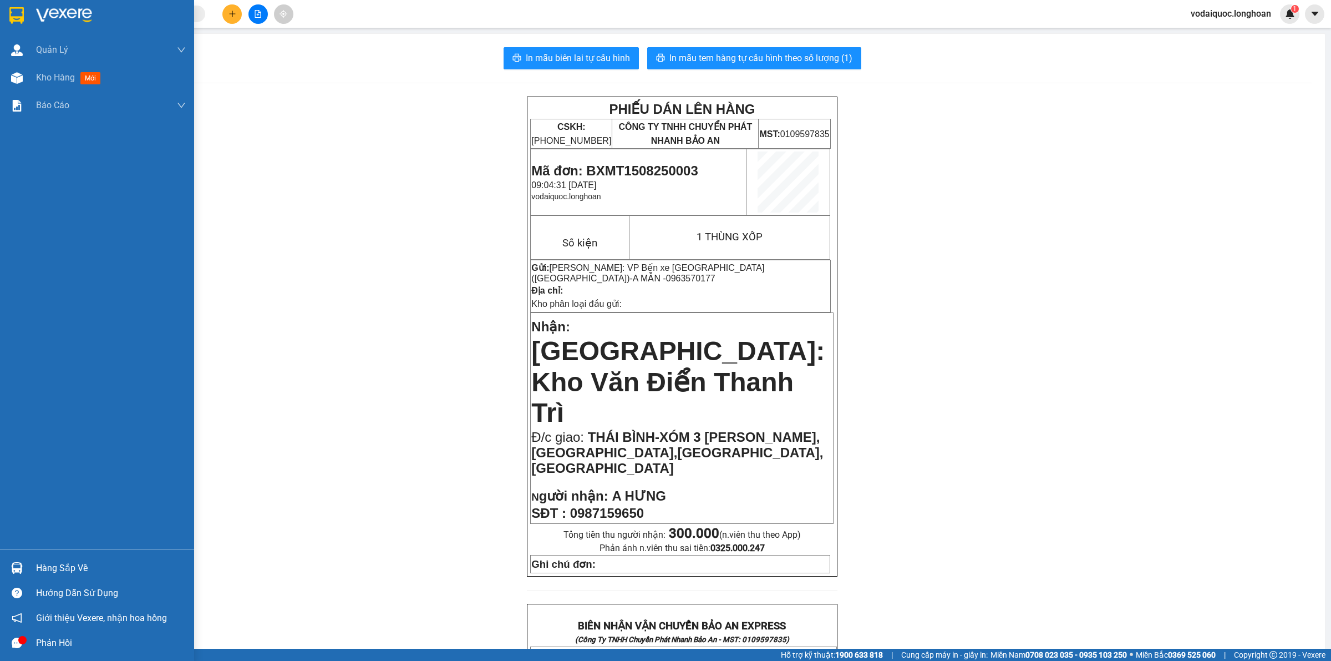
click at [43, 11] on img at bounding box center [64, 15] width 56 height 17
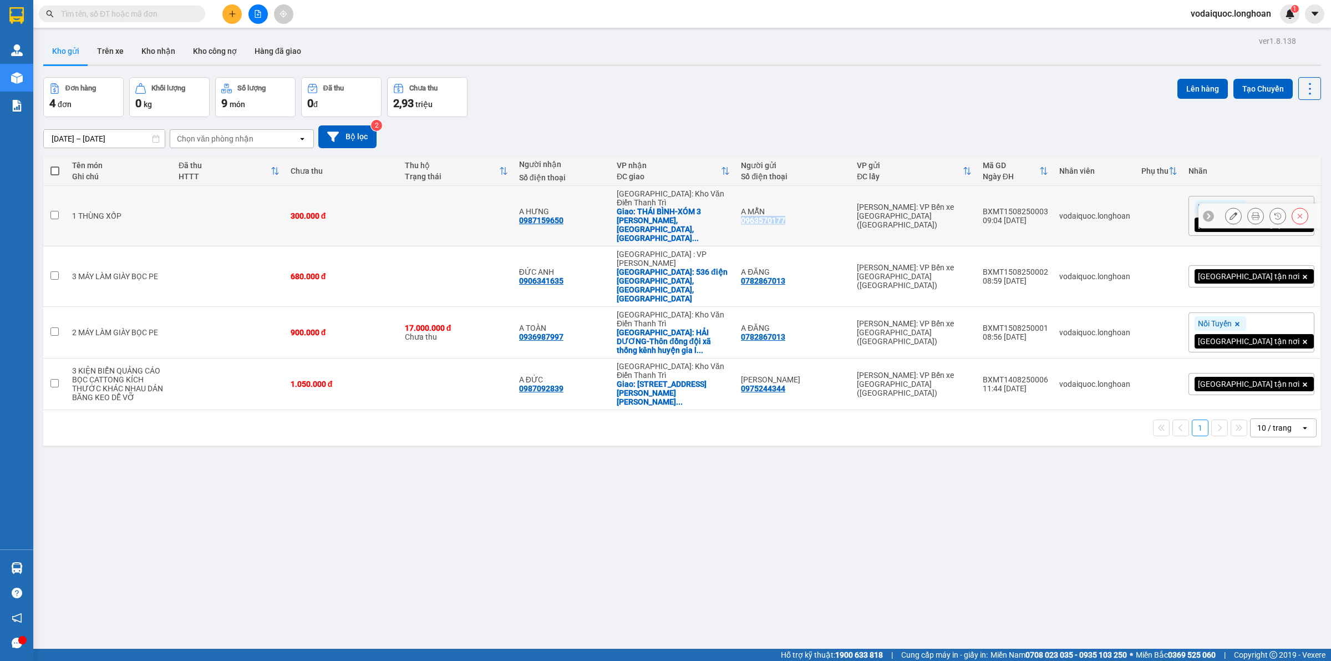
drag, startPoint x: 788, startPoint y: 214, endPoint x: 831, endPoint y: 214, distance: 43.3
click at [831, 214] on div "A MẪN 0963570177" at bounding box center [793, 216] width 105 height 18
checkbox input "true"
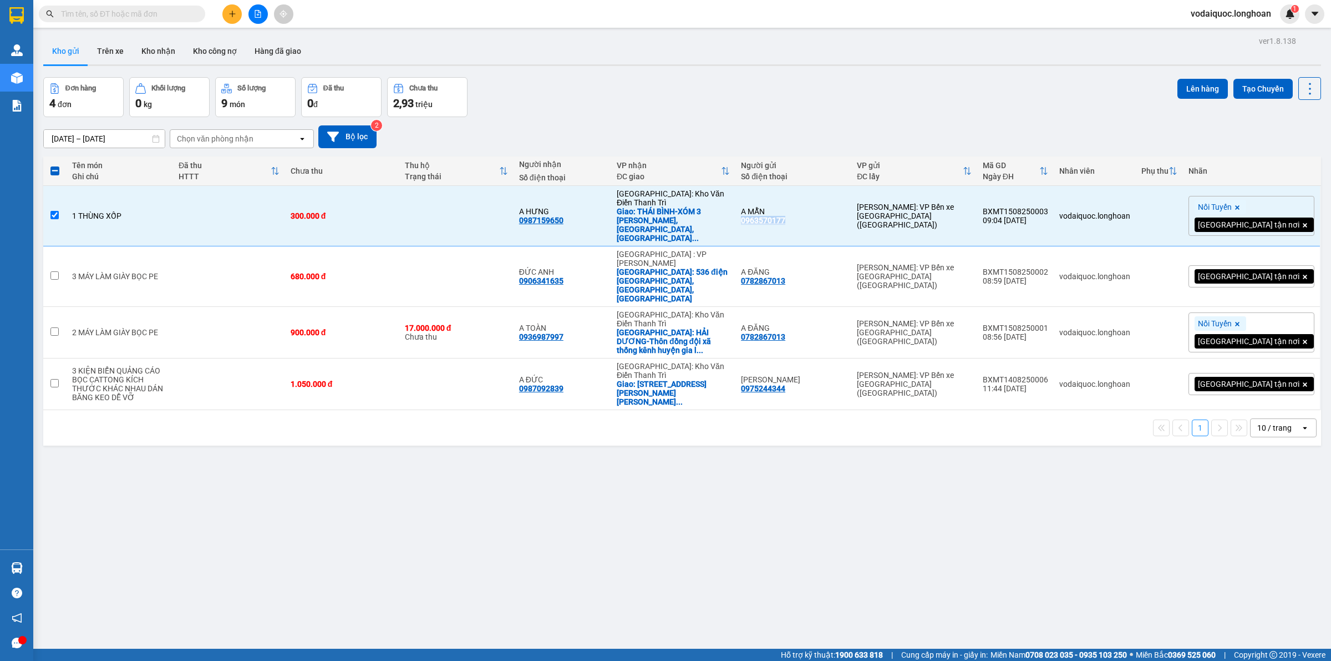
copy div "0963570177"
click at [160, 14] on input "text" at bounding box center [126, 14] width 131 height 12
paste input "0963570177"
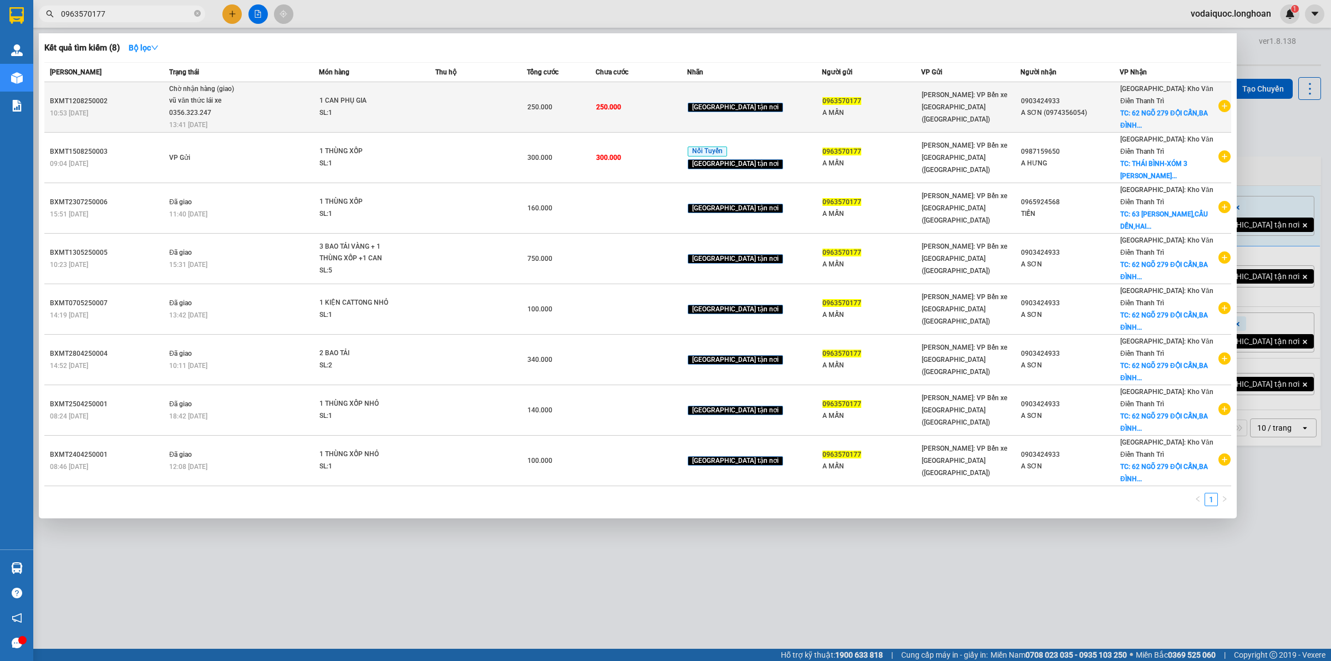
type input "0963570177"
click at [215, 93] on div "Chờ nhận hàng (giao)" at bounding box center [210, 89] width 83 height 12
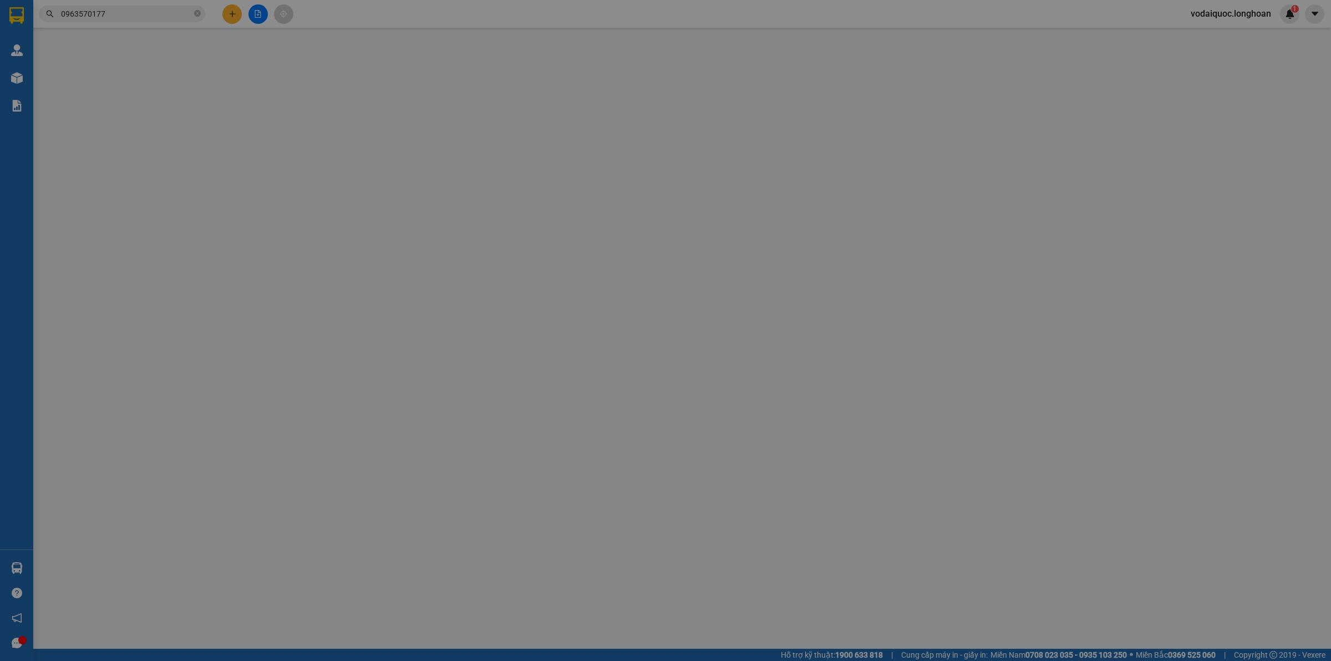
type input "0963570177"
type input "A MẪN"
type input "0903424933"
type input "A SƠN (0974356054)"
checkbox input "true"
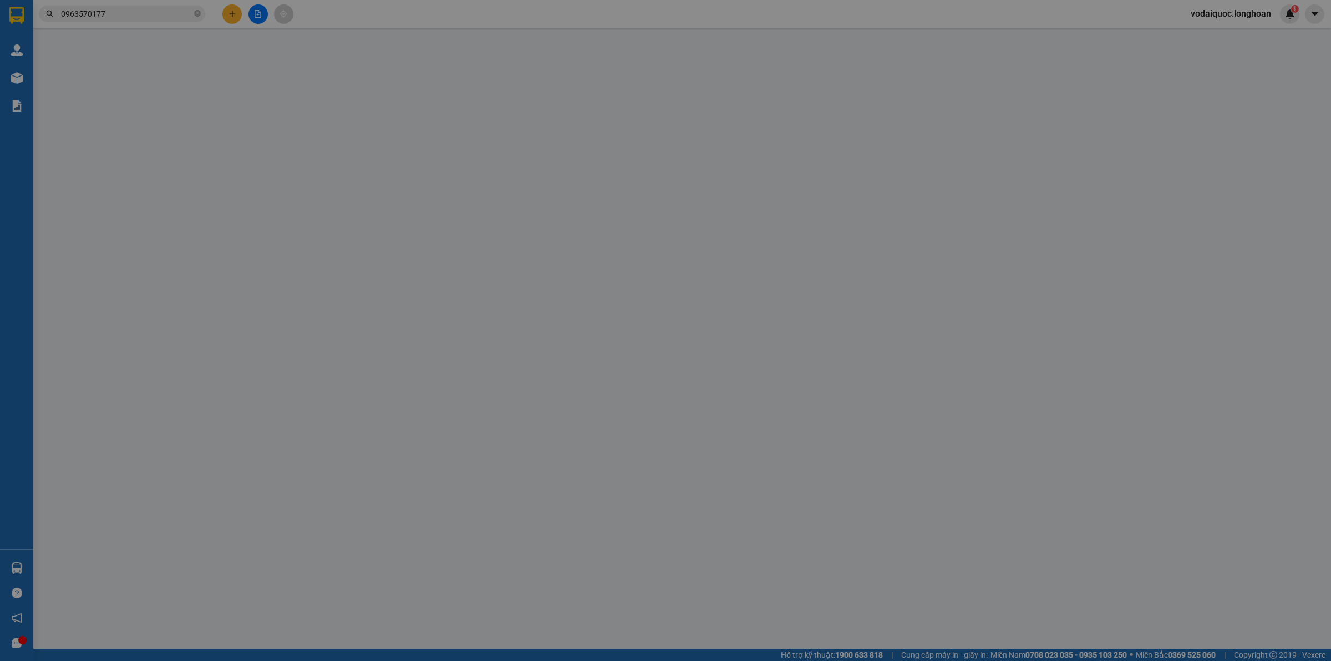
type input "[STREET_ADDRESS]"
type input "250.000"
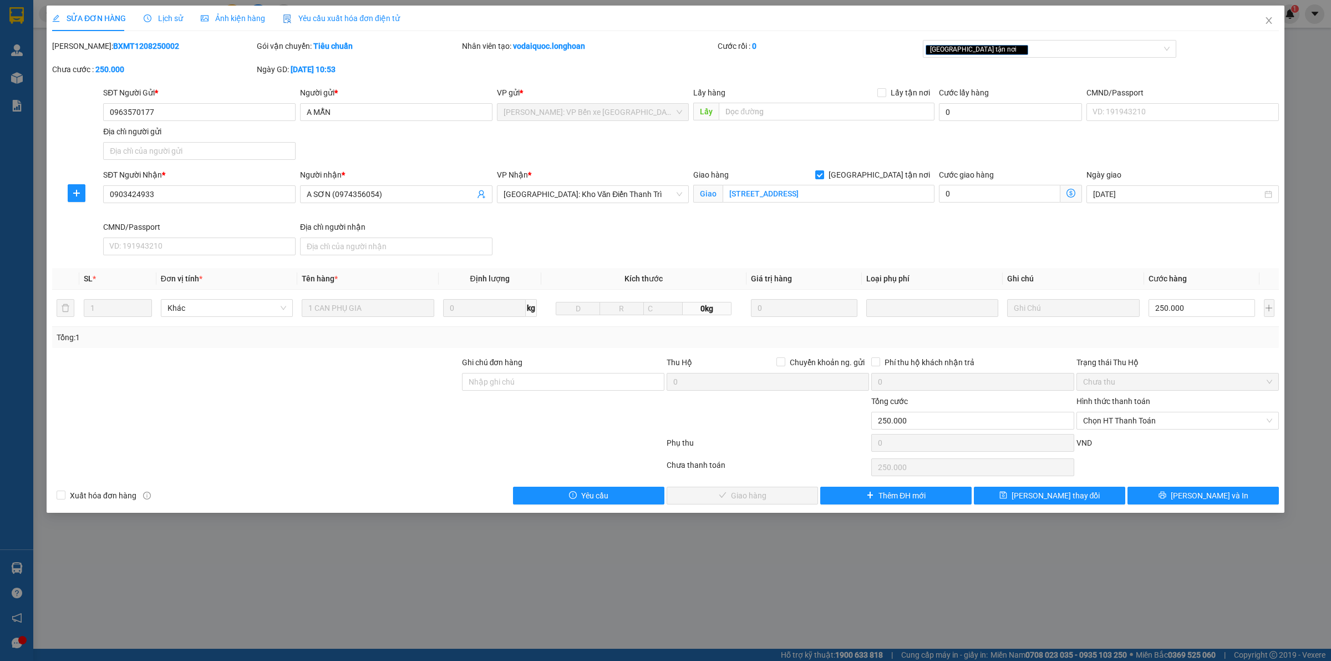
click at [164, 16] on span "Lịch sử" at bounding box center [163, 18] width 39 height 9
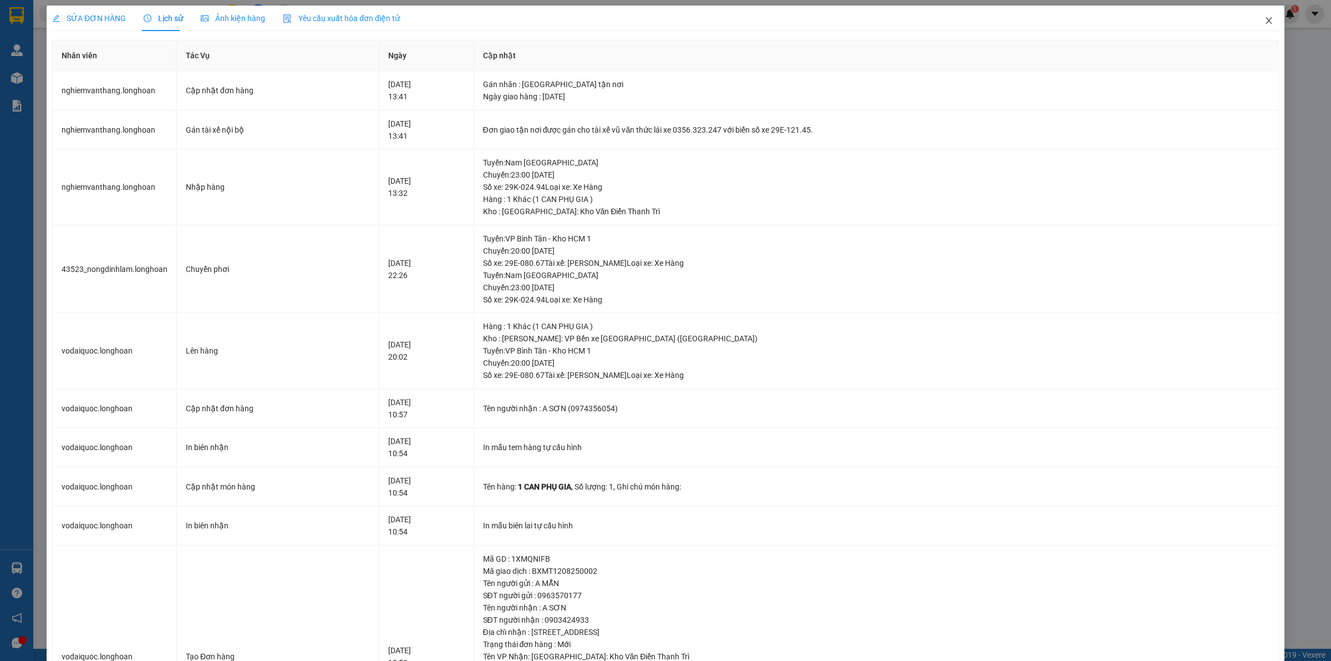
click at [1266, 22] on icon "close" at bounding box center [1269, 20] width 6 height 7
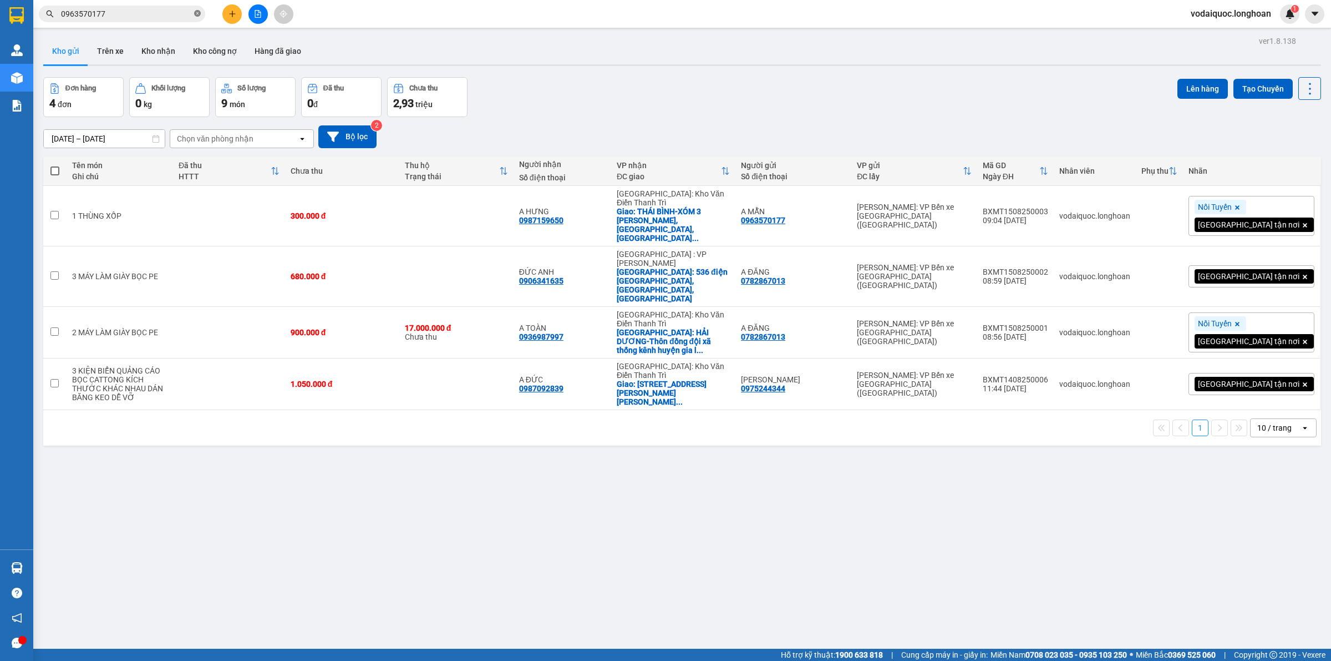
click at [197, 12] on icon "close-circle" at bounding box center [197, 13] width 7 height 7
click at [153, 15] on input "text" at bounding box center [126, 14] width 131 height 12
click at [142, 13] on input "text" at bounding box center [126, 14] width 131 height 12
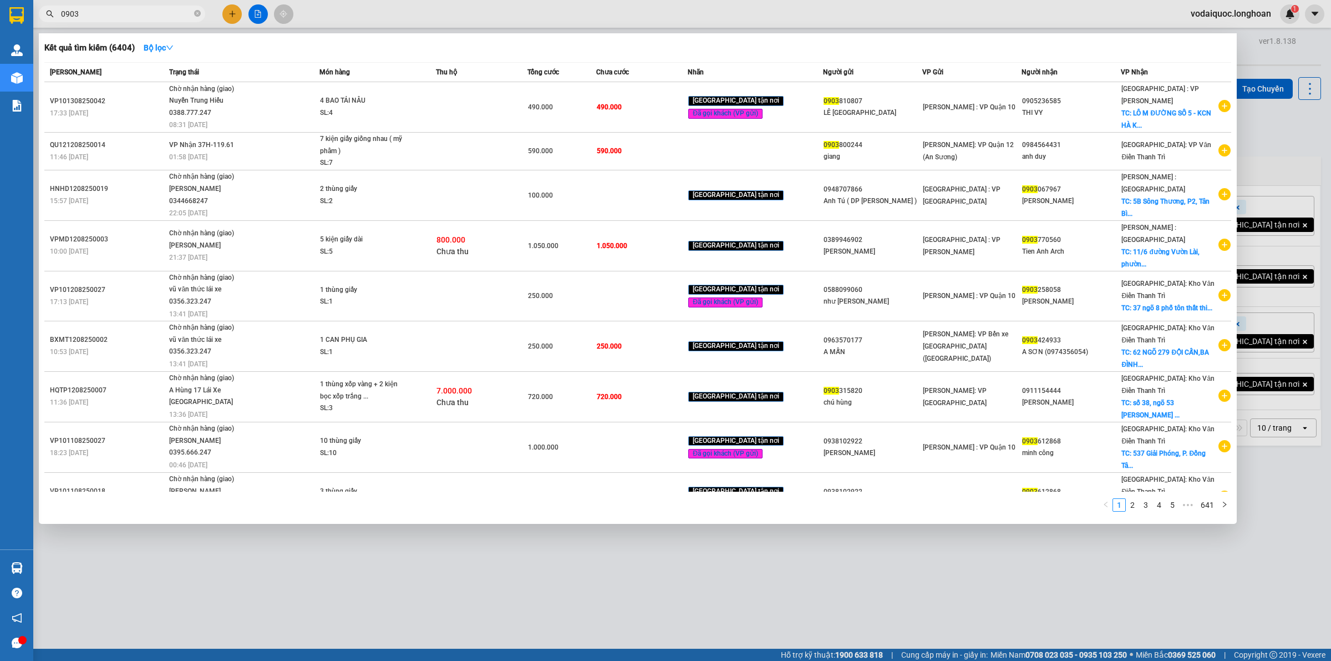
click at [136, 12] on input "0903" at bounding box center [126, 14] width 131 height 12
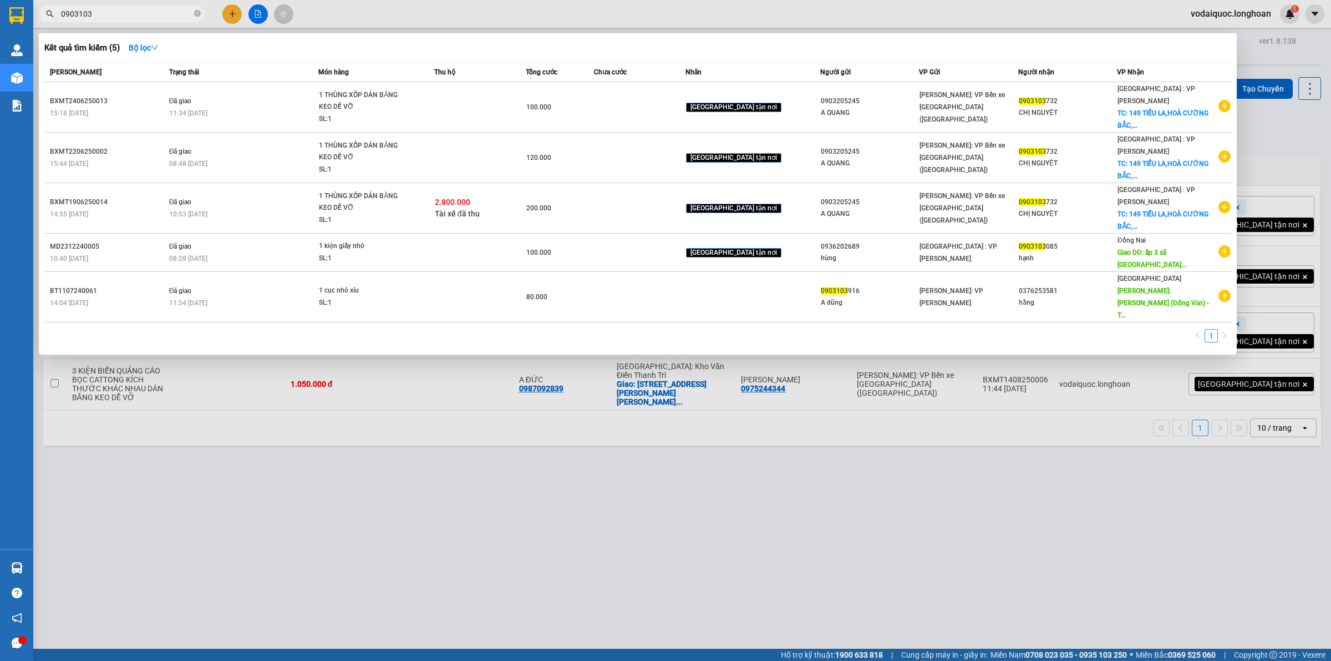
click at [131, 11] on input "0903103" at bounding box center [126, 14] width 131 height 12
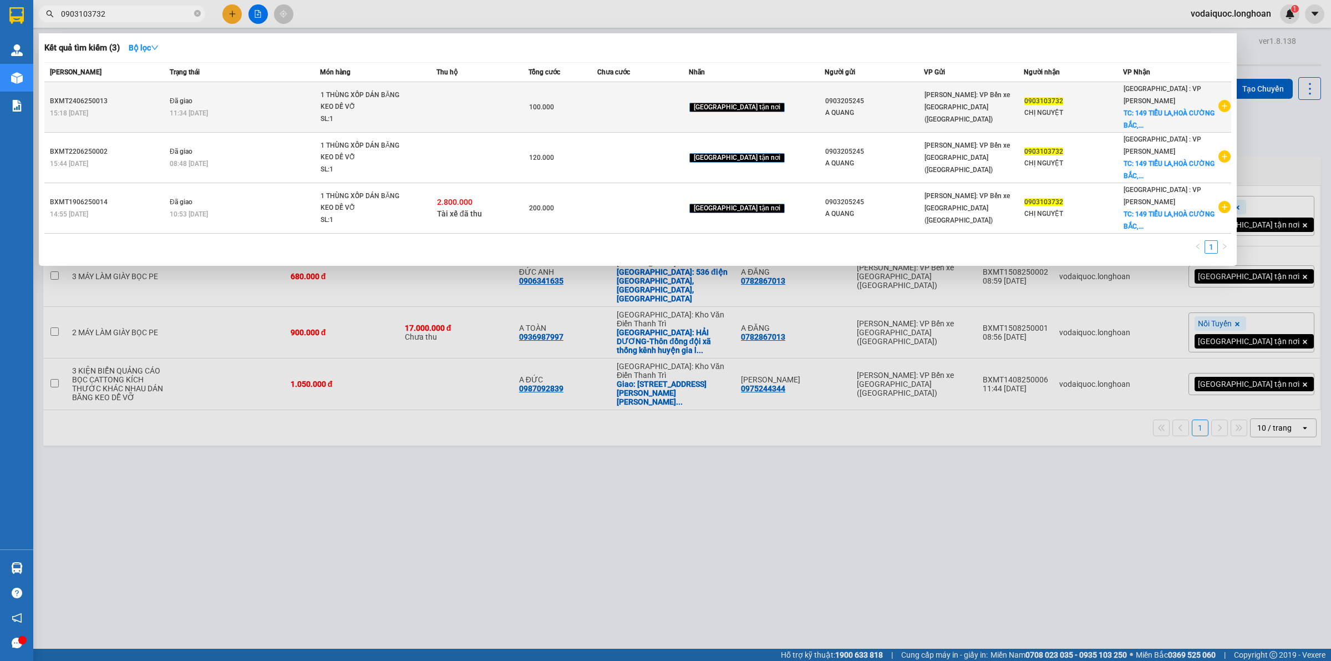
type input "0903103732"
click at [1224, 100] on icon "plus-circle" at bounding box center [1225, 106] width 12 height 12
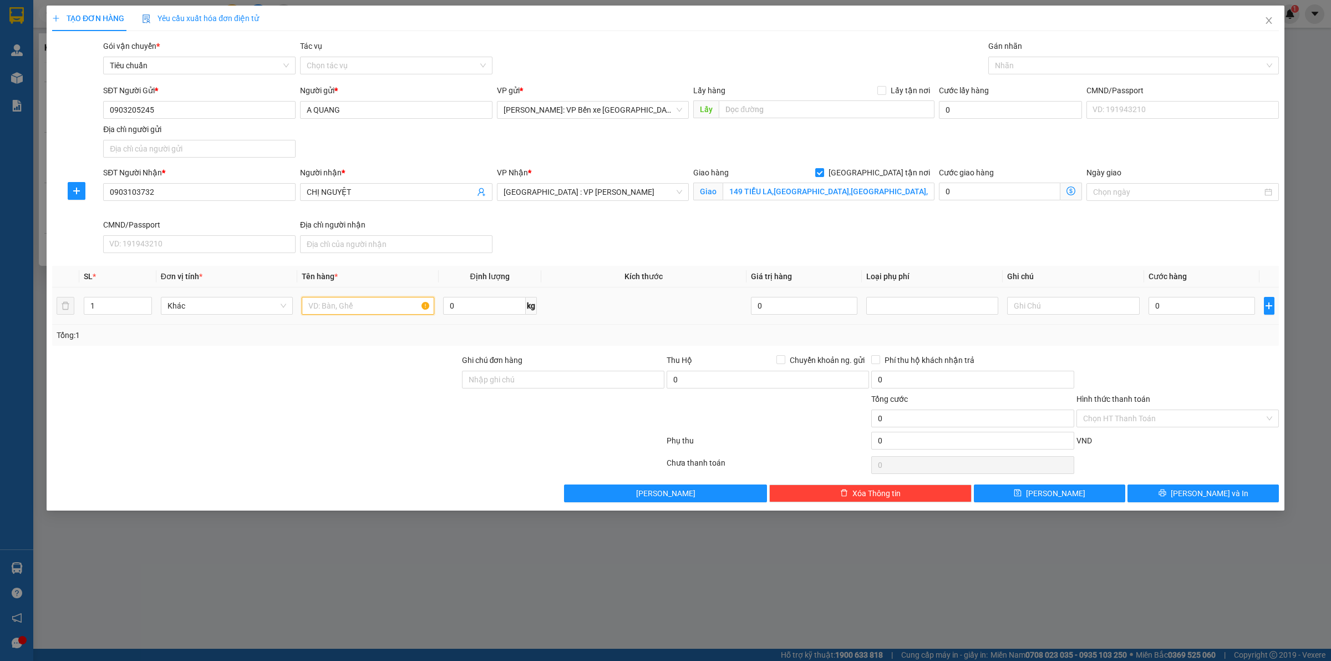
click at [368, 307] on input "text" at bounding box center [368, 306] width 132 height 18
click at [1049, 59] on div at bounding box center [1128, 65] width 274 height 13
type input "1 THÙNG XỐP DÁN BĂNG KEO DỄ VỠ"
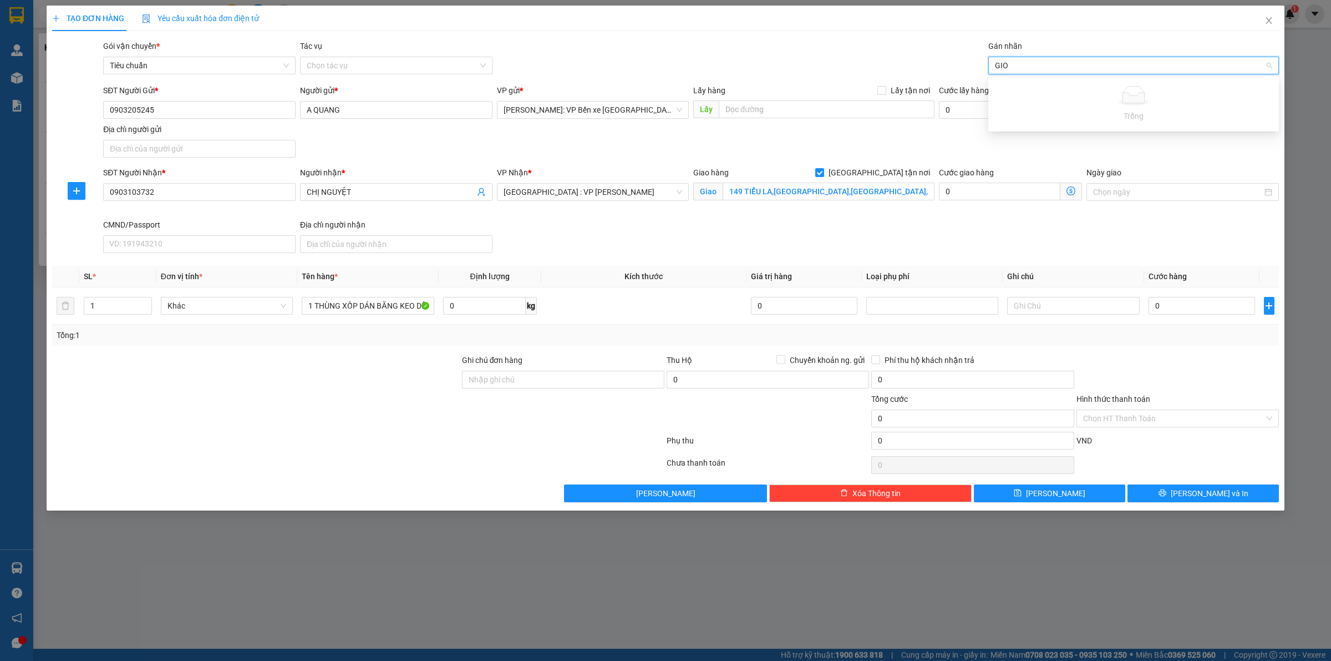
type input "GI"
click at [1031, 84] on div "[GEOGRAPHIC_DATA] tận nơi" at bounding box center [1133, 88] width 277 height 12
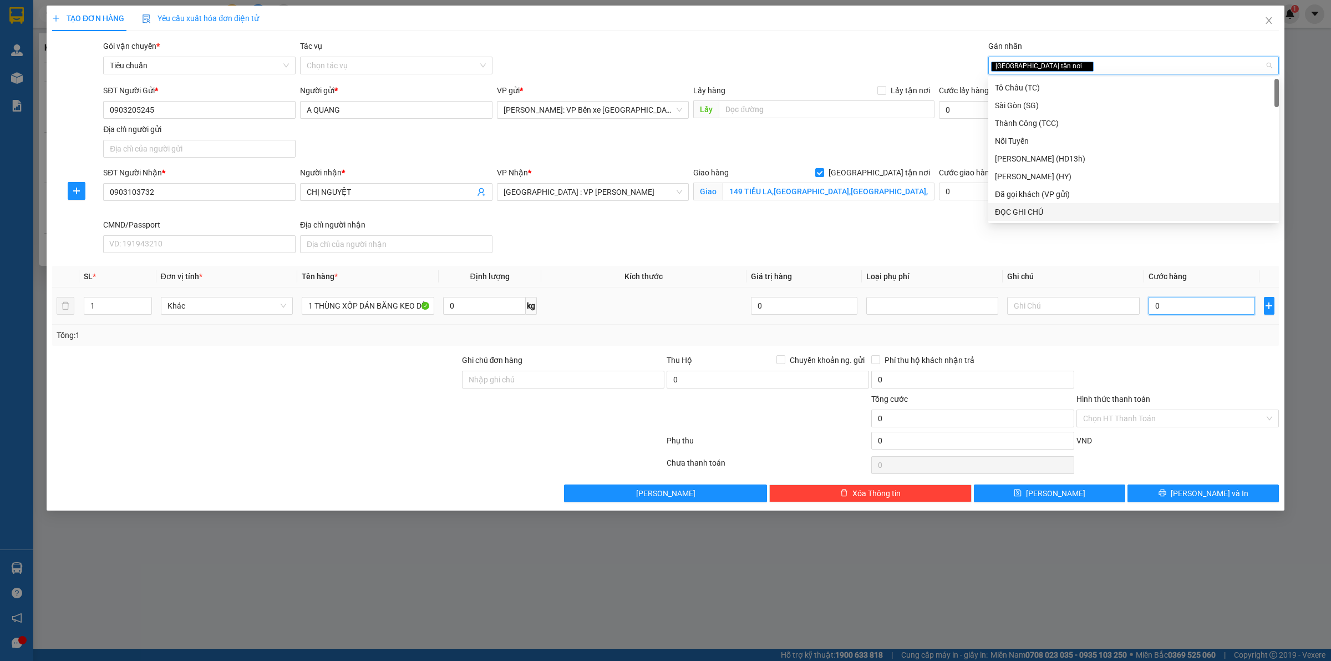
click at [1185, 309] on input "0" at bounding box center [1202, 306] width 106 height 18
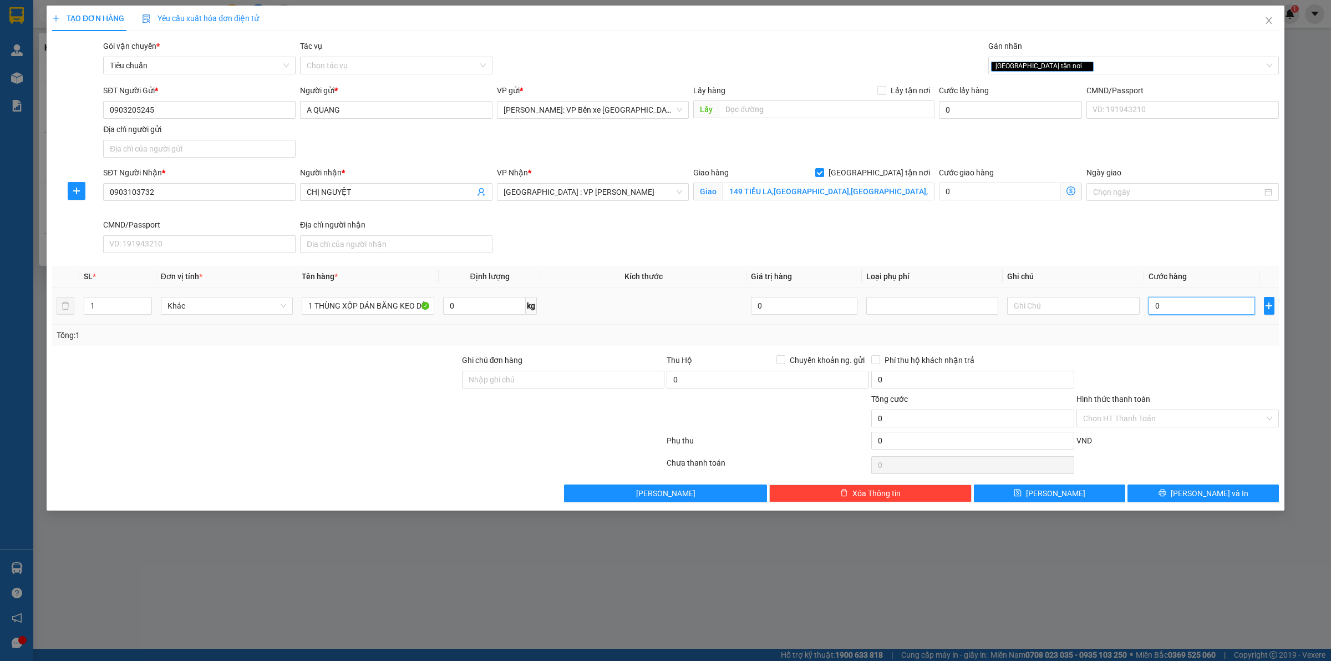
type input "1"
type input "10"
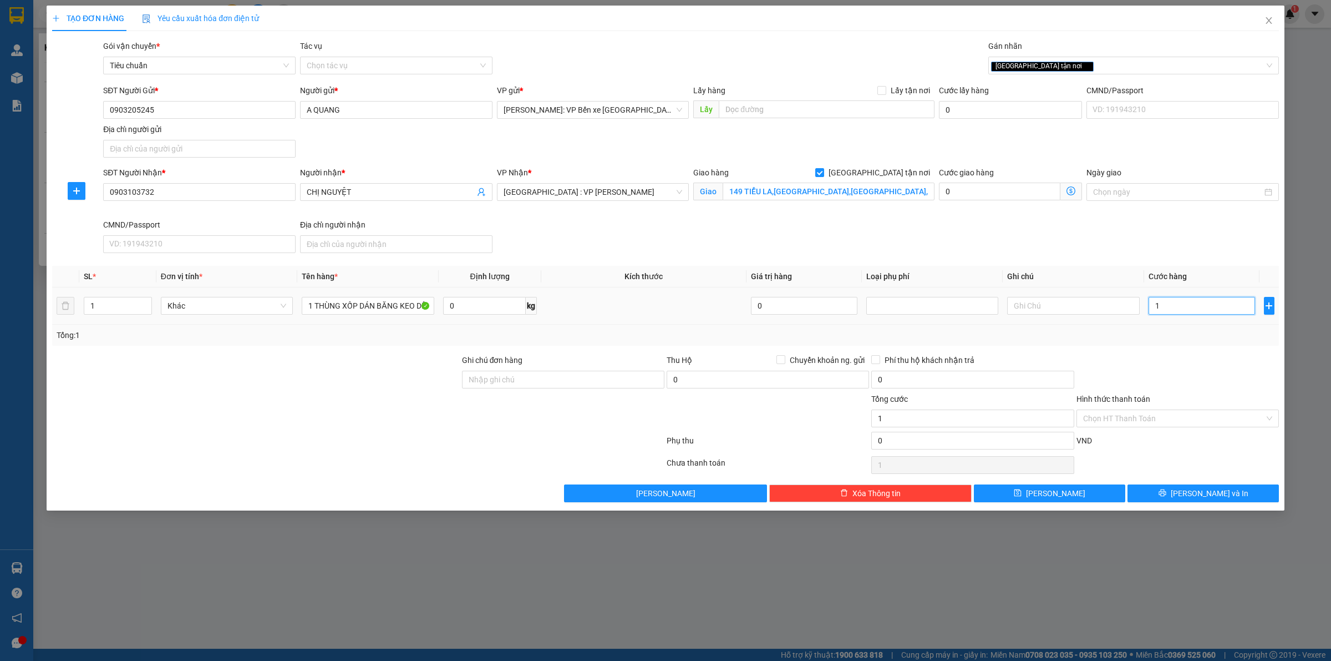
type input "10"
type input "100"
type input "1.000"
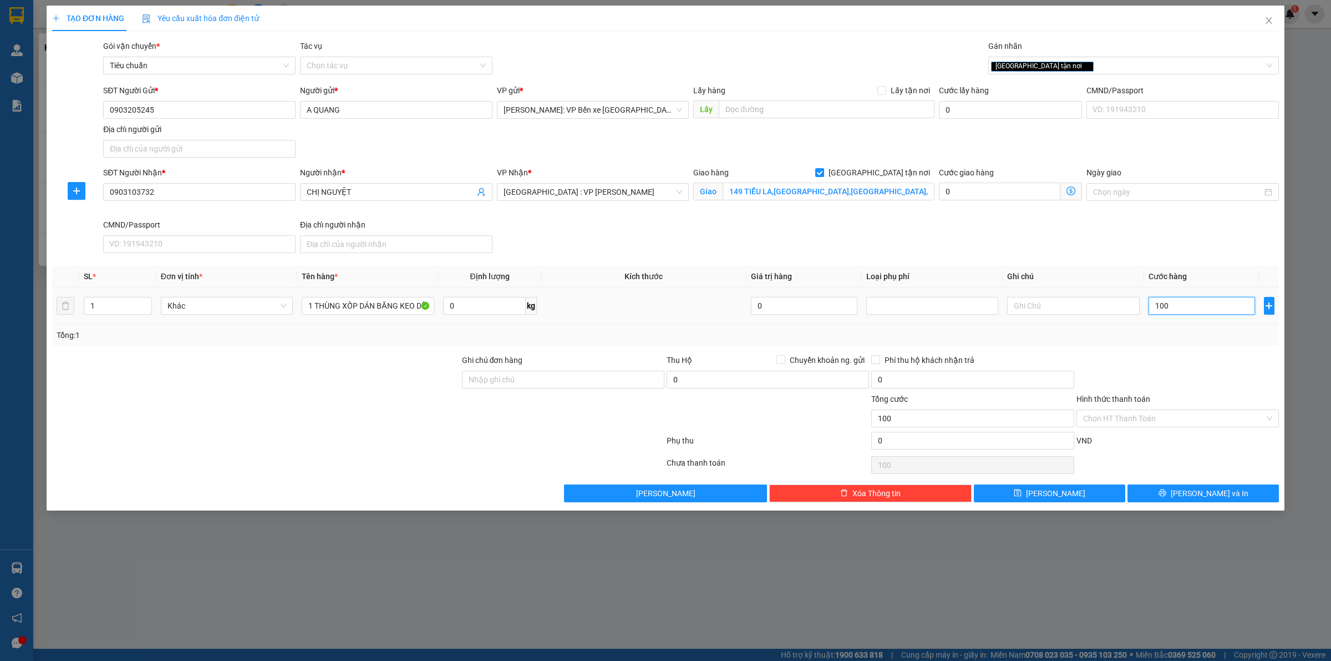
type input "1.000"
type input "10.000"
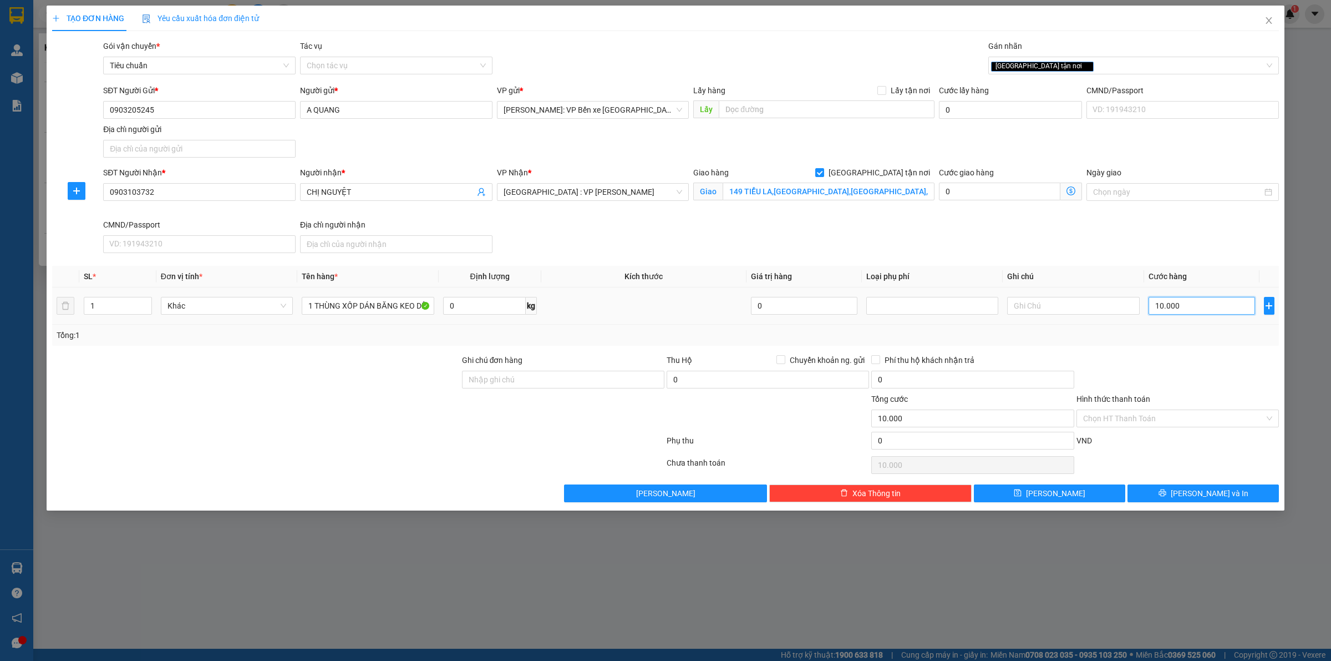
type input "100.000"
click at [1166, 423] on input "Hình thức thanh toán" at bounding box center [1173, 418] width 181 height 17
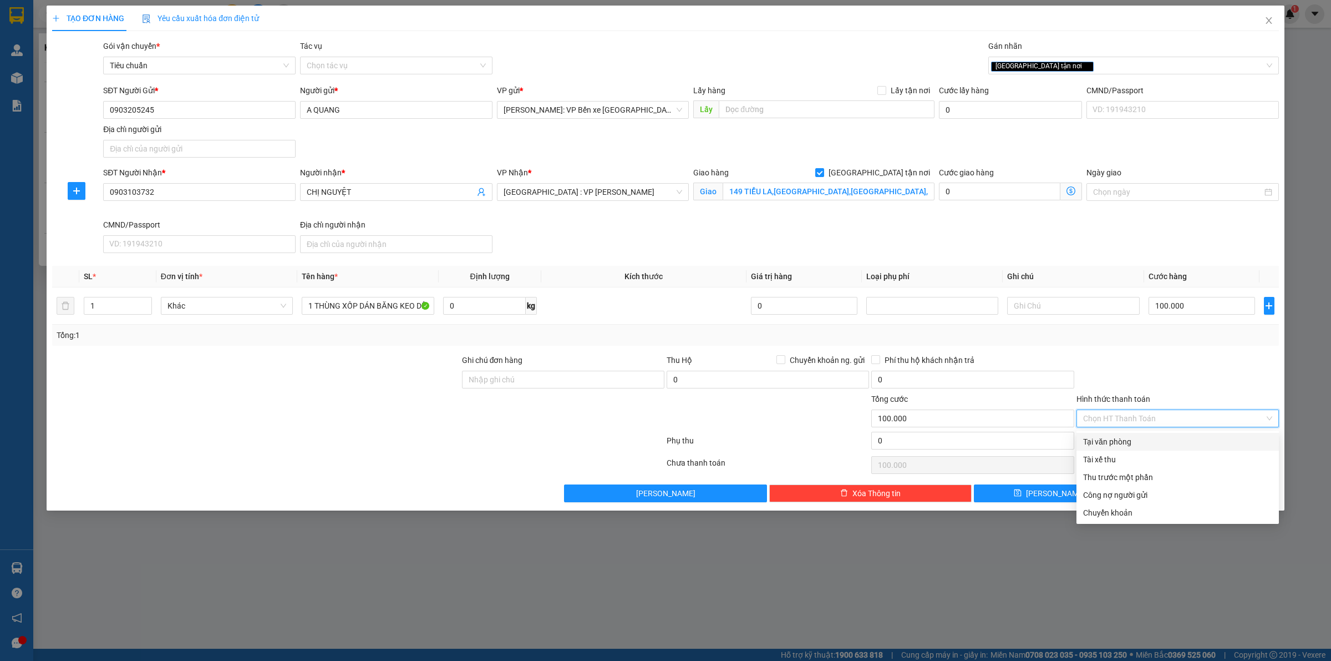
click at [1149, 440] on div "Tại văn phòng" at bounding box center [1177, 441] width 189 height 12
type input "0"
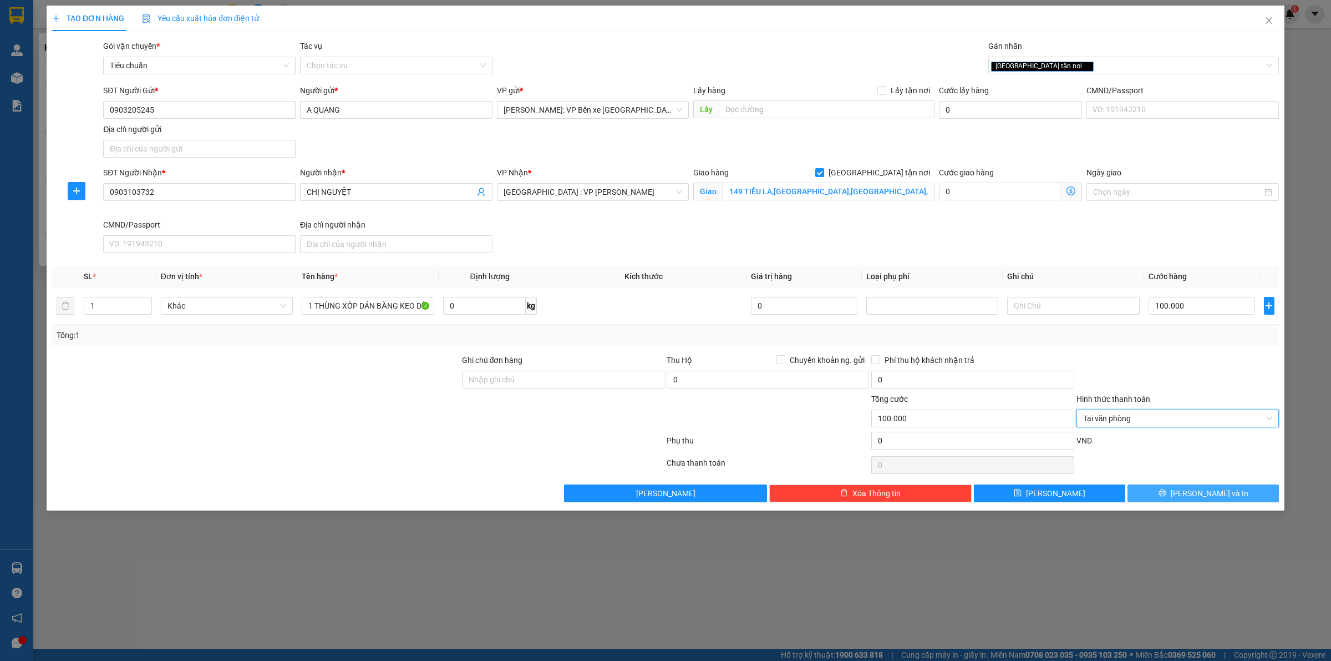
click at [1196, 496] on span "[PERSON_NAME] và In" at bounding box center [1210, 493] width 78 height 12
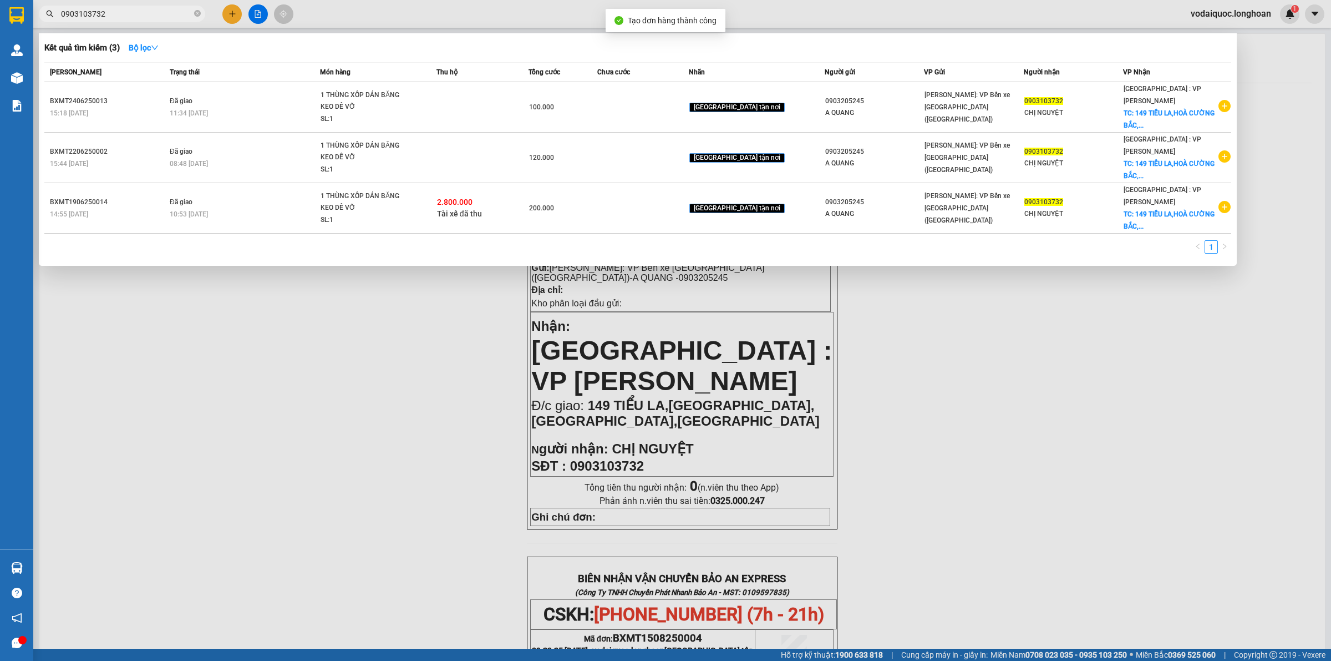
drag, startPoint x: 339, startPoint y: 381, endPoint x: 351, endPoint y: 362, distance: 22.2
click at [339, 380] on div at bounding box center [665, 330] width 1331 height 661
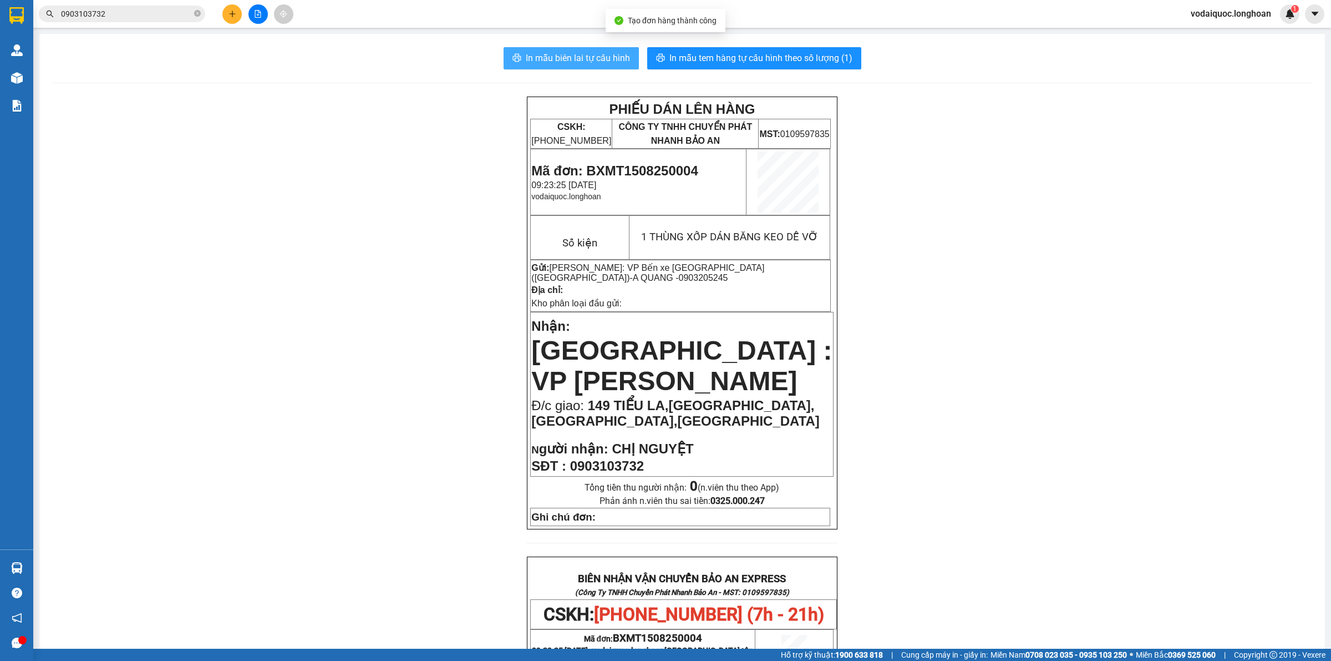
drag, startPoint x: 600, startPoint y: 55, endPoint x: 581, endPoint y: 96, distance: 44.7
click at [599, 55] on span "In mẫu biên lai tự cấu hình" at bounding box center [578, 58] width 104 height 14
click at [715, 60] on span "In mẫu tem hàng tự cấu hình theo số lượng (1)" at bounding box center [760, 58] width 183 height 14
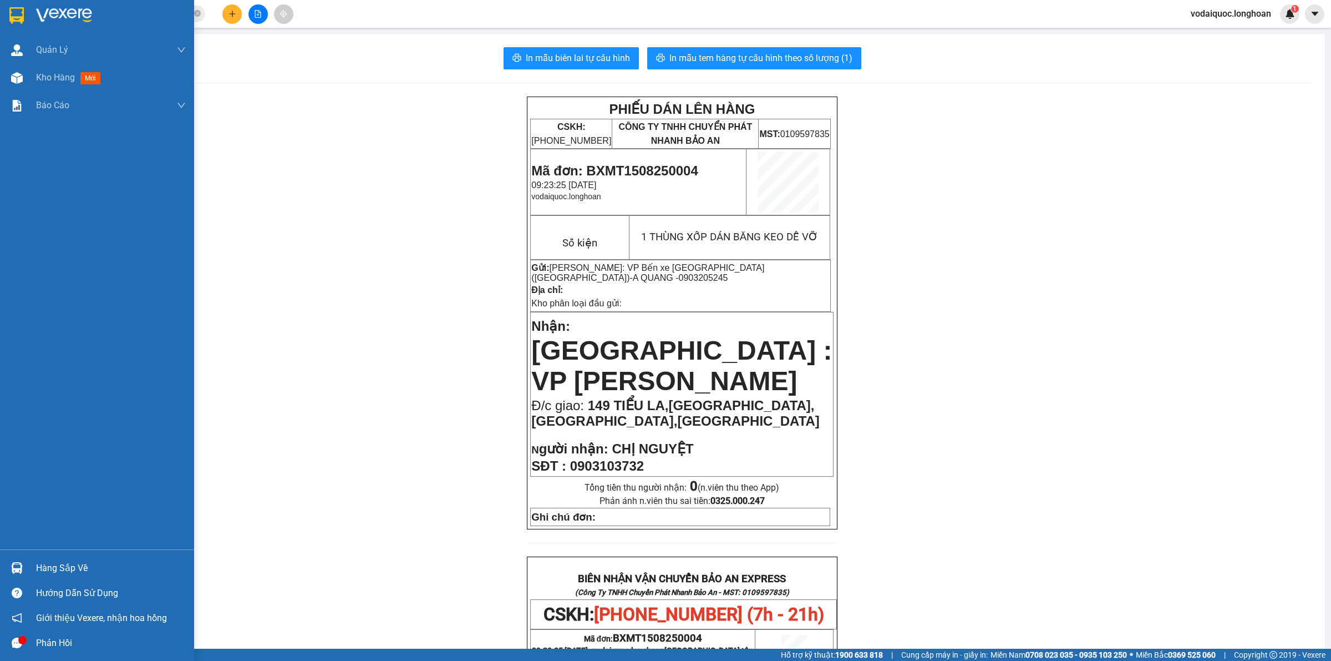
click at [33, 16] on div at bounding box center [97, 18] width 194 height 36
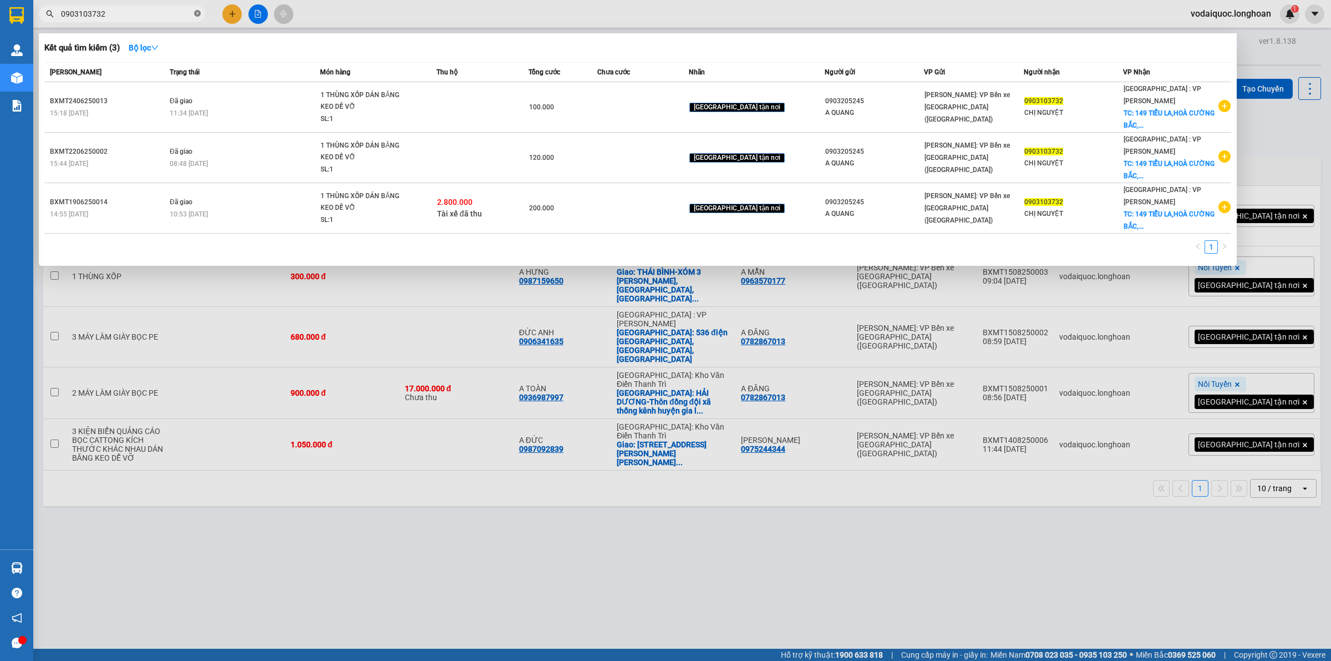
click at [197, 13] on icon "close-circle" at bounding box center [197, 13] width 7 height 7
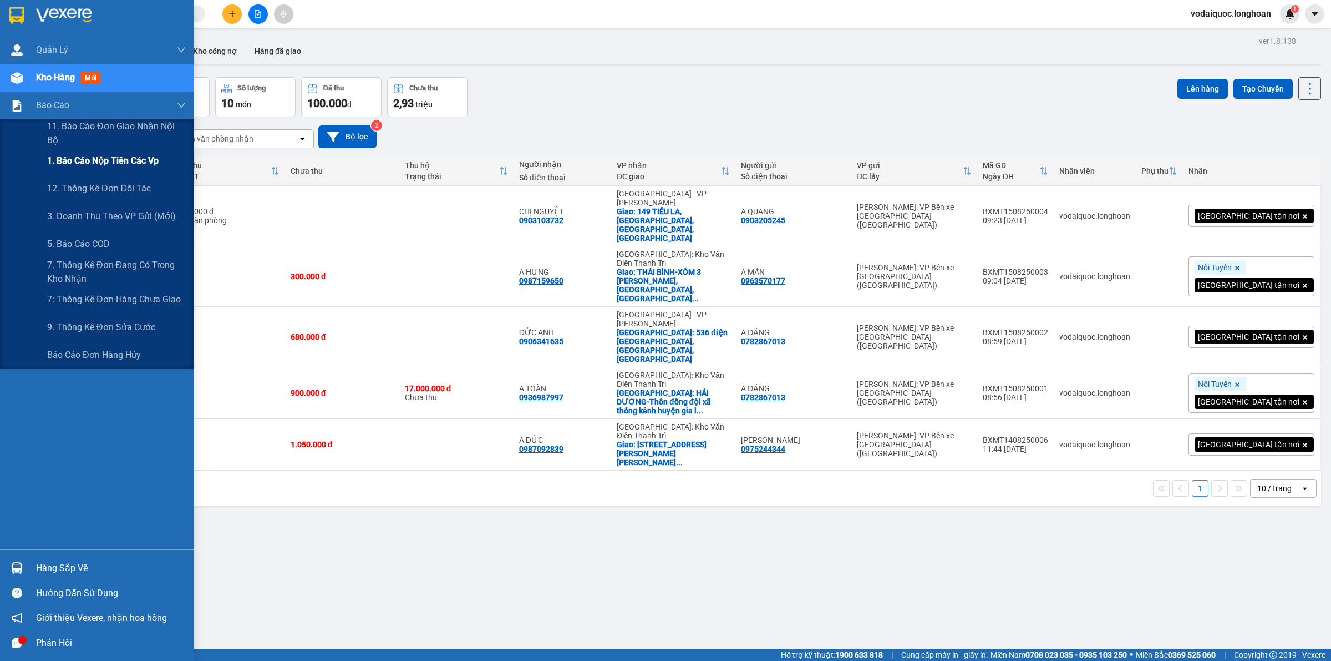
click at [120, 161] on span "1. Báo cáo nộp tiền các vp" at bounding box center [102, 161] width 111 height 14
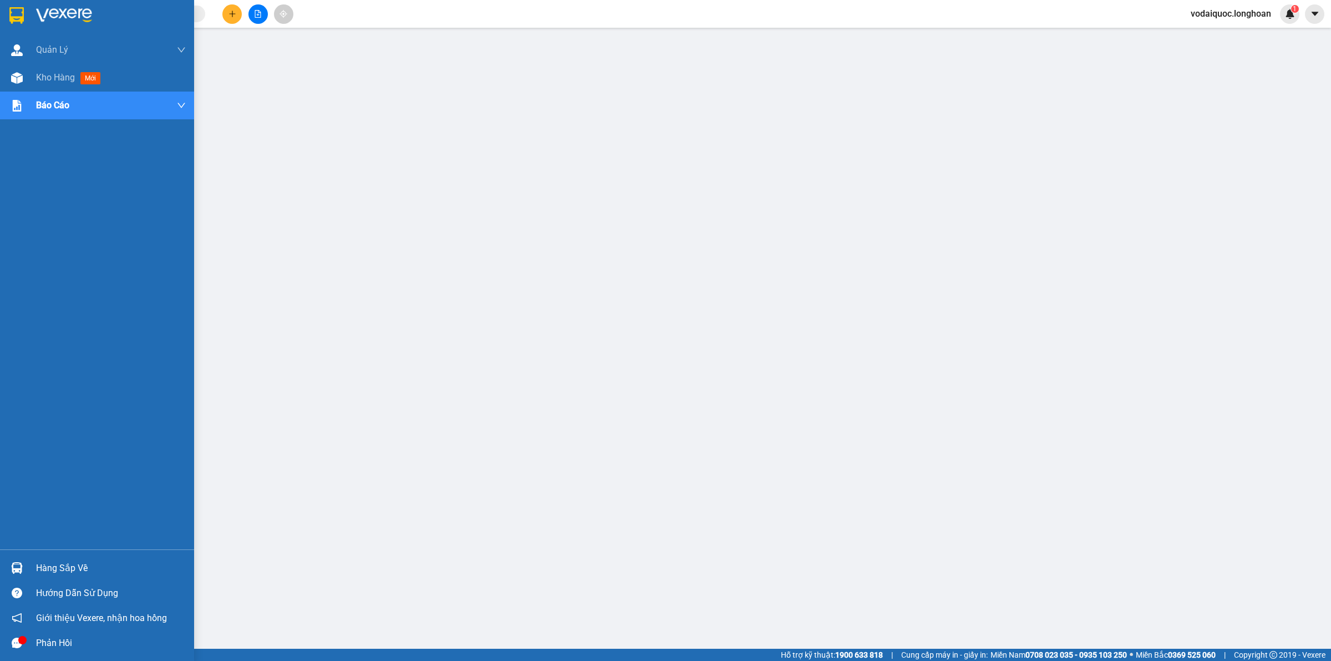
click at [57, 17] on img at bounding box center [64, 15] width 56 height 17
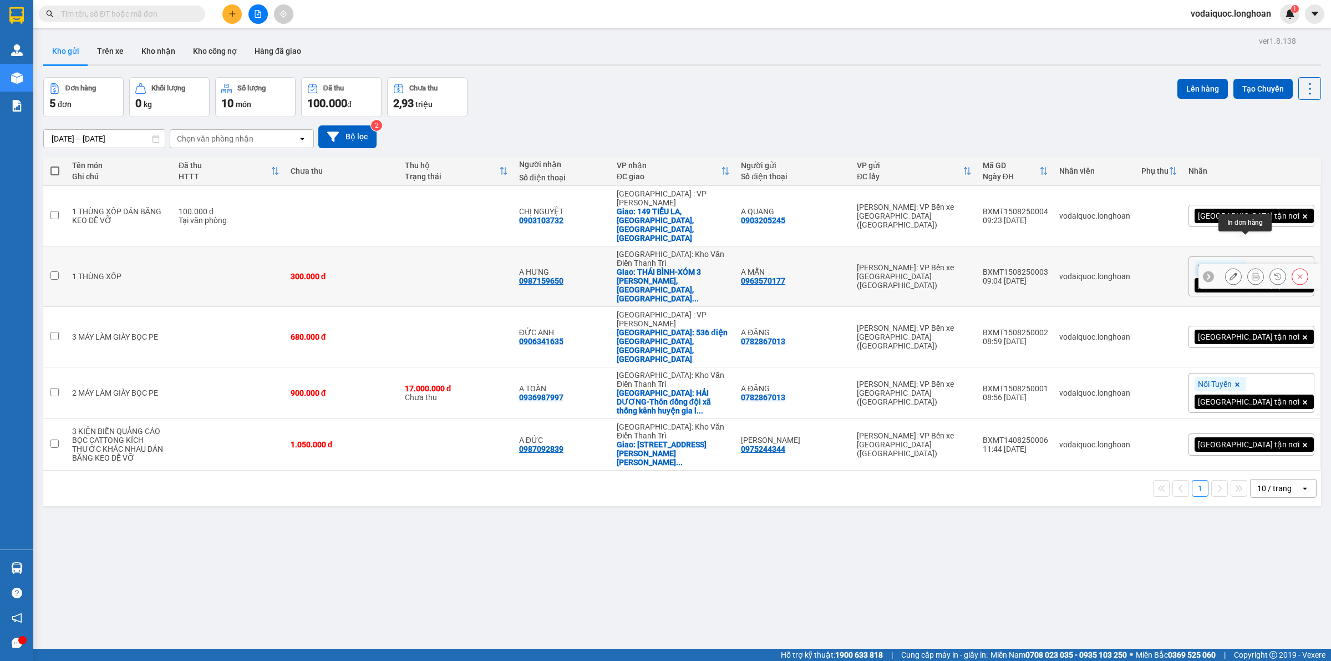
click at [1252, 272] on icon at bounding box center [1256, 276] width 8 height 8
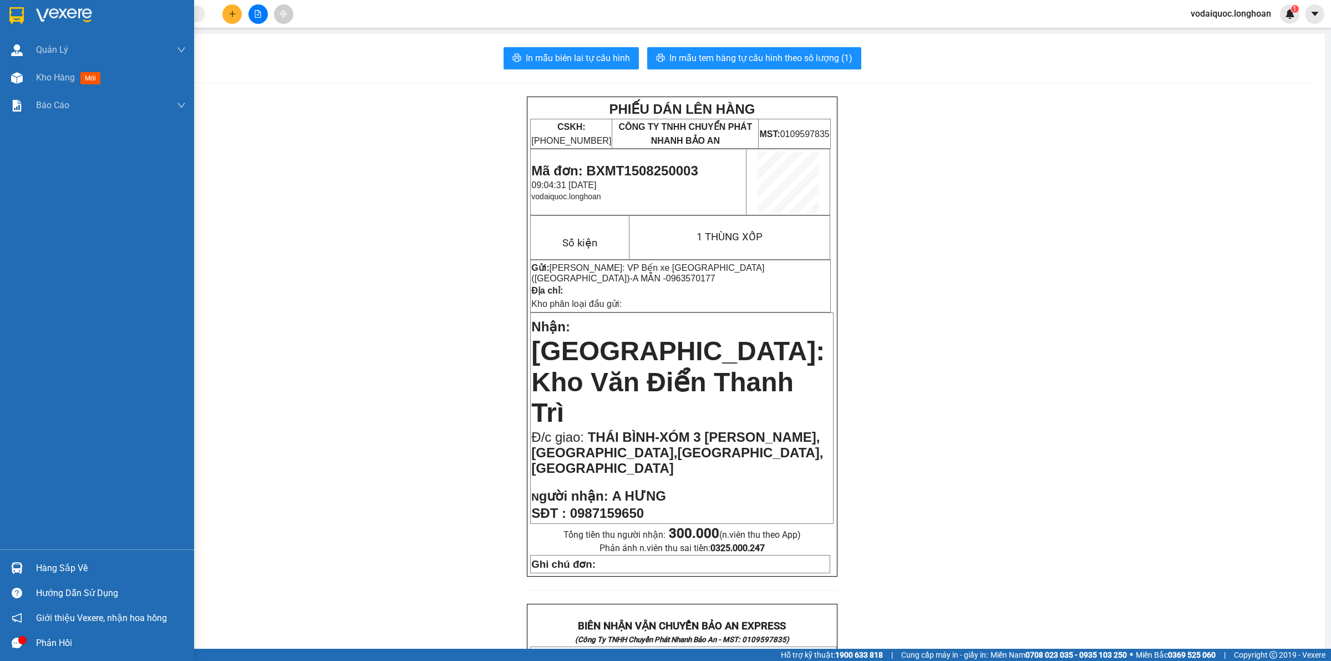
click at [18, 6] on div at bounding box center [16, 15] width 19 height 19
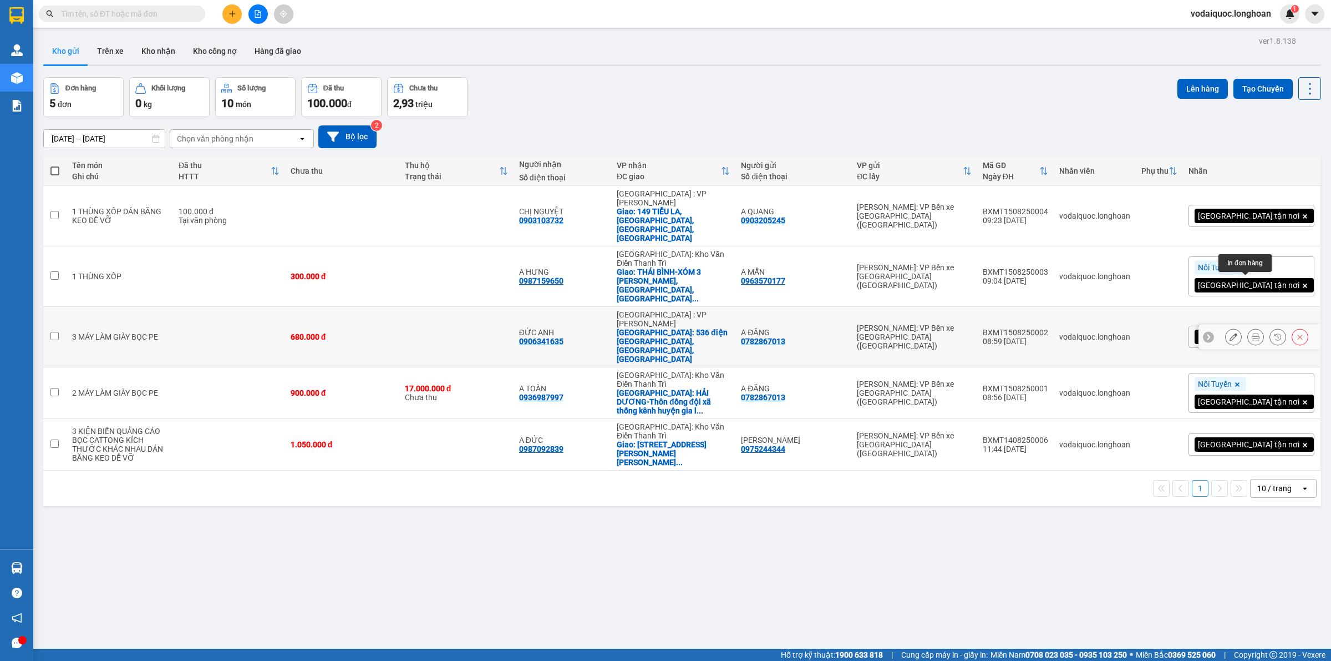
click at [1252, 333] on icon at bounding box center [1256, 337] width 8 height 8
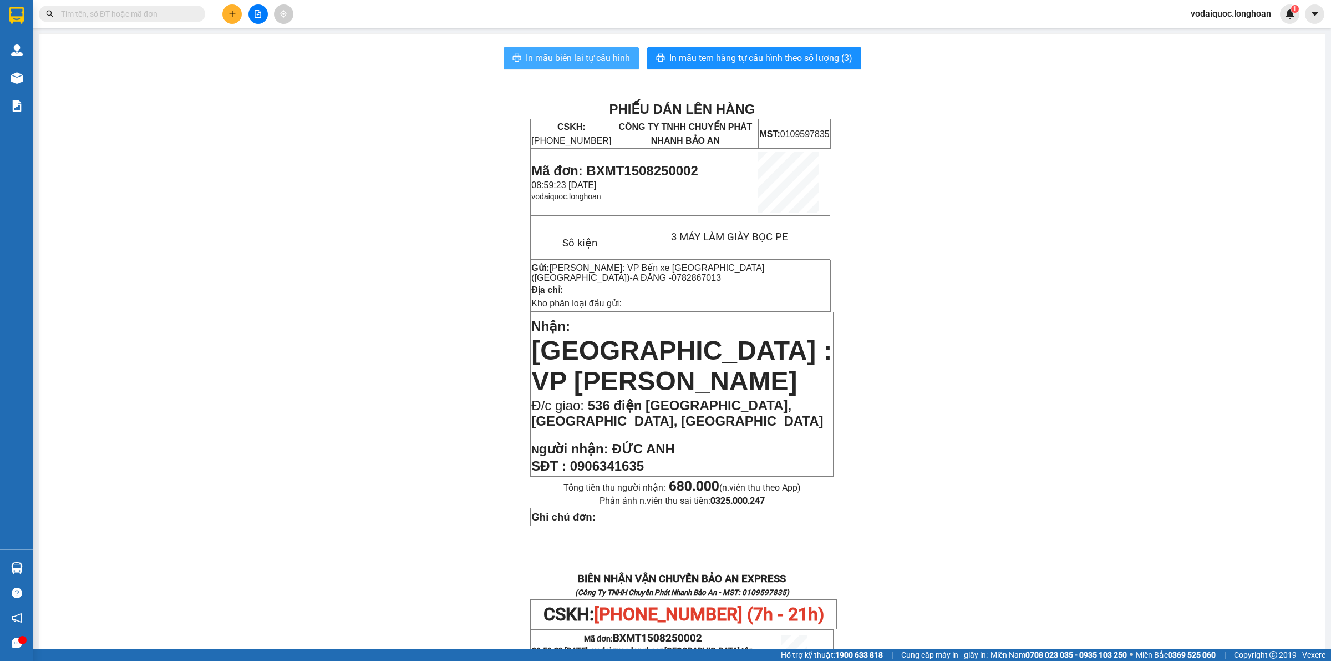
click at [587, 57] on span "In mẫu biên lai tự cấu hình" at bounding box center [578, 58] width 104 height 14
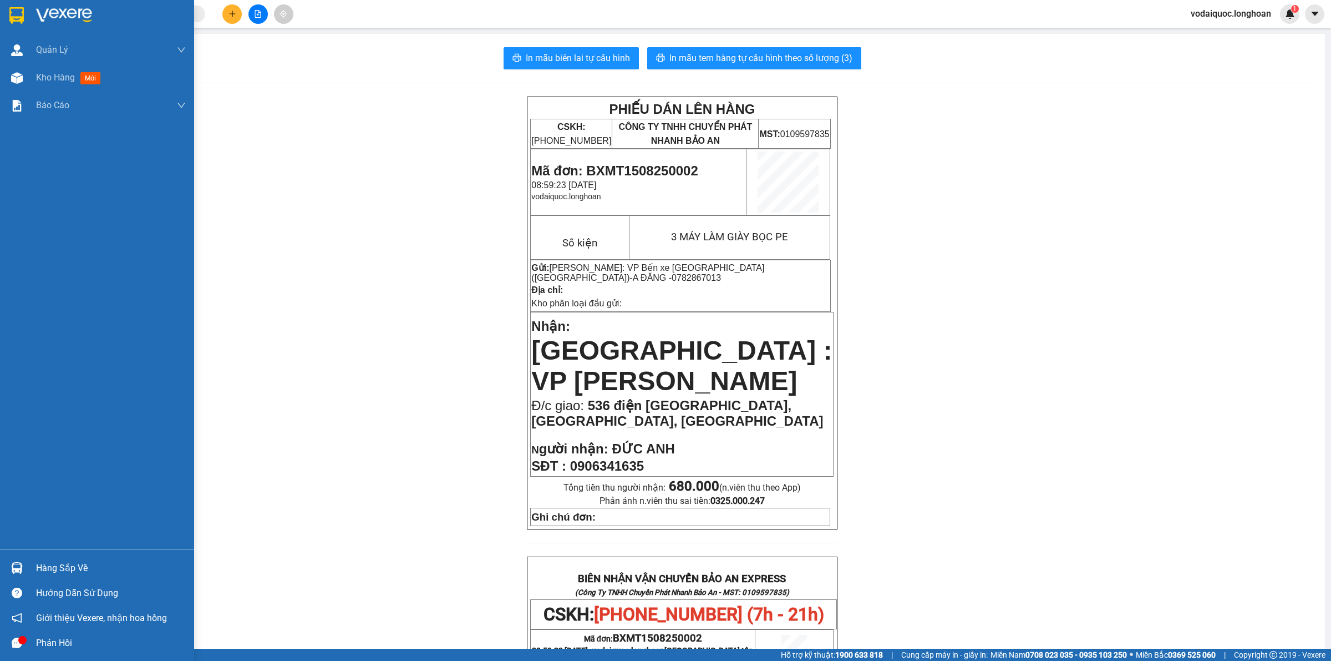
click at [70, 11] on img at bounding box center [64, 15] width 56 height 17
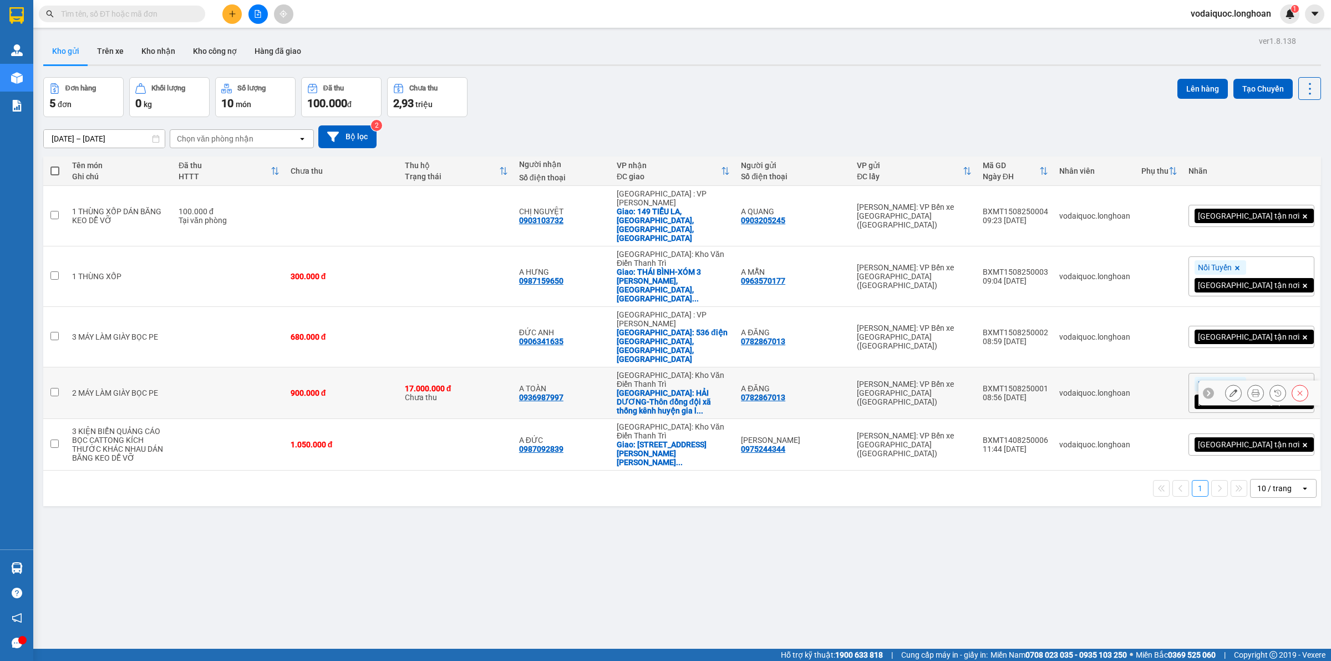
click at [1252, 389] on icon at bounding box center [1256, 393] width 8 height 8
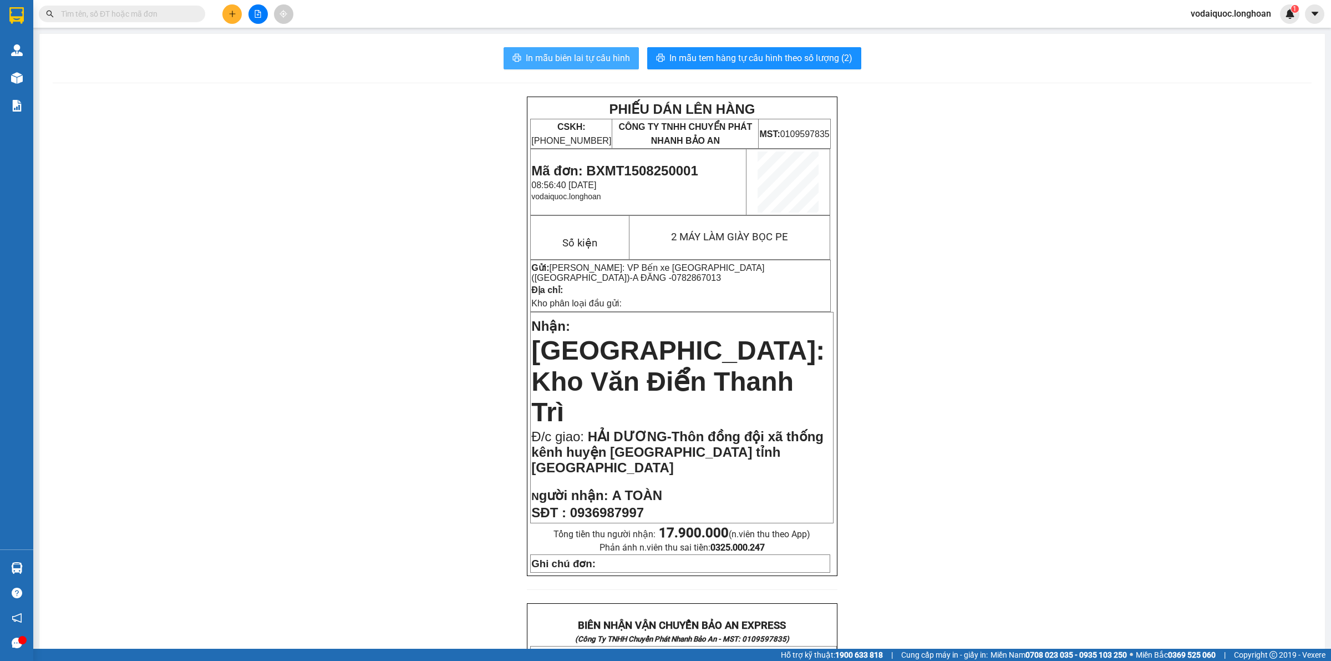
click at [578, 53] on span "In mẫu biên lai tự cấu hình" at bounding box center [578, 58] width 104 height 14
click at [754, 47] on button "In mẫu tem hàng tự cấu hình theo số lượng (2)" at bounding box center [754, 58] width 214 height 22
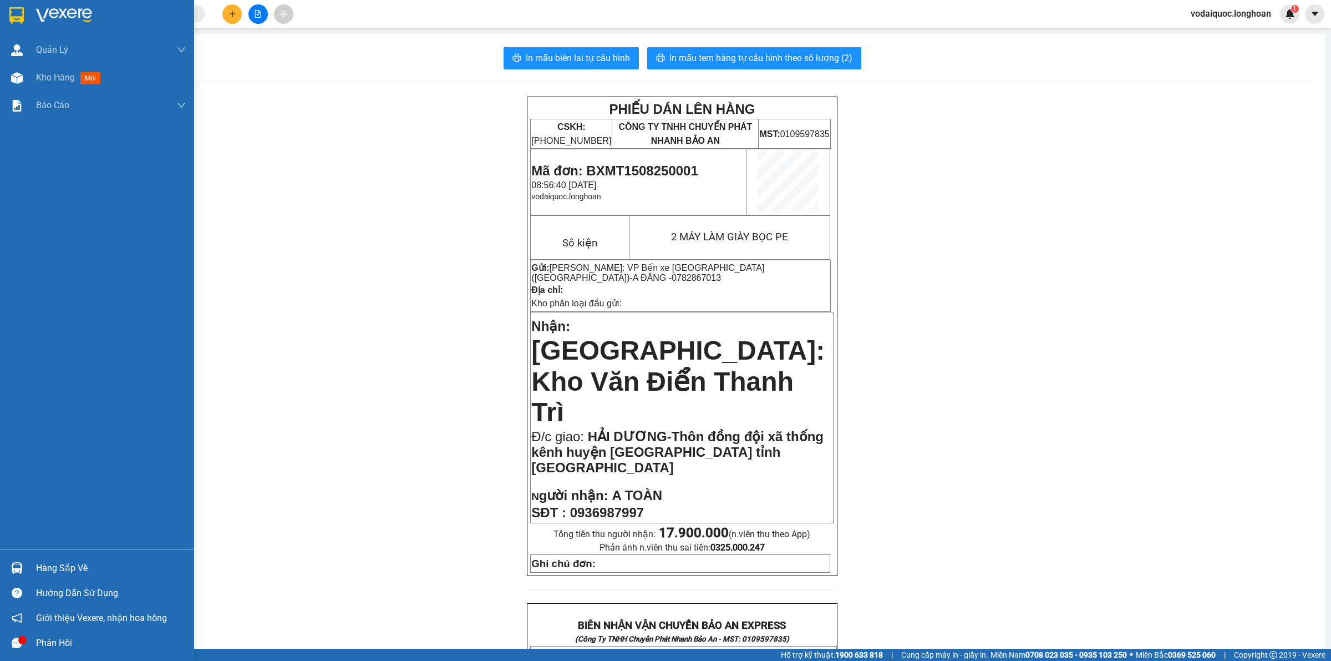
click at [45, 17] on img at bounding box center [64, 15] width 56 height 17
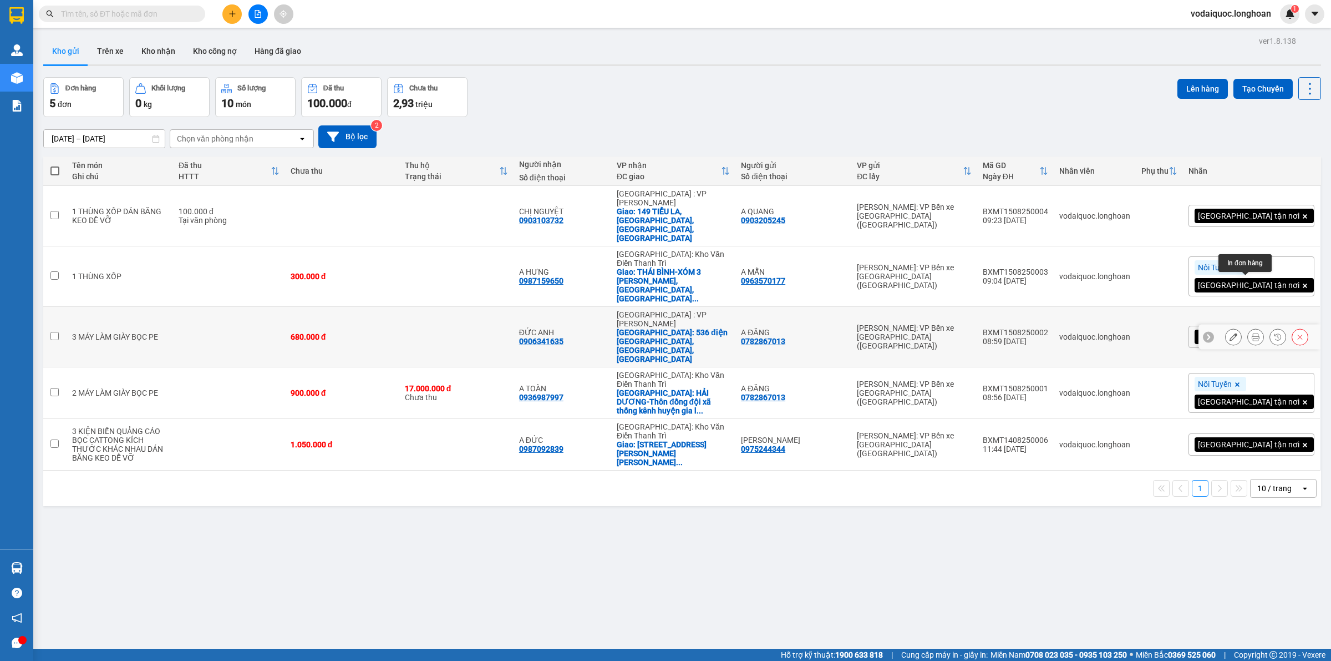
click at [1251, 327] on button at bounding box center [1256, 336] width 16 height 19
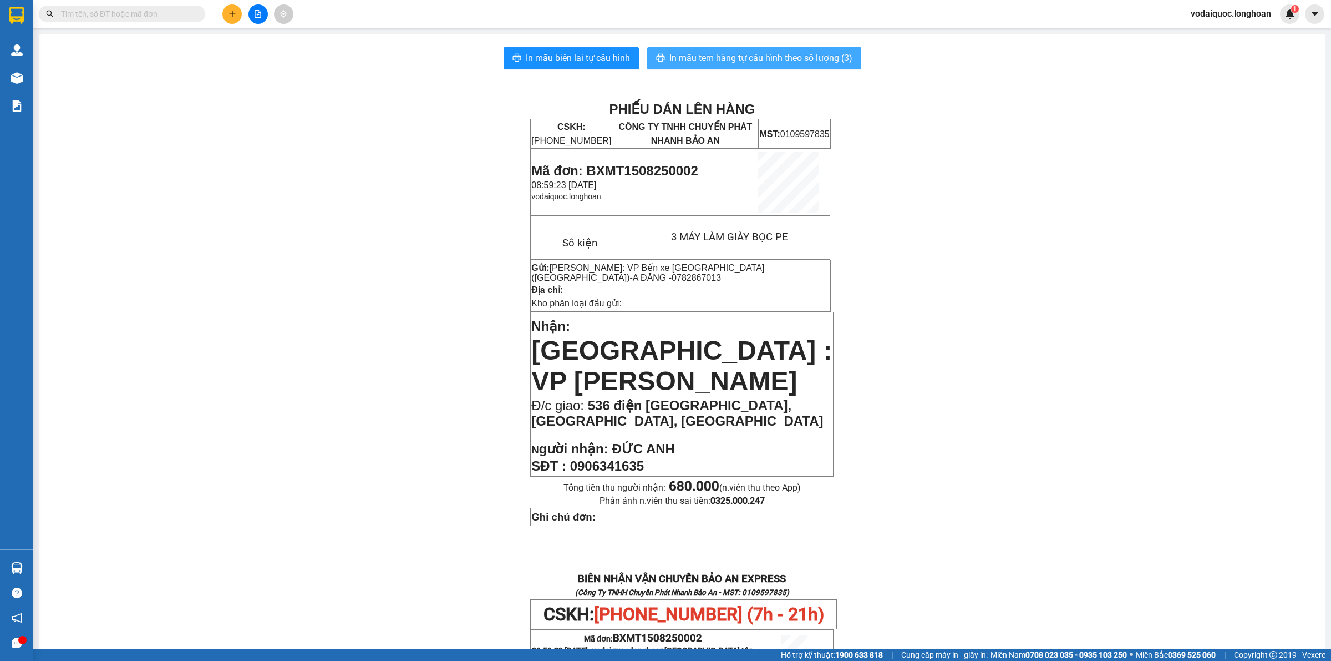
click at [749, 59] on span "In mẫu tem hàng tự cấu hình theo số lượng (3)" at bounding box center [760, 58] width 183 height 14
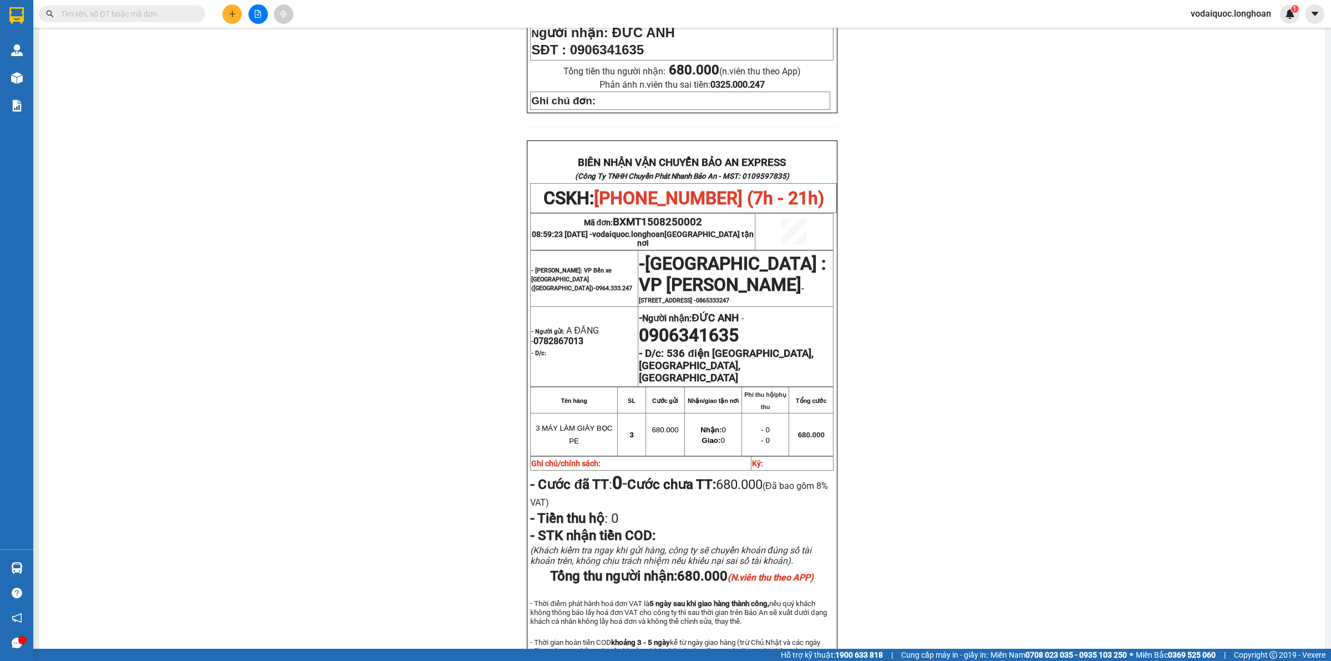
scroll to position [485, 0]
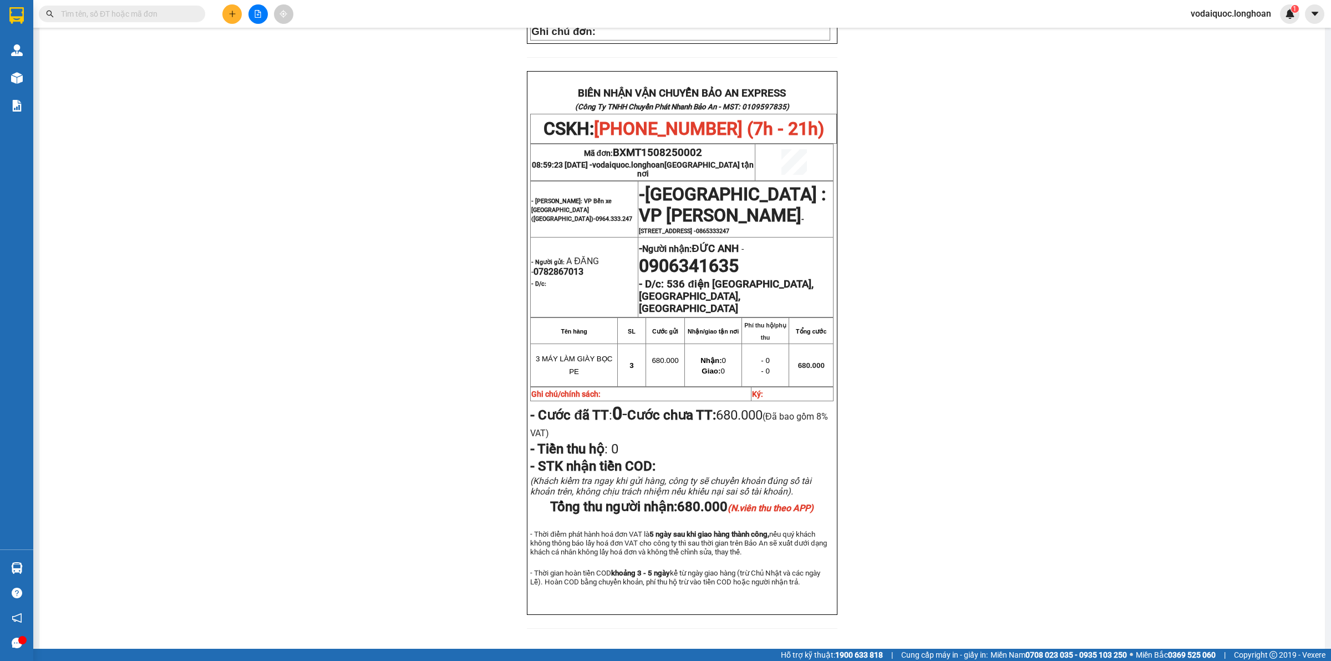
click at [215, 224] on div "PHIẾU DÁN LÊN HÀNG CSKH: [PHONE_NUMBER] CÔNG TY TNHH CHUYỂN PHÁT NHANH BẢO AN M…" at bounding box center [682, 126] width 1259 height 1031
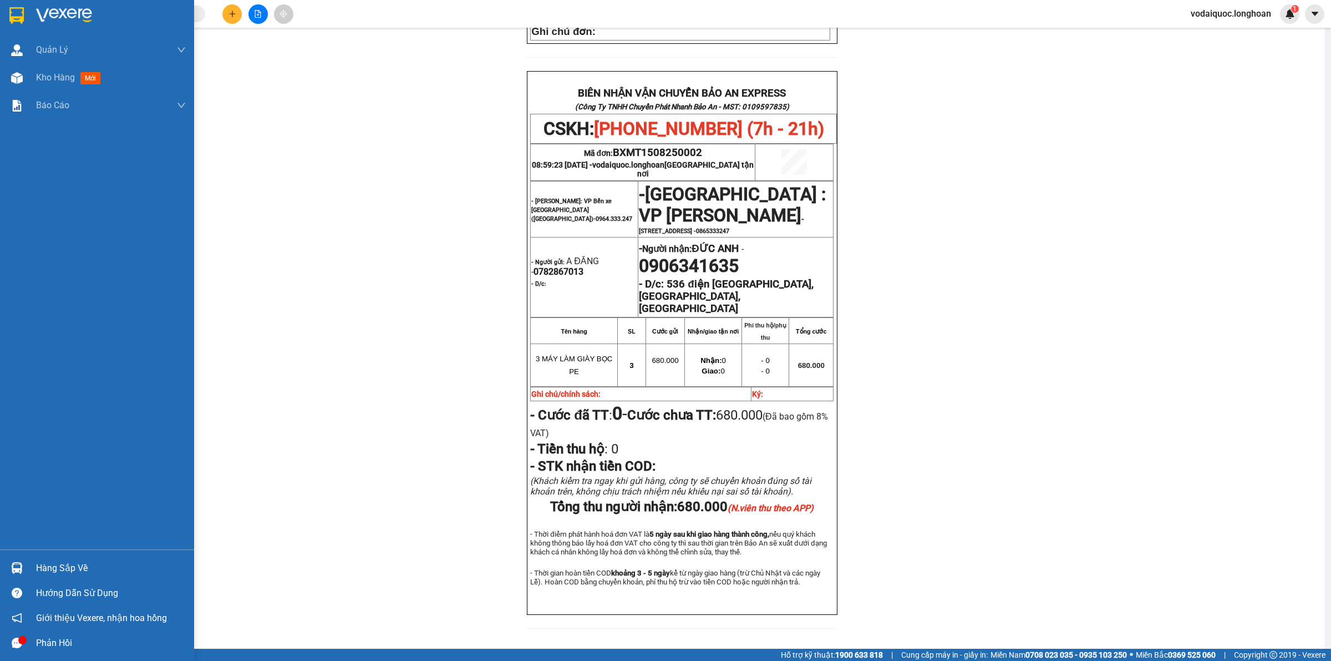
click at [24, 8] on div at bounding box center [16, 15] width 19 height 19
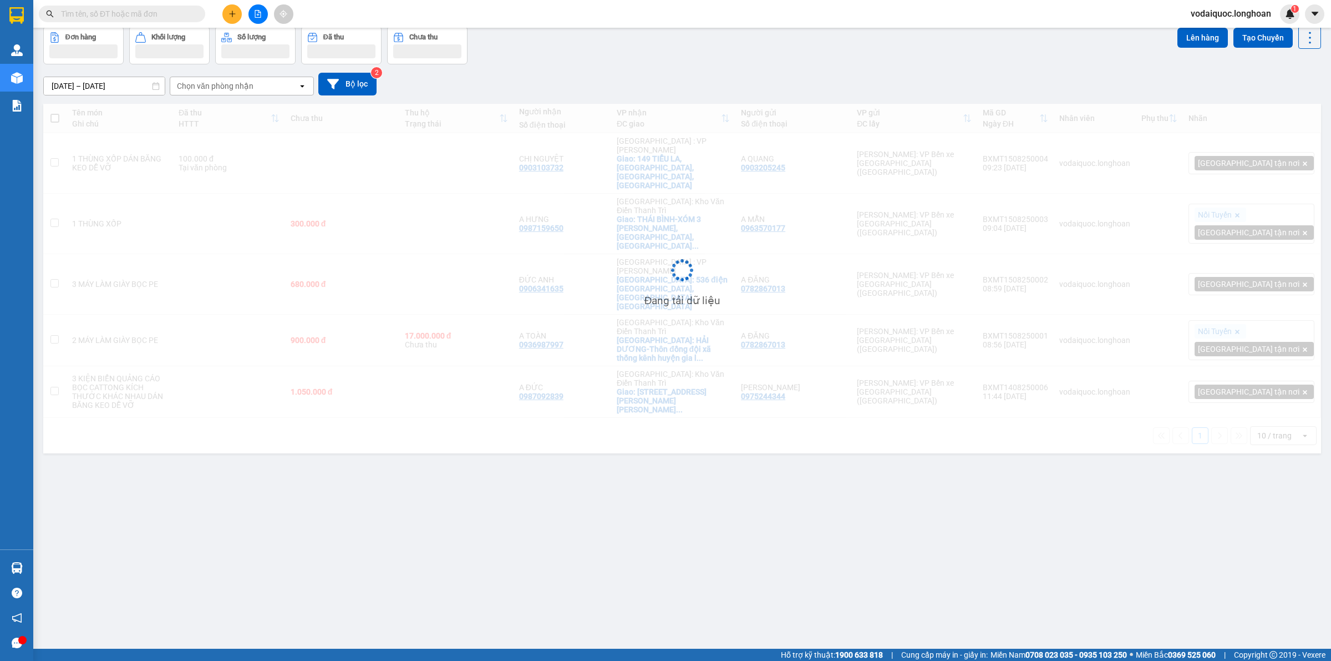
scroll to position [51, 0]
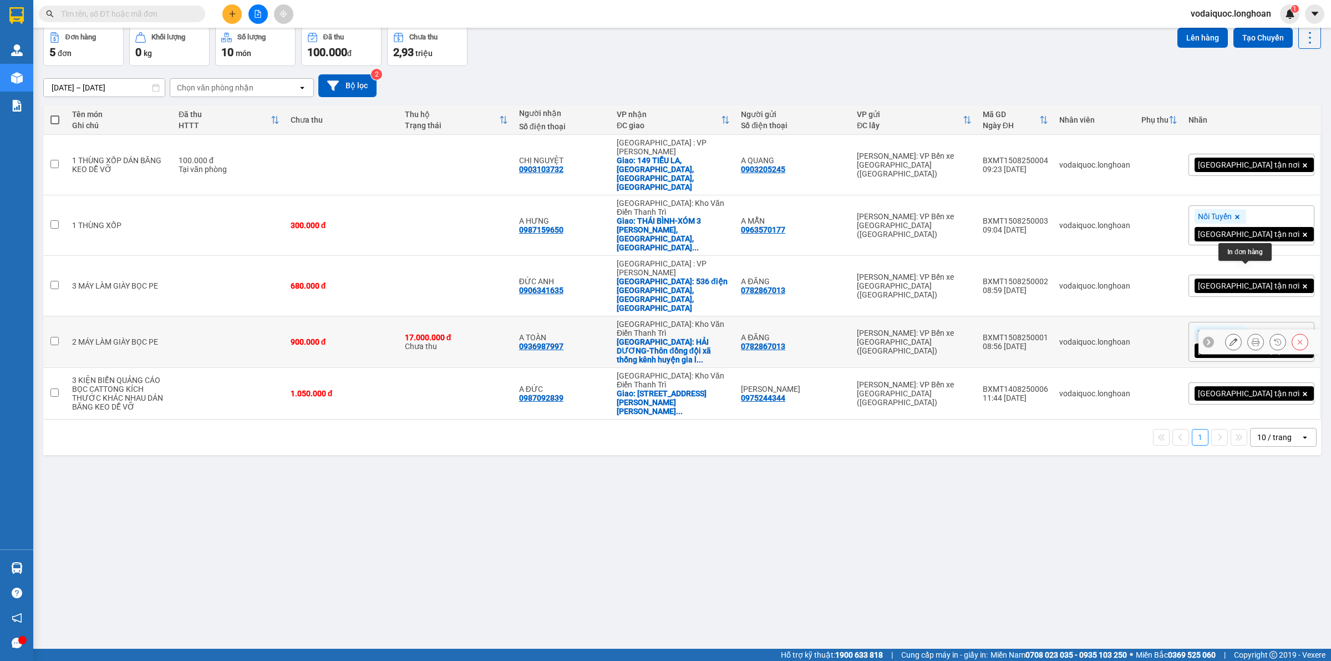
click at [1252, 338] on icon at bounding box center [1256, 342] width 8 height 8
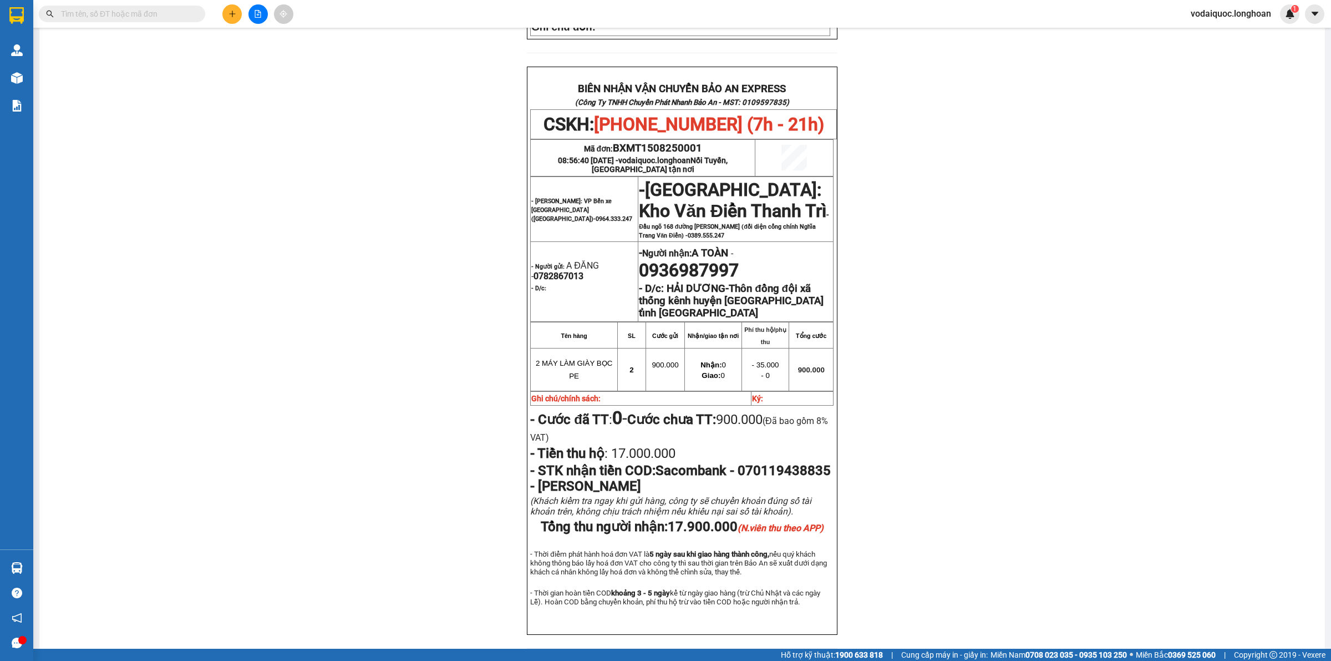
scroll to position [467, 0]
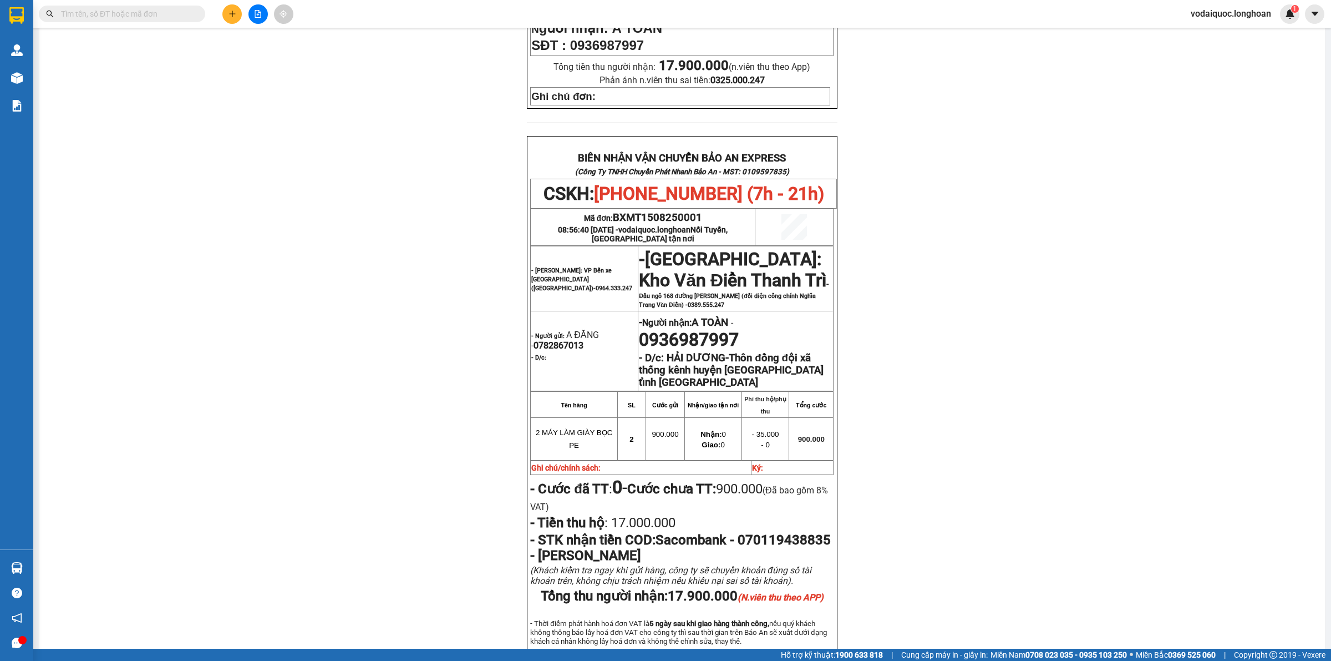
click at [233, 125] on div "PHIẾU DÁN LÊN HÀNG CSKH: [PHONE_NUMBER] CÔNG TY TNHH CHUYỂN PHÁT NHANH BẢO AN M…" at bounding box center [682, 180] width 1259 height 1102
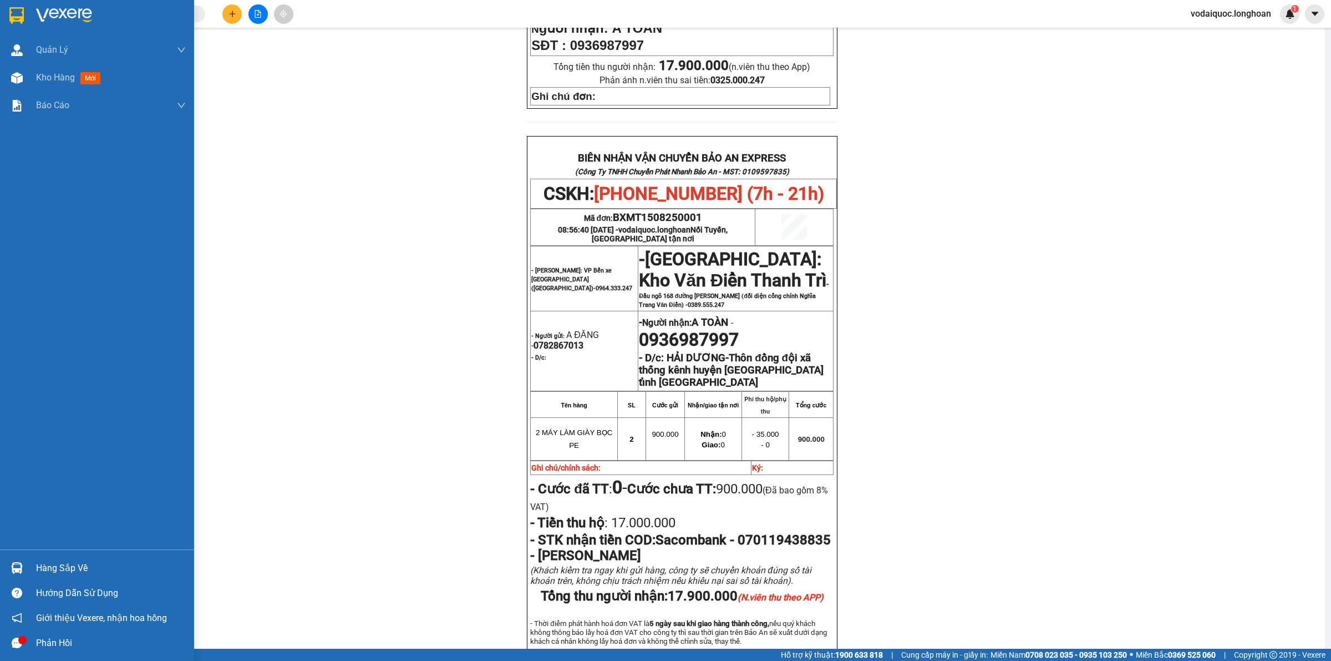
click at [50, 17] on img at bounding box center [64, 15] width 56 height 17
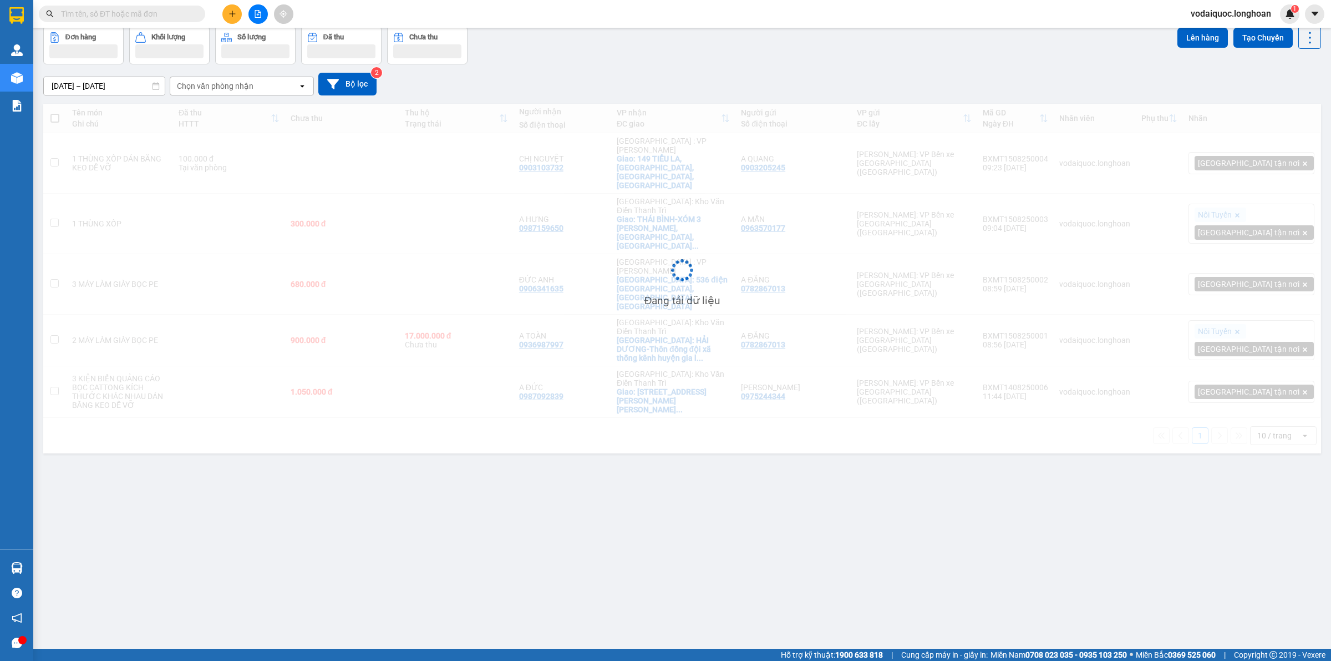
scroll to position [51, 0]
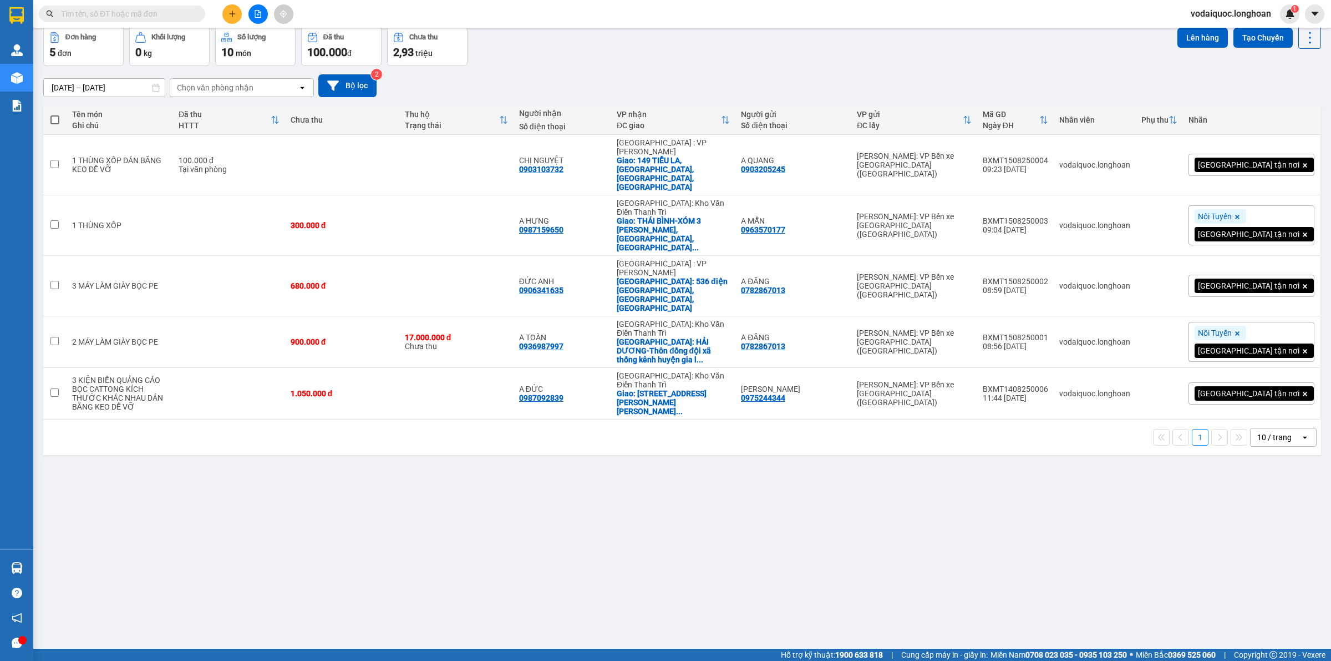
click at [148, 433] on div "ver 1.8.138 Kho gửi Trên xe Kho nhận Kho công nợ Hàng đã giao Đơn hàng 5 đơn Kh…" at bounding box center [682, 312] width 1287 height 661
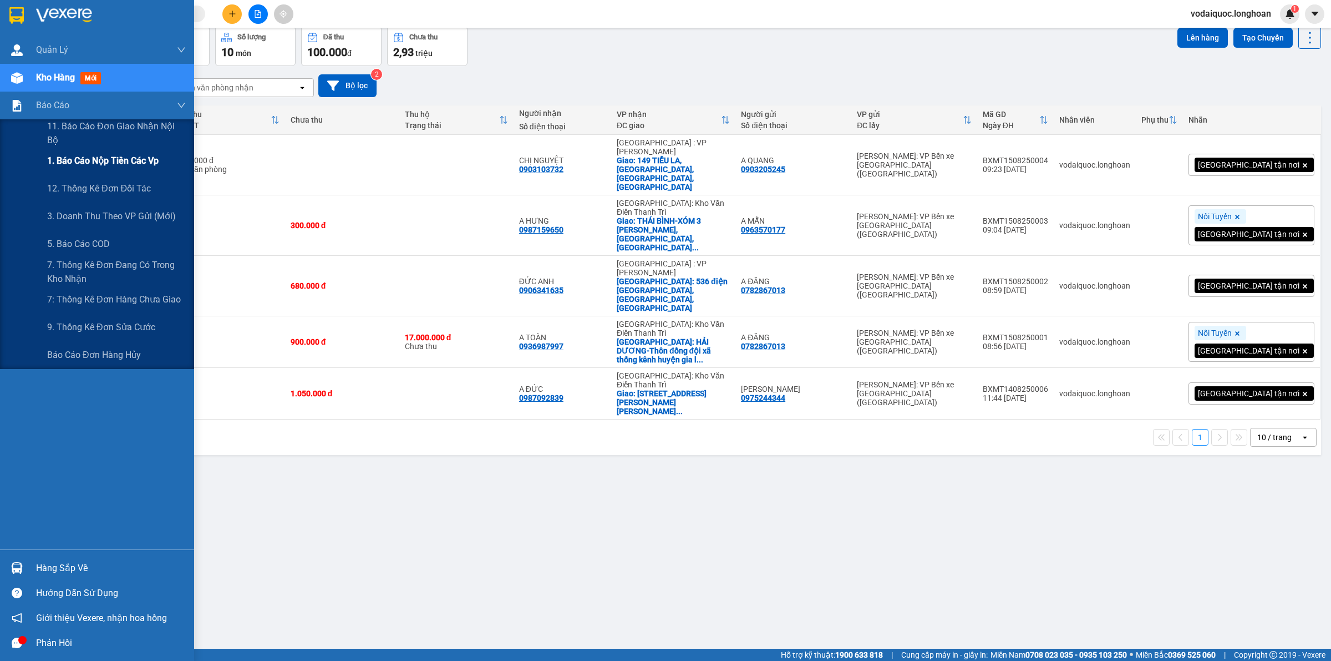
click at [111, 163] on span "1. Báo cáo nộp tiền các vp" at bounding box center [102, 161] width 111 height 14
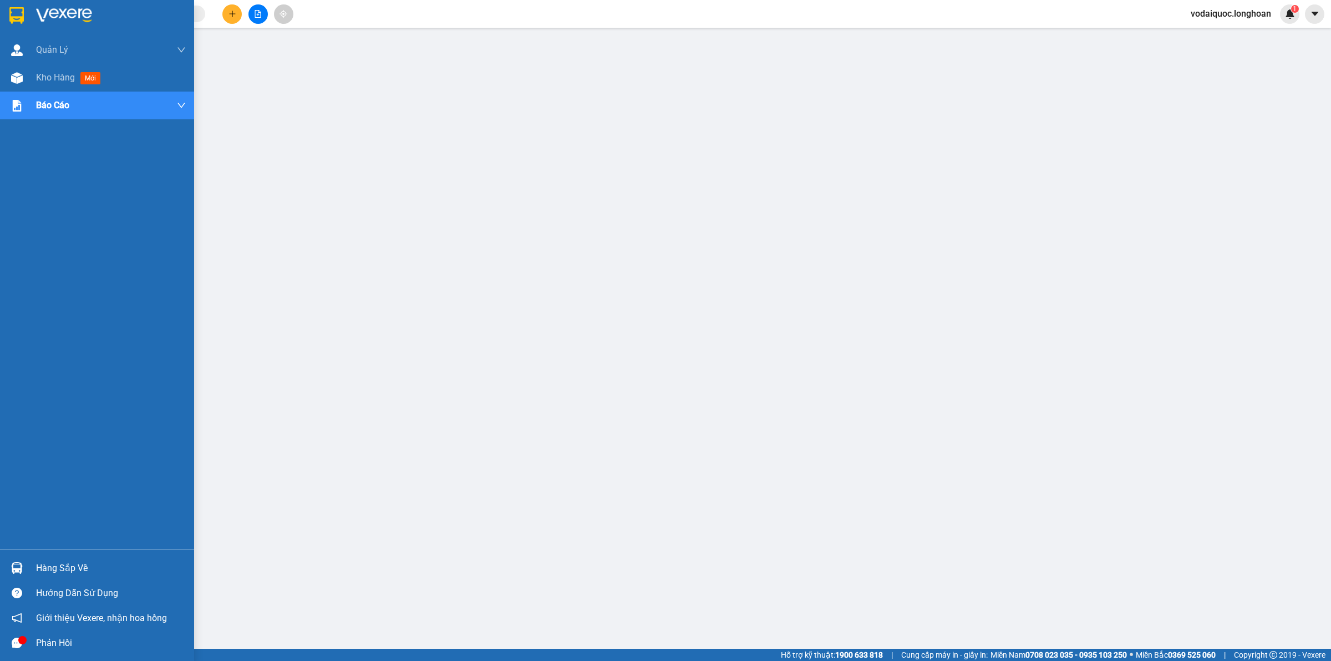
click at [50, 17] on img at bounding box center [64, 15] width 56 height 17
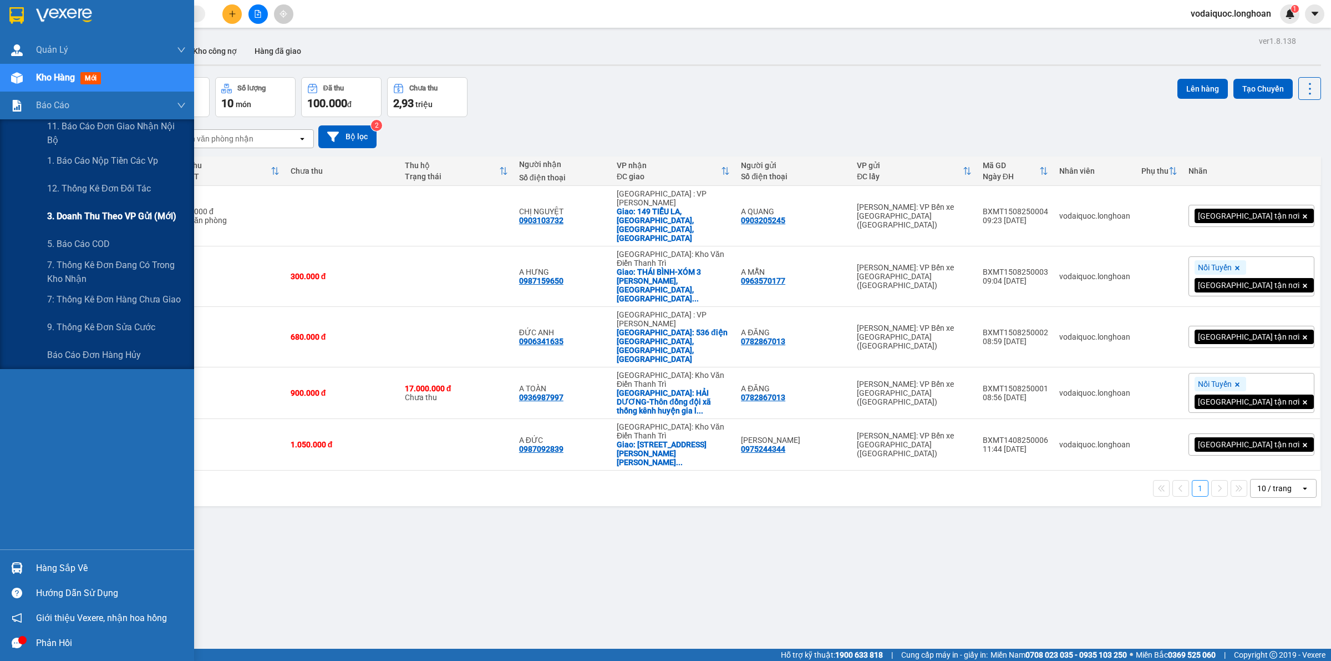
click at [104, 214] on span "3. Doanh Thu theo VP Gửi (mới)" at bounding box center [111, 216] width 129 height 14
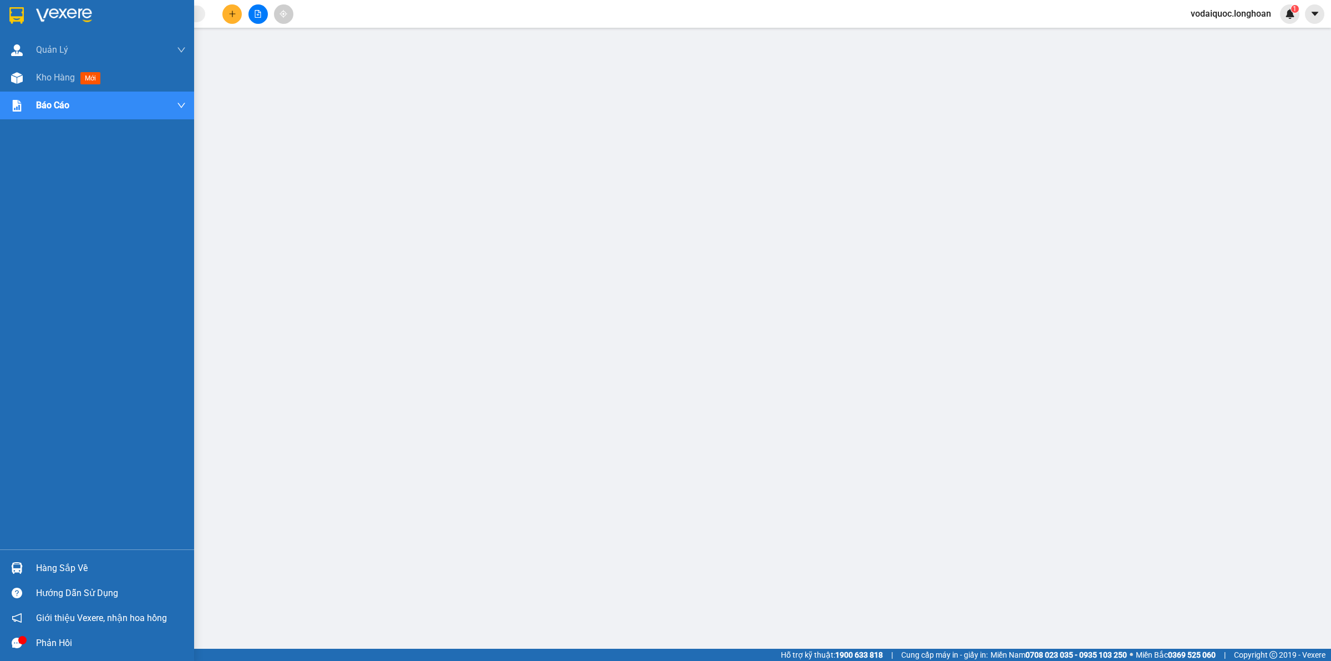
click at [104, 10] on div at bounding box center [111, 15] width 150 height 17
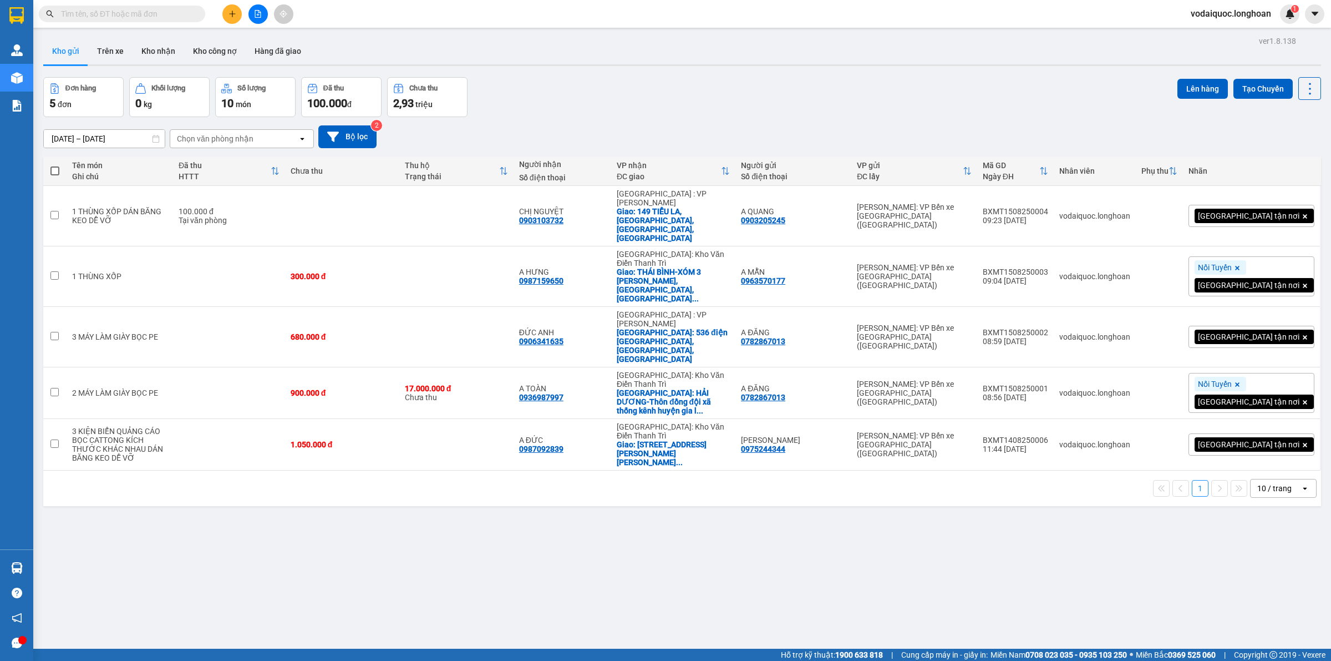
click at [900, 73] on div "ver 1.8.138 Kho gửi Trên xe Kho nhận Kho công nợ Hàng đã giao Đơn hàng 5 đơn Kh…" at bounding box center [682, 363] width 1287 height 661
drag, startPoint x: 154, startPoint y: 50, endPoint x: 114, endPoint y: 79, distance: 49.4
click at [154, 50] on button "Kho nhận" at bounding box center [159, 51] width 52 height 27
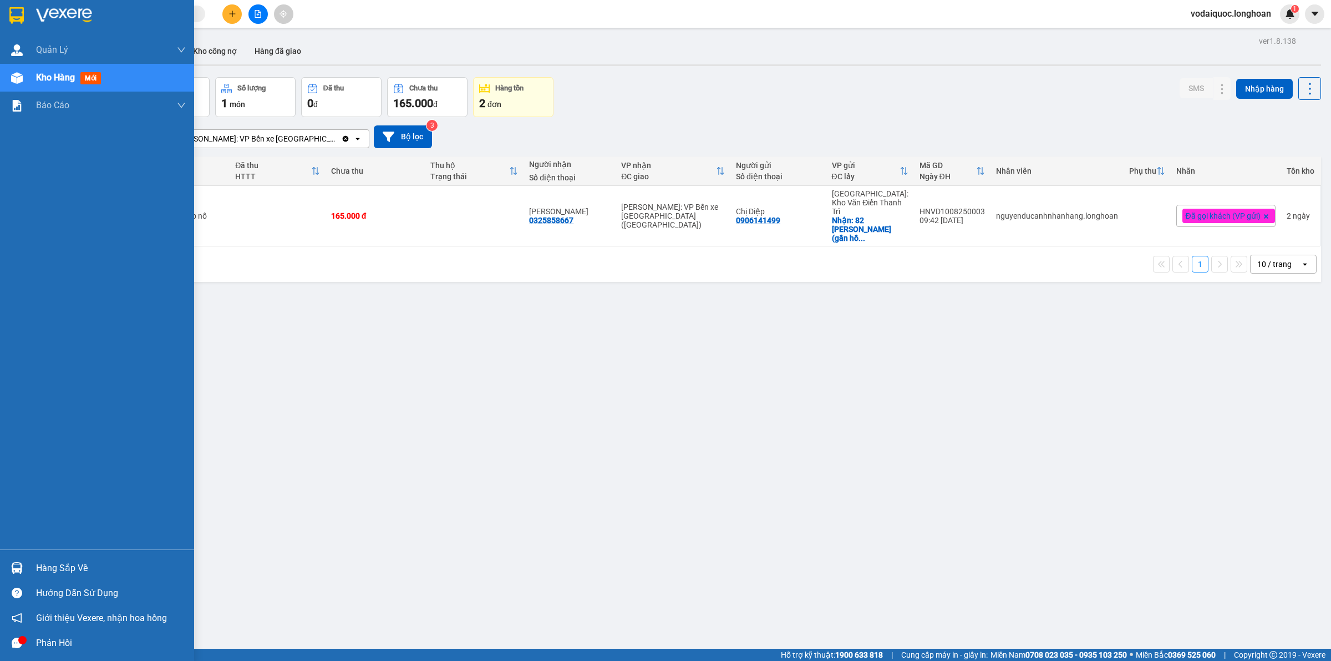
click at [57, 23] on img at bounding box center [64, 15] width 56 height 17
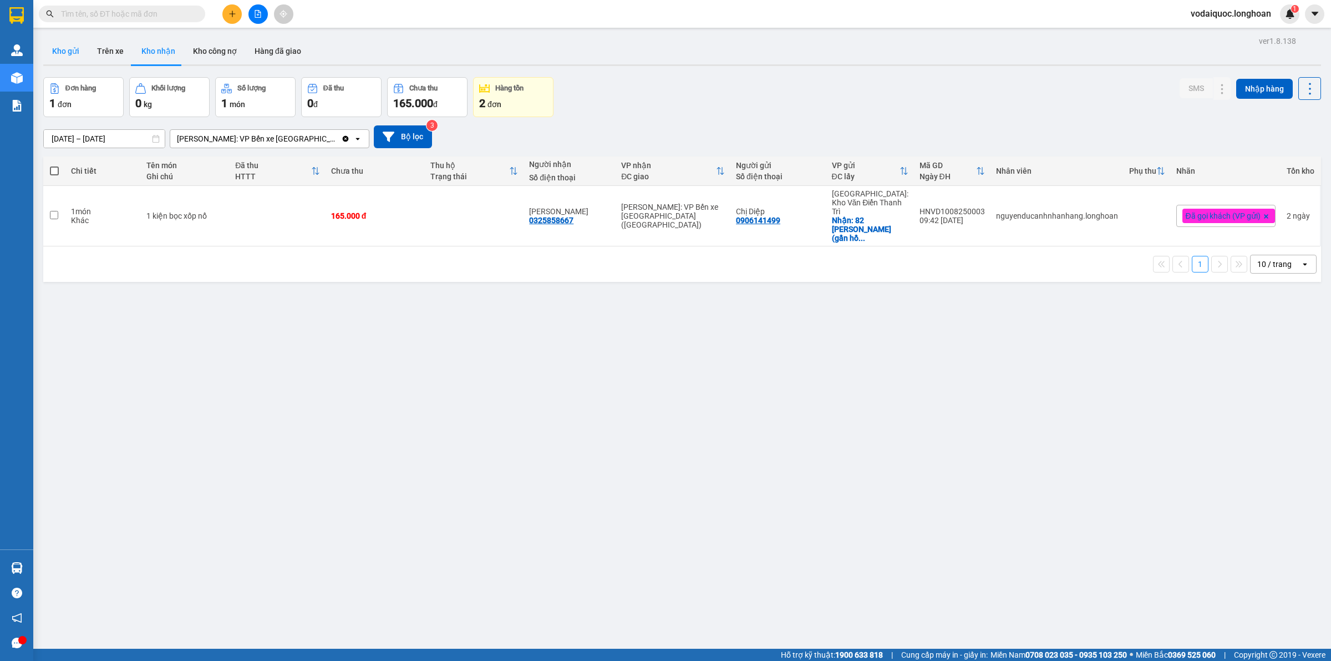
click at [70, 47] on button "Kho gửi" at bounding box center [65, 51] width 45 height 27
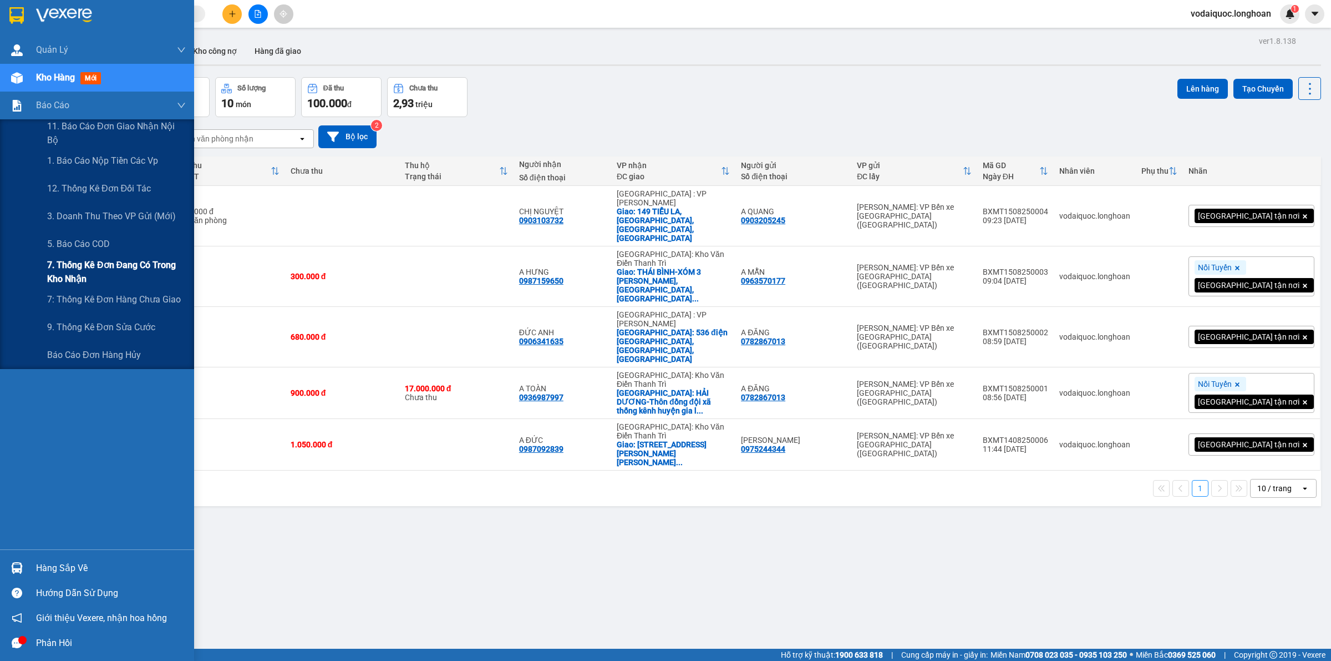
drag, startPoint x: 114, startPoint y: 209, endPoint x: 163, endPoint y: 261, distance: 71.4
click at [114, 209] on span "3. Doanh Thu theo VP Gửi (mới)" at bounding box center [111, 216] width 129 height 14
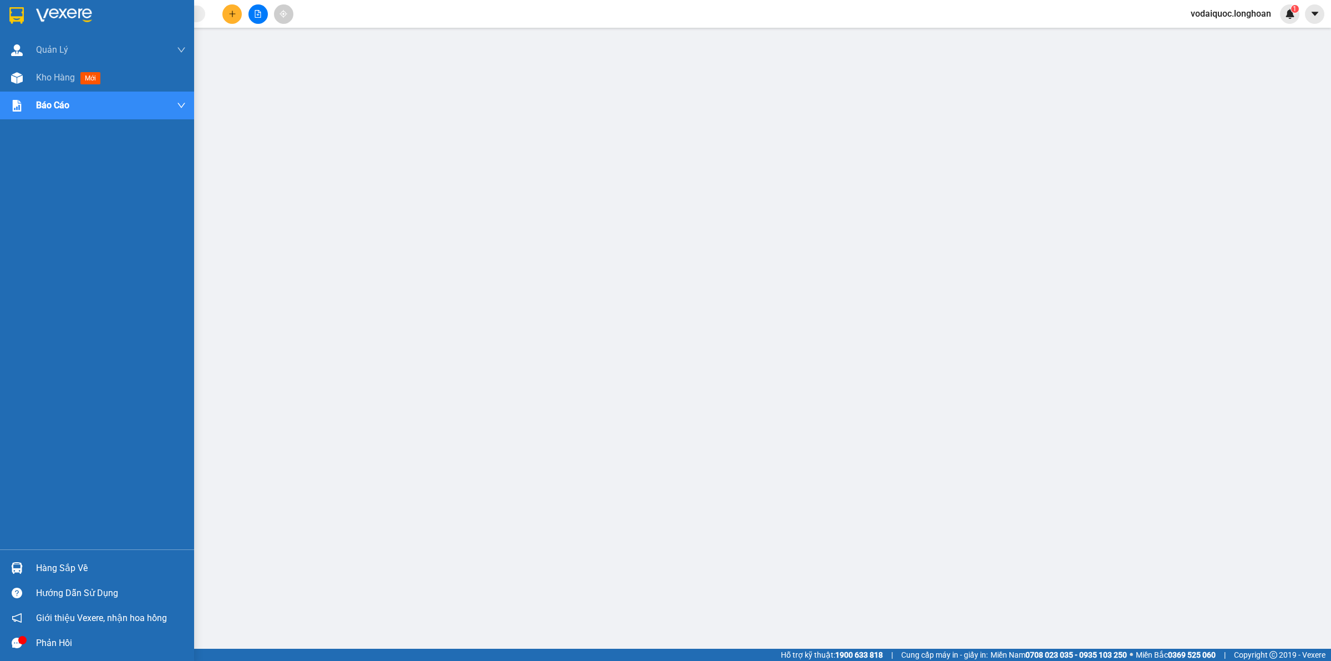
click at [49, 16] on img at bounding box center [64, 15] width 56 height 17
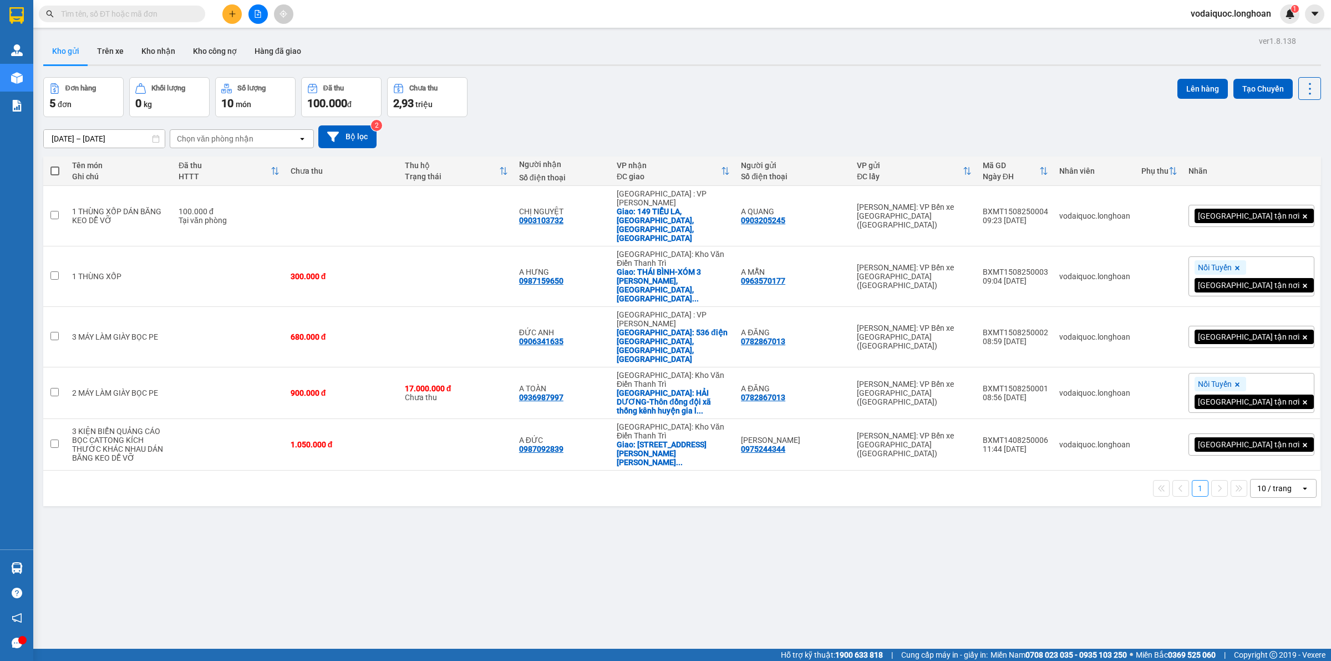
click at [776, 31] on main "ver 1.8.138 Kho gửi Trên xe Kho nhận Kho công nợ Hàng đã giao Đơn hàng 5 đơn Kh…" at bounding box center [665, 324] width 1331 height 648
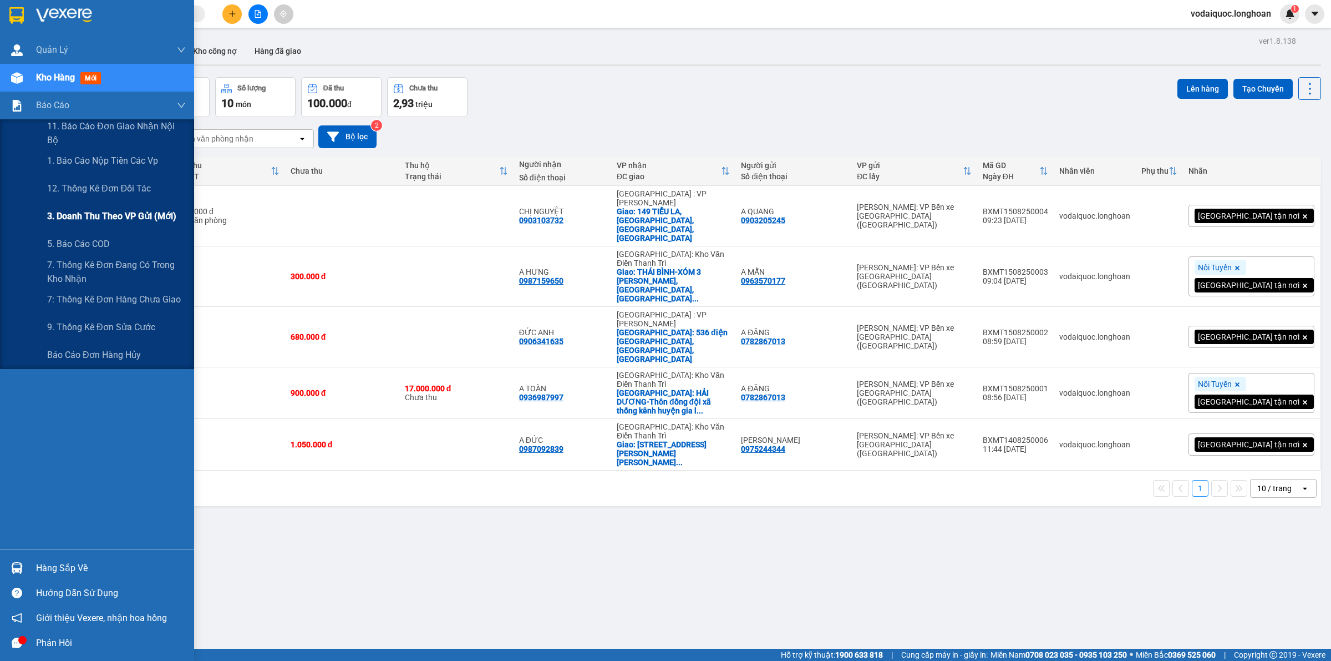
click at [129, 214] on span "3. Doanh Thu theo VP Gửi (mới)" at bounding box center [111, 216] width 129 height 14
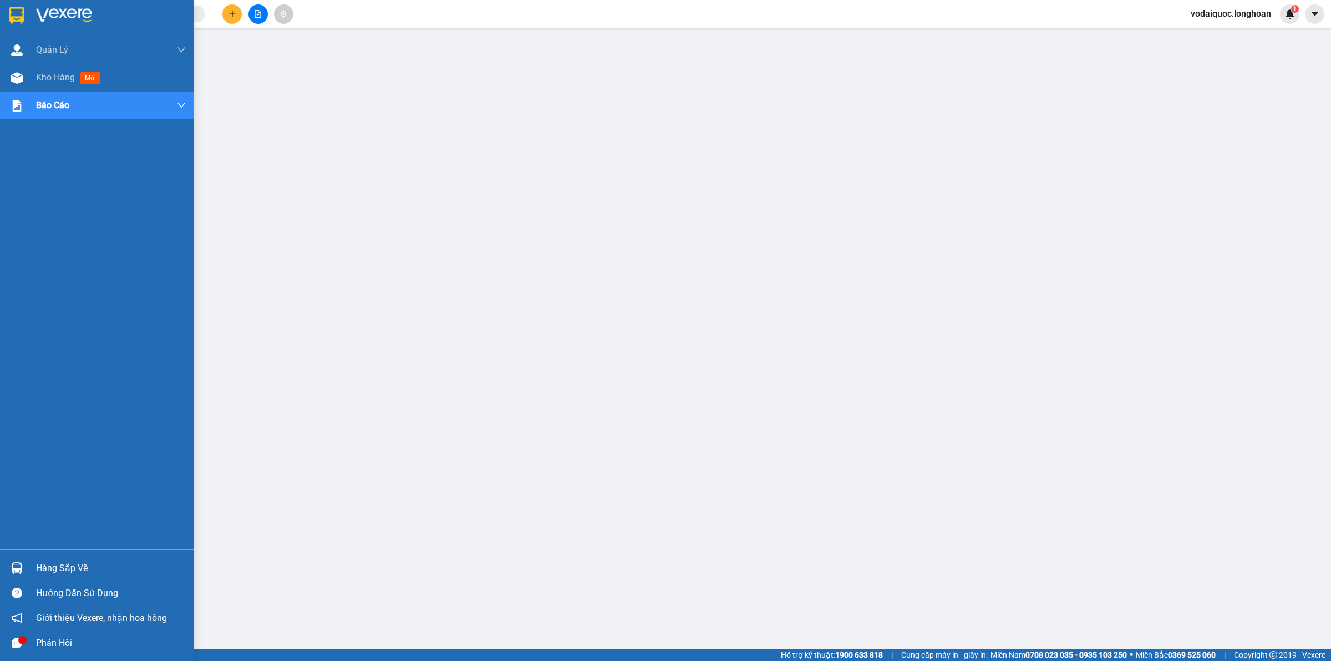
click at [44, 14] on img at bounding box center [64, 15] width 56 height 17
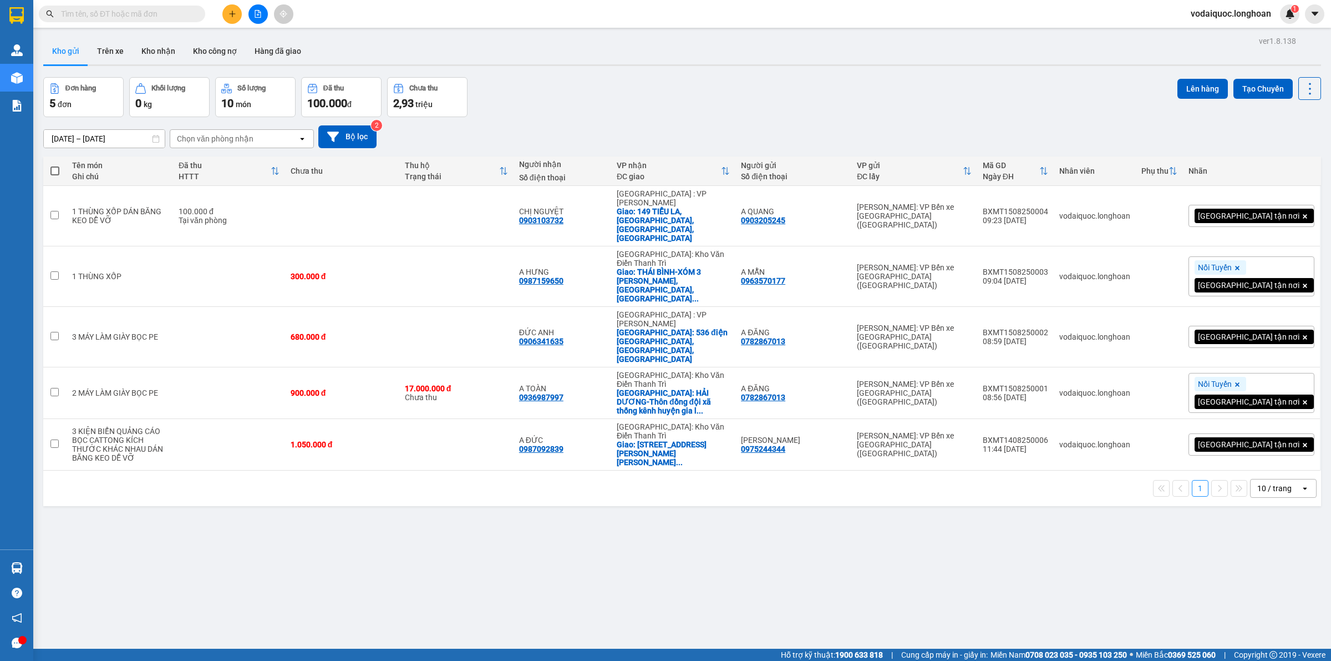
click at [150, 17] on input "text" at bounding box center [126, 14] width 131 height 12
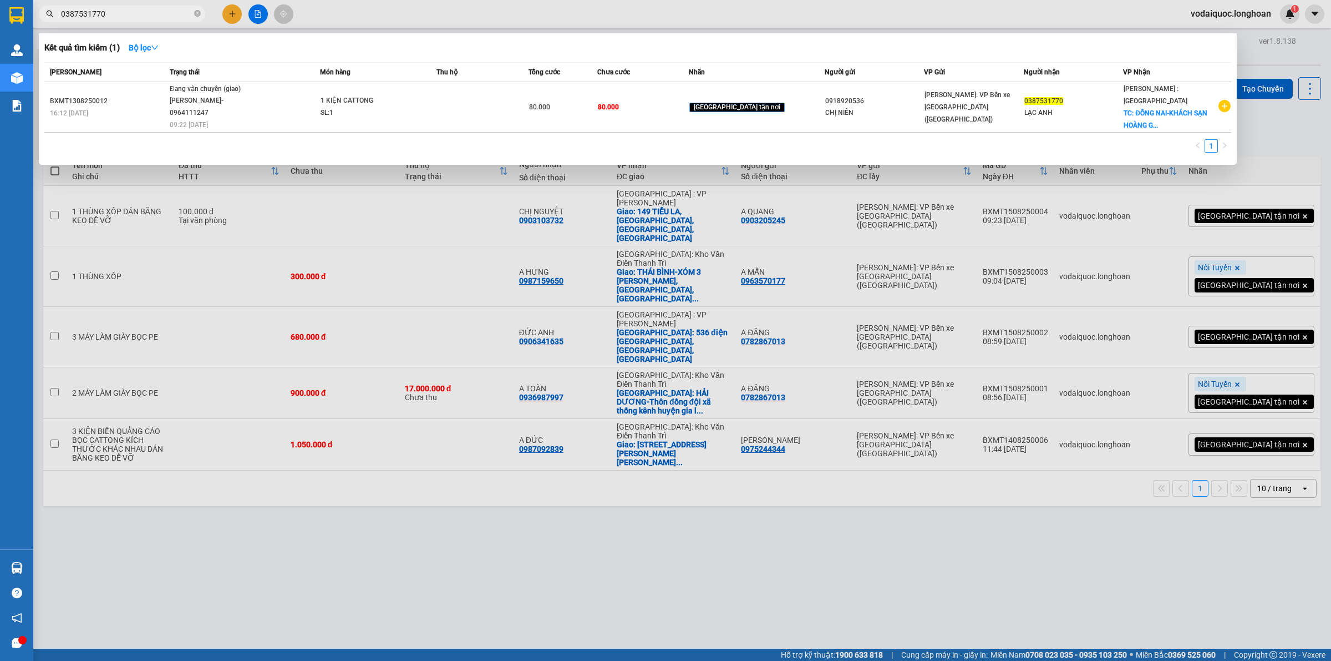
type input "0387531770"
click at [197, 14] on icon "close-circle" at bounding box center [197, 13] width 7 height 7
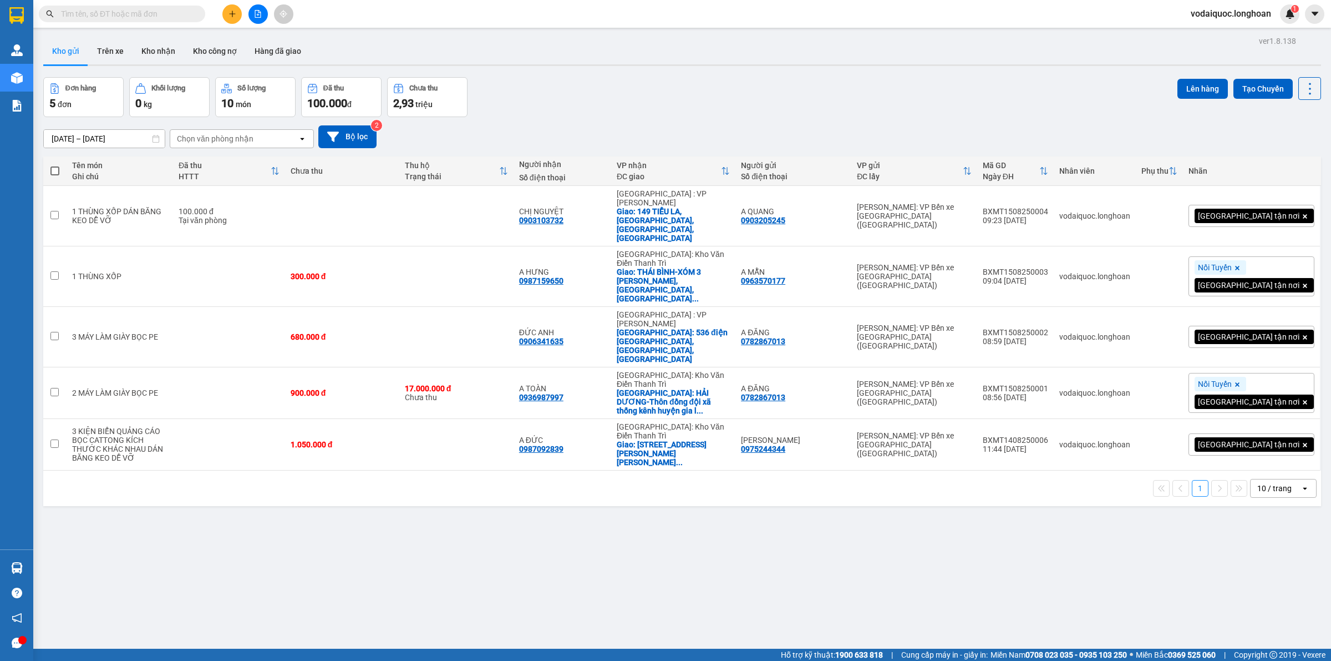
click at [631, 85] on div "Đơn hàng 5 đơn Khối lượng 0 kg Số lượng 10 món Đã thu 100.000 đ Chưa thu 2,93 t…" at bounding box center [682, 97] width 1278 height 40
click at [111, 443] on div "ver 1.8.138 Kho gửi Trên xe Kho nhận Kho công nợ Hàng đã giao Đơn hàng 5 đơn Kh…" at bounding box center [682, 363] width 1287 height 661
